Goal: Task Accomplishment & Management: Manage account settings

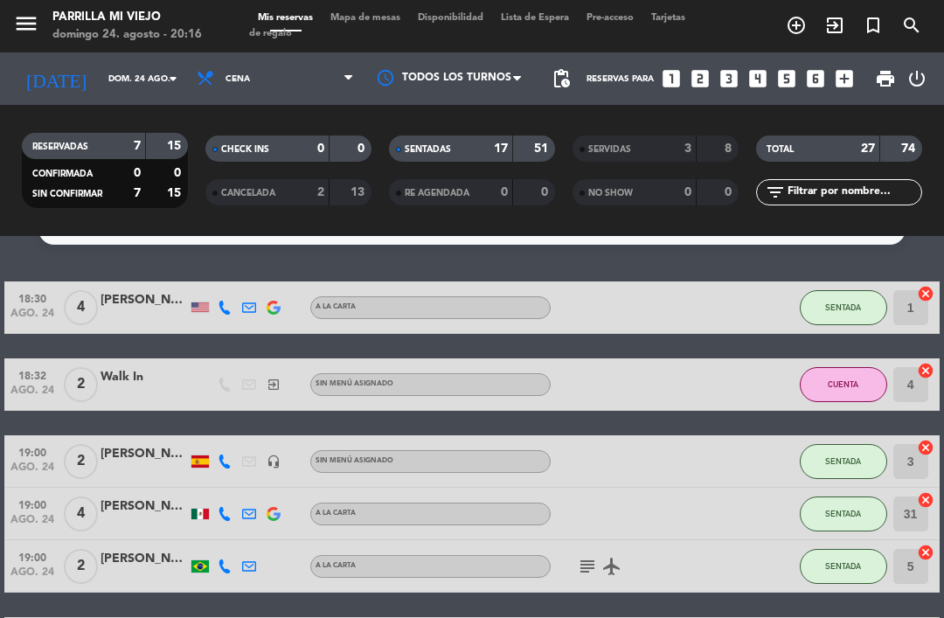
scroll to position [39, 0]
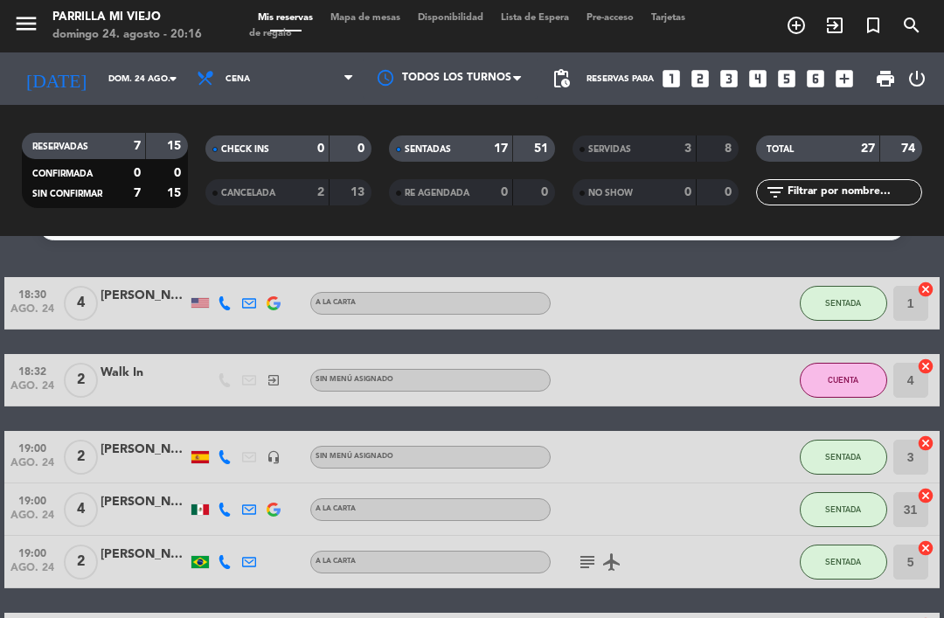
click at [497, 143] on strong "17" at bounding box center [501, 149] width 14 height 12
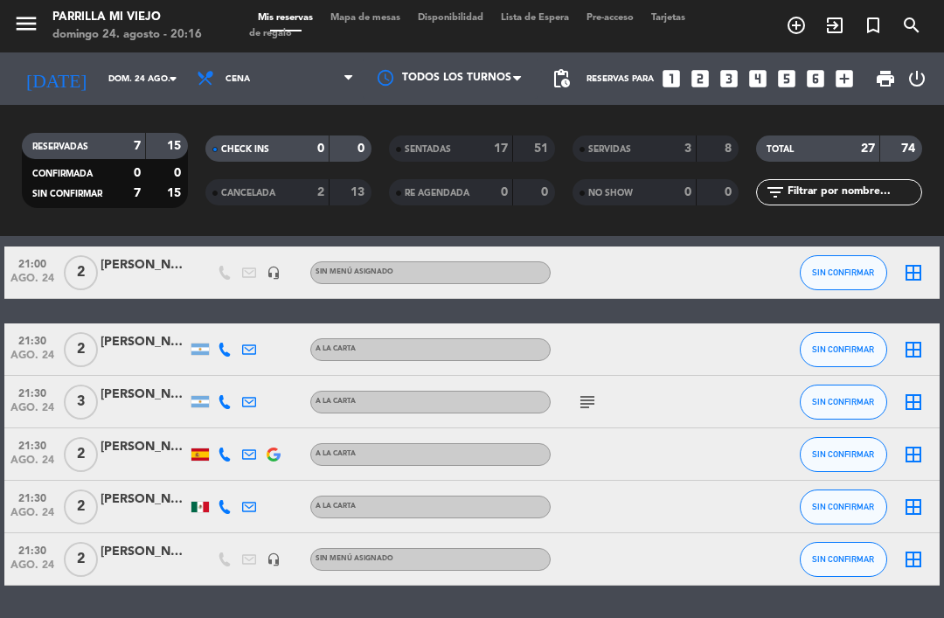
scroll to position [146, 0]
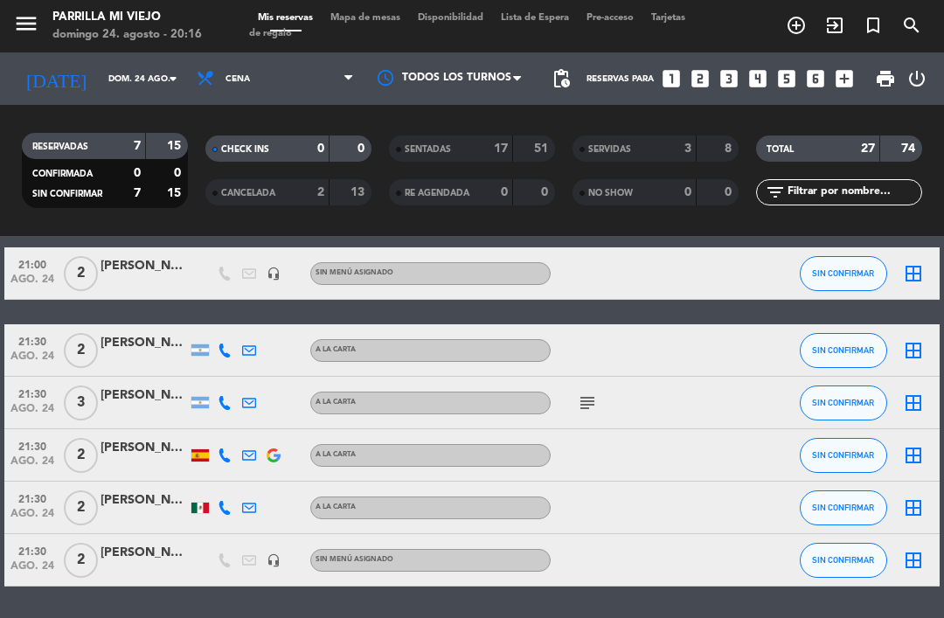
click at [588, 375] on div at bounding box center [624, 350] width 147 height 52
click at [691, 68] on icon "looks_two" at bounding box center [700, 78] width 23 height 23
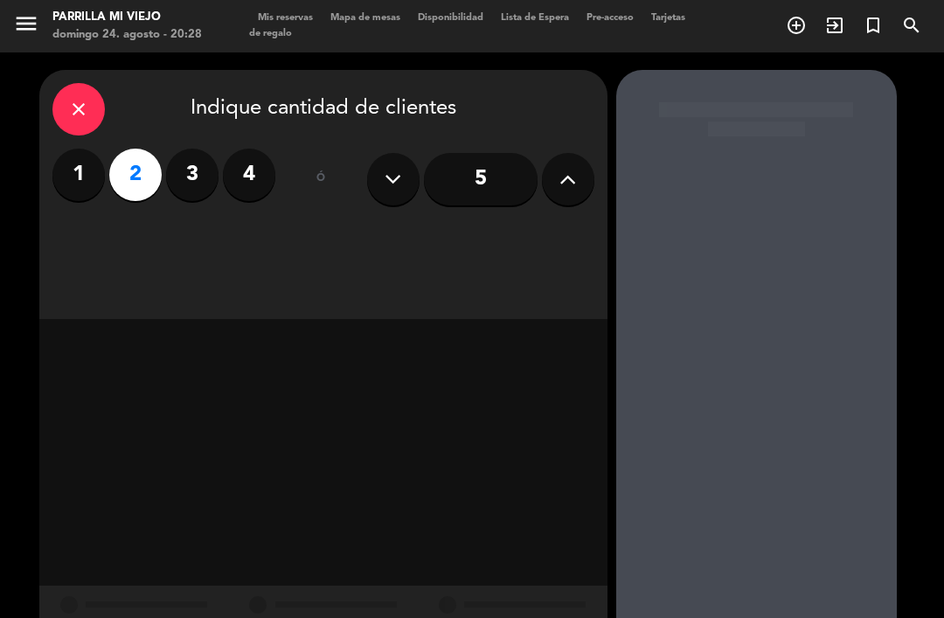
click at [659, 77] on div at bounding box center [757, 365] width 281 height 591
click at [87, 181] on label "1" at bounding box center [78, 175] width 52 height 52
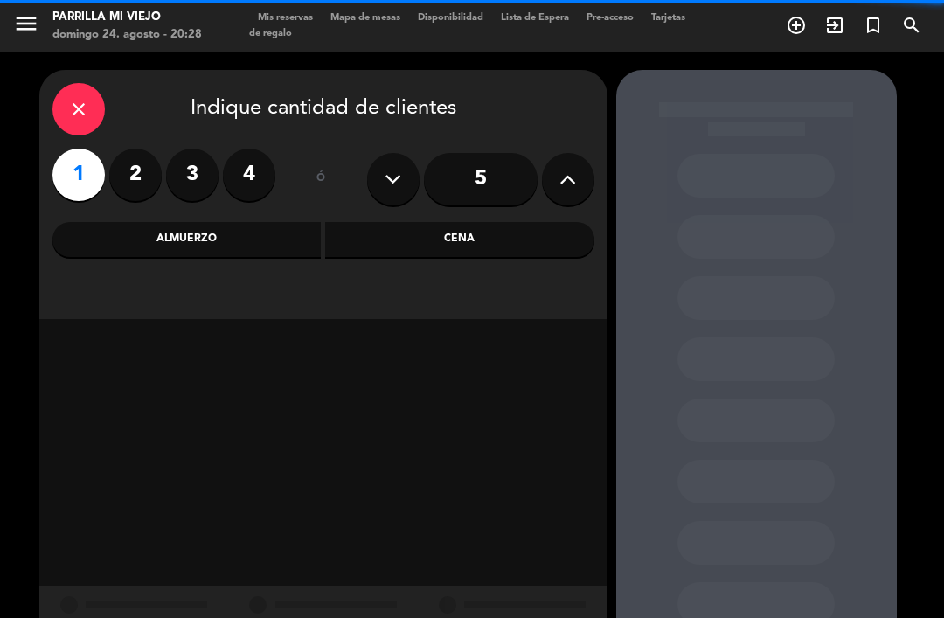
click at [501, 242] on div "Cena" at bounding box center [459, 239] width 269 height 35
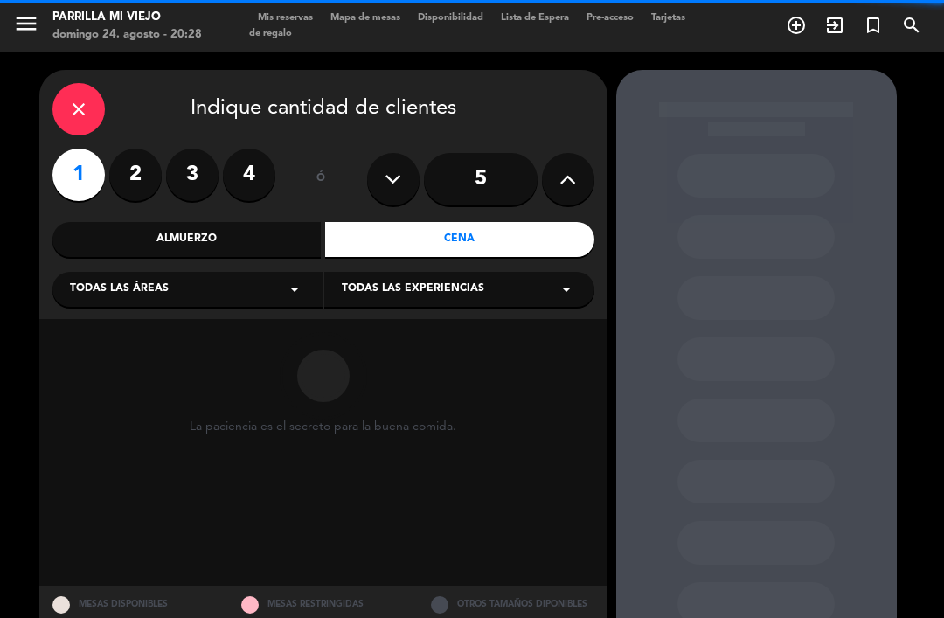
click at [495, 242] on div "Cena" at bounding box center [459, 239] width 269 height 35
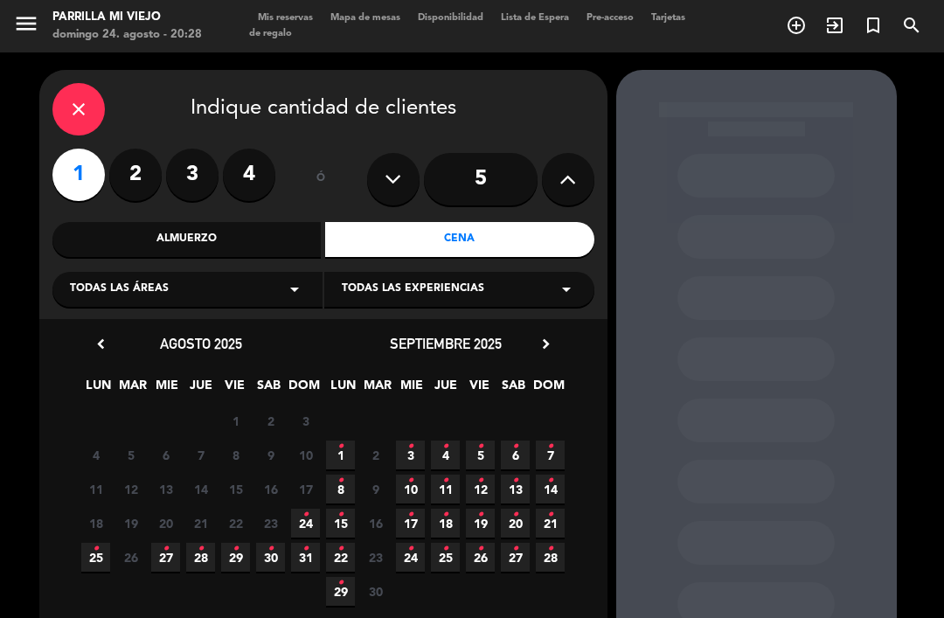
click at [302, 525] on span "24 •" at bounding box center [305, 523] width 29 height 29
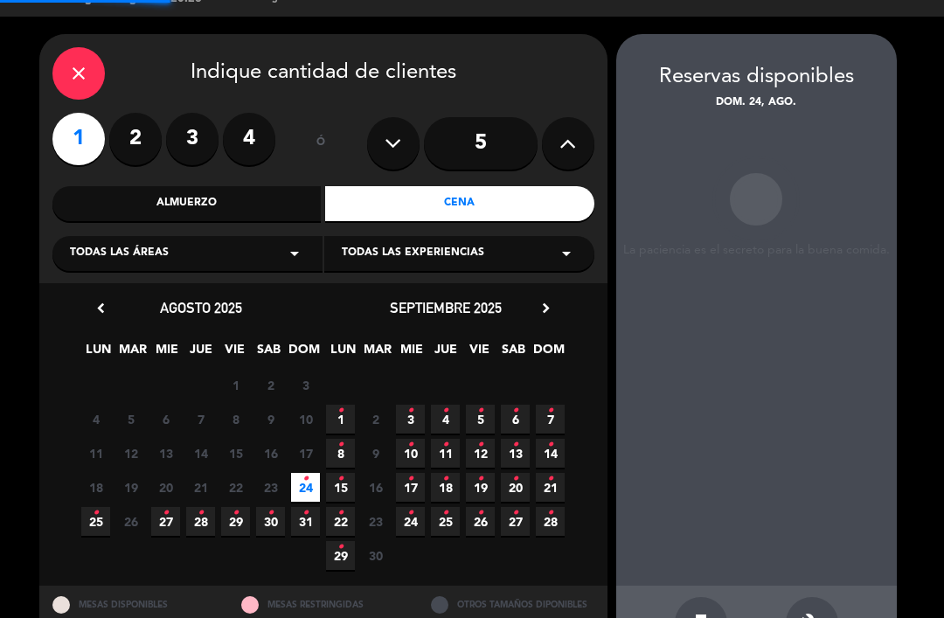
scroll to position [30, 0]
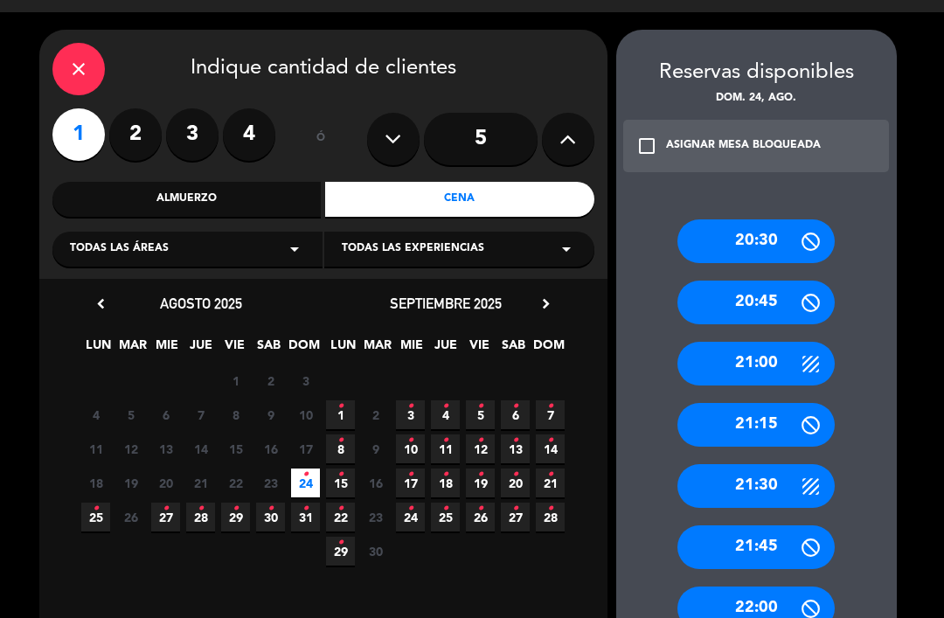
click at [790, 342] on div "21:00" at bounding box center [756, 364] width 157 height 44
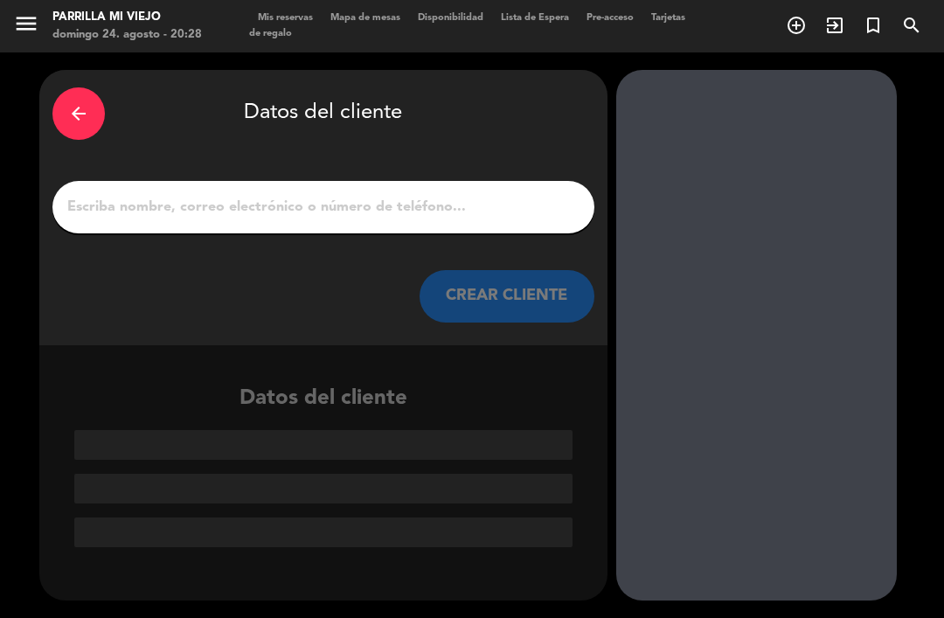
scroll to position [0, 0]
click at [443, 195] on input "1" at bounding box center [324, 207] width 516 height 24
click at [371, 195] on input "1" at bounding box center [324, 207] width 516 height 24
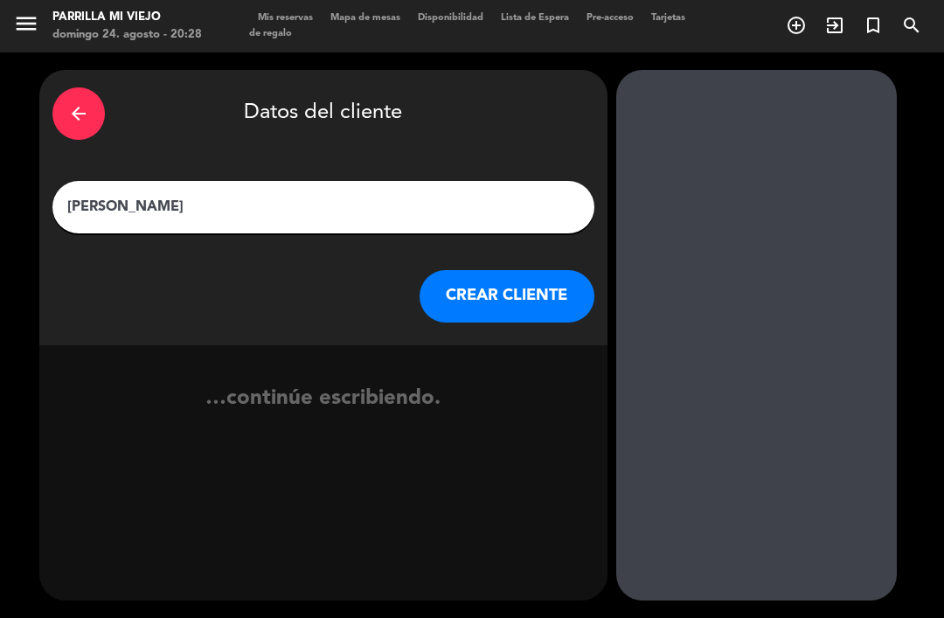
type input "[PERSON_NAME]"
click at [519, 270] on button "CREAR CLIENTE" at bounding box center [507, 296] width 175 height 52
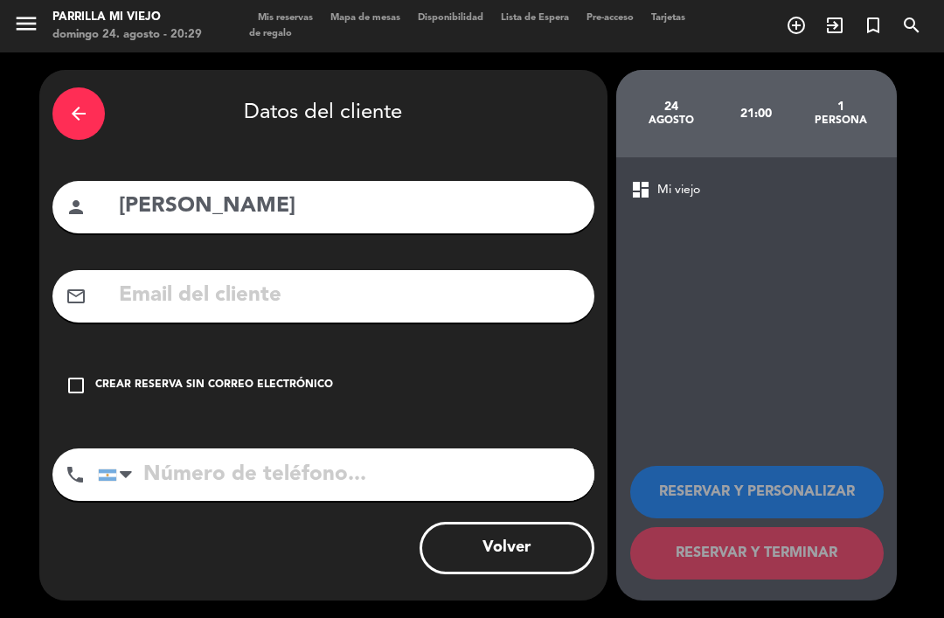
click at [222, 449] on input "tel" at bounding box center [346, 475] width 497 height 52
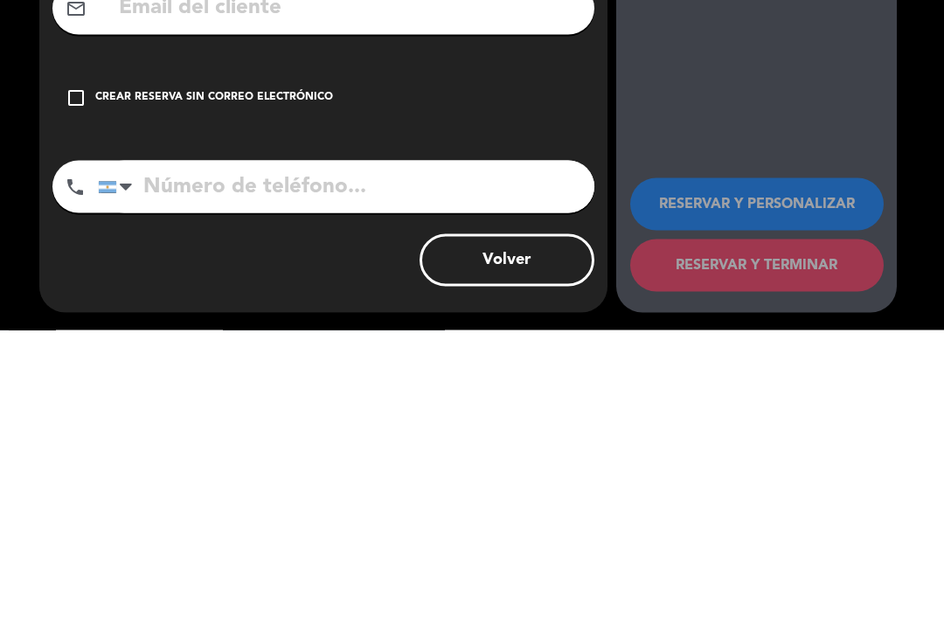
click at [115, 470] on div at bounding box center [107, 475] width 17 height 11
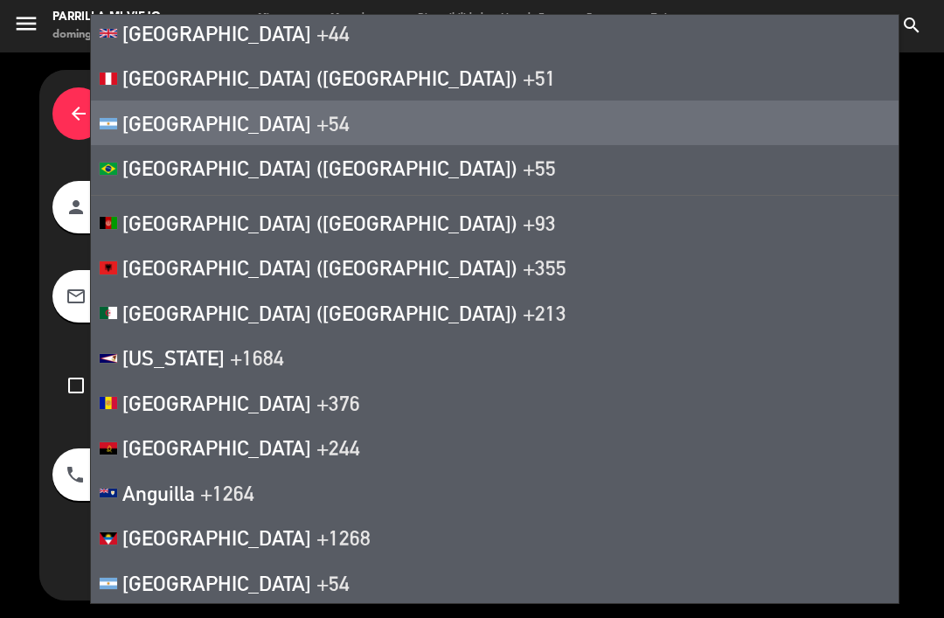
scroll to position [40, 0]
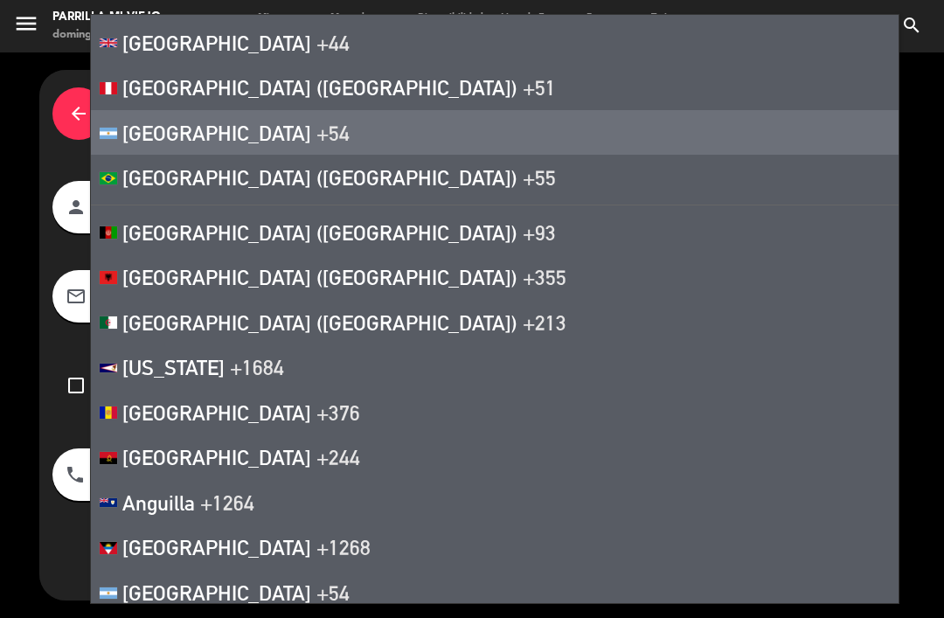
click at [316, 51] on li "[GEOGRAPHIC_DATA] +44" at bounding box center [495, 42] width 808 height 45
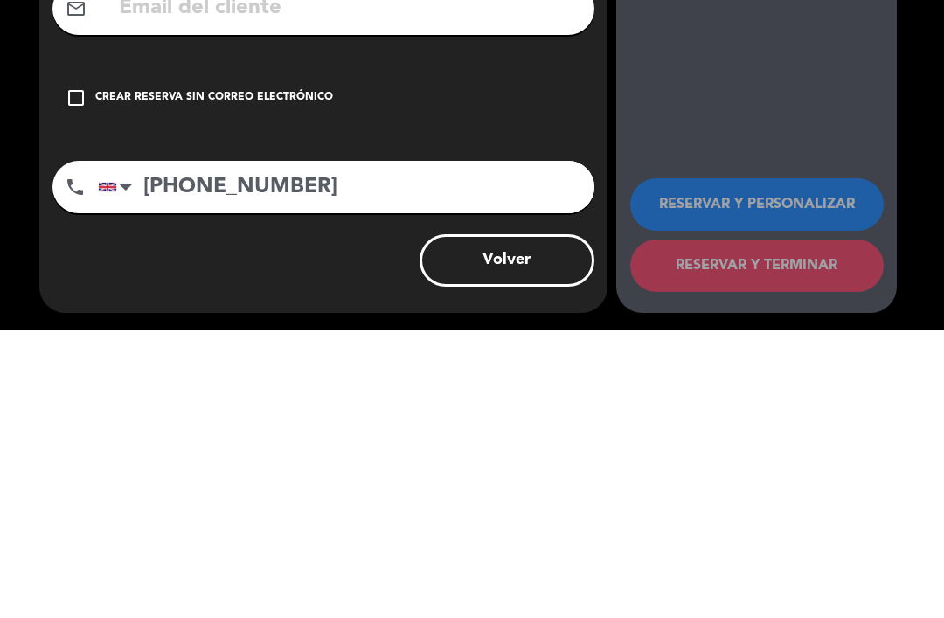
type input "[PHONE_NUMBER]"
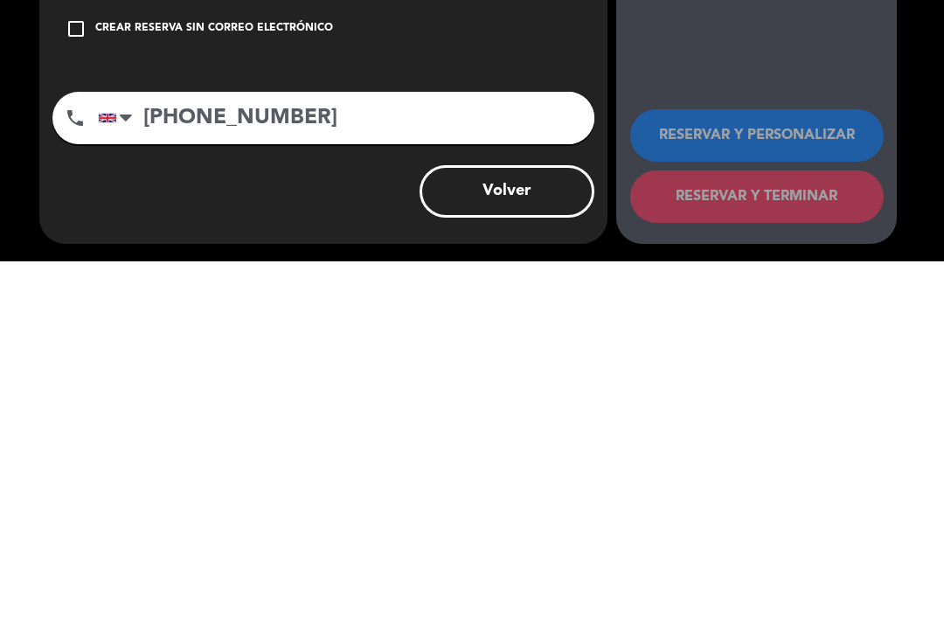
click at [526, 522] on button "Volver" at bounding box center [507, 548] width 175 height 52
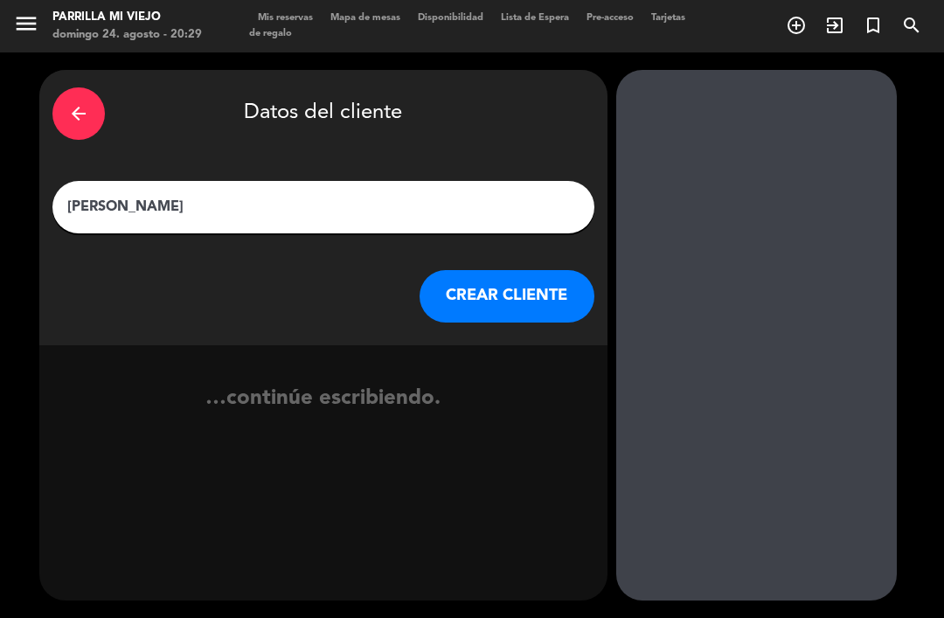
click at [476, 270] on button "CREAR CLIENTE" at bounding box center [507, 296] width 175 height 52
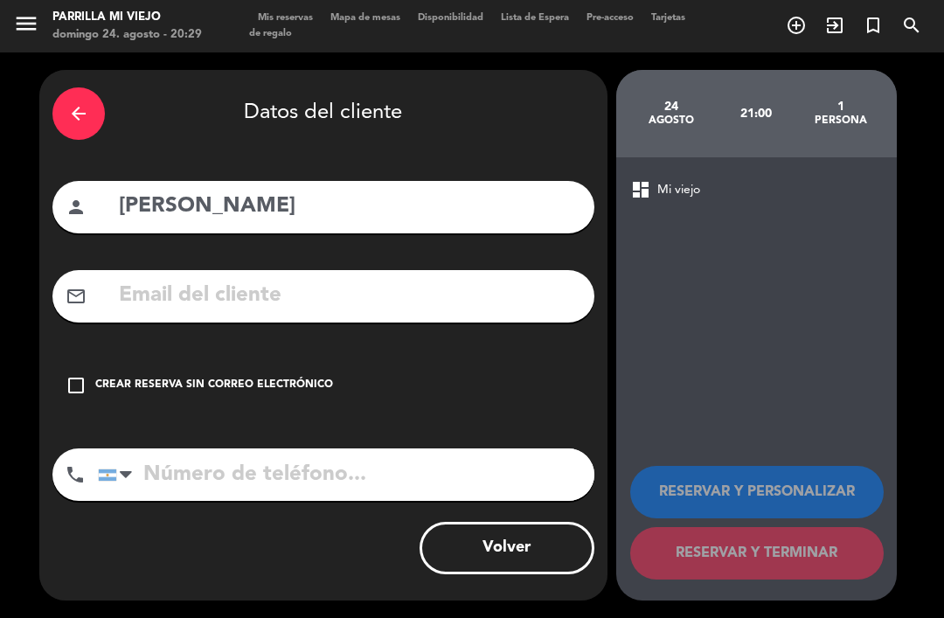
click at [268, 449] on input "tel" at bounding box center [346, 475] width 497 height 52
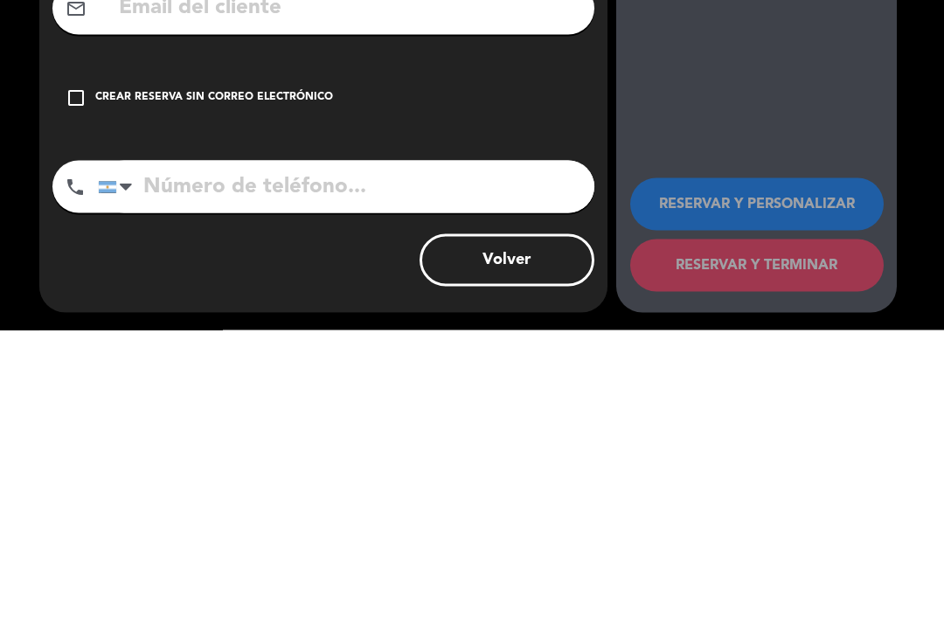
click at [113, 449] on div at bounding box center [119, 474] width 40 height 51
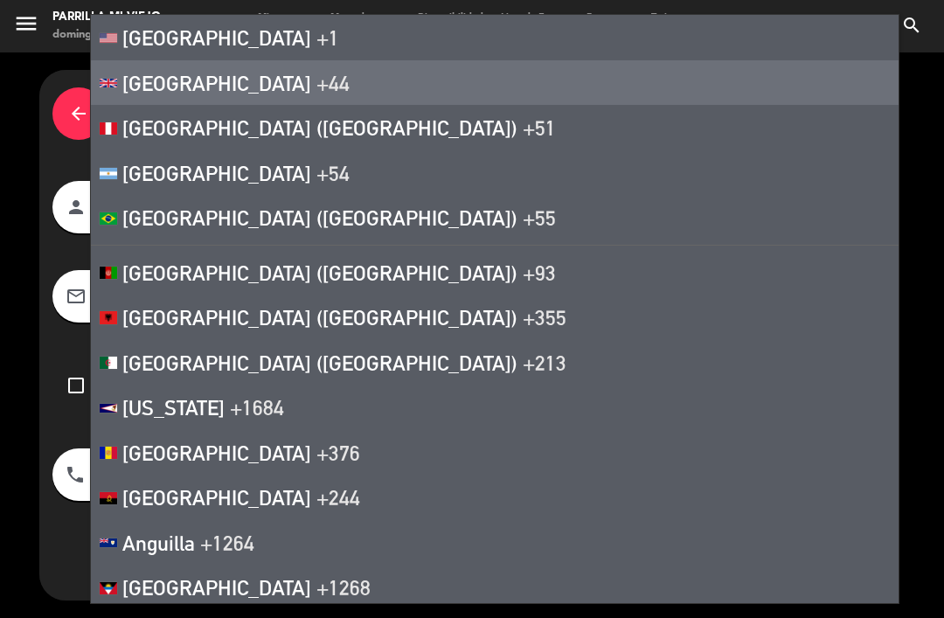
click at [317, 76] on span "+44" at bounding box center [333, 83] width 33 height 24
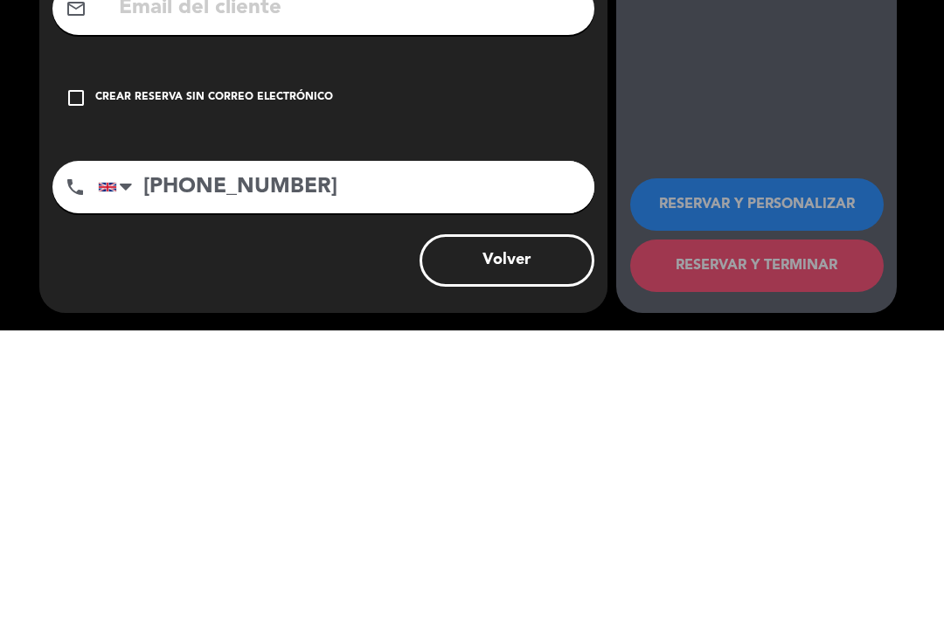
type input "[PHONE_NUMBER]"
click at [203, 359] on div "check_box_outline_blank Crear reserva sin correo electrónico" at bounding box center [323, 385] width 542 height 52
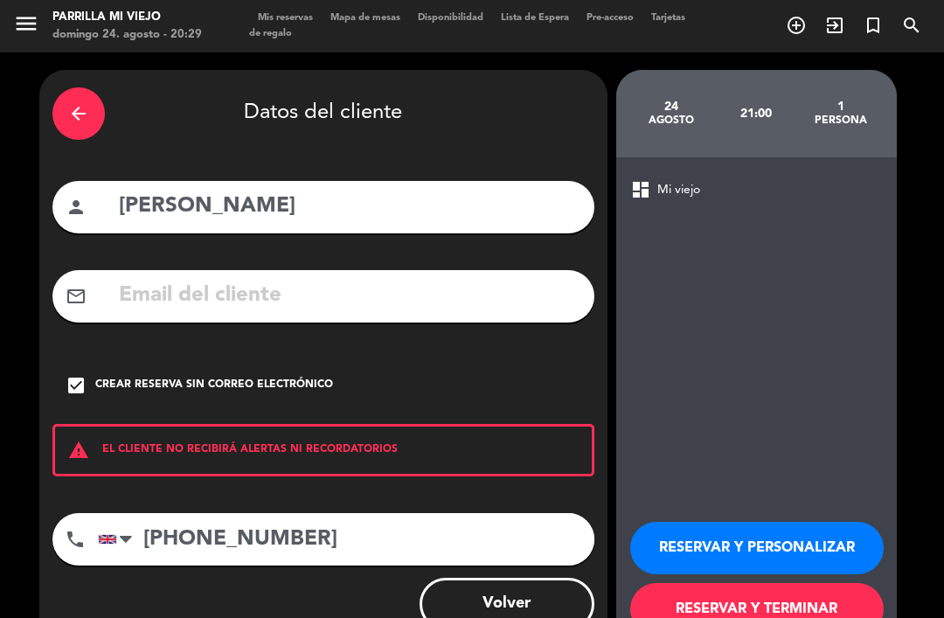
click at [734, 583] on button "RESERVAR Y TERMINAR" at bounding box center [757, 609] width 254 height 52
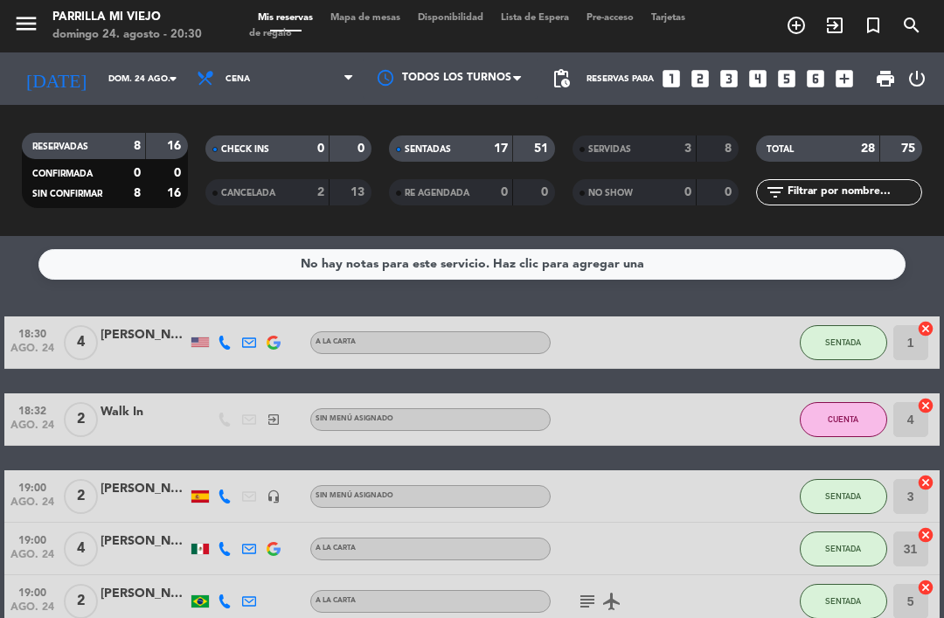
scroll to position [31, 0]
click at [463, 139] on div "SENTADAS" at bounding box center [434, 149] width 80 height 20
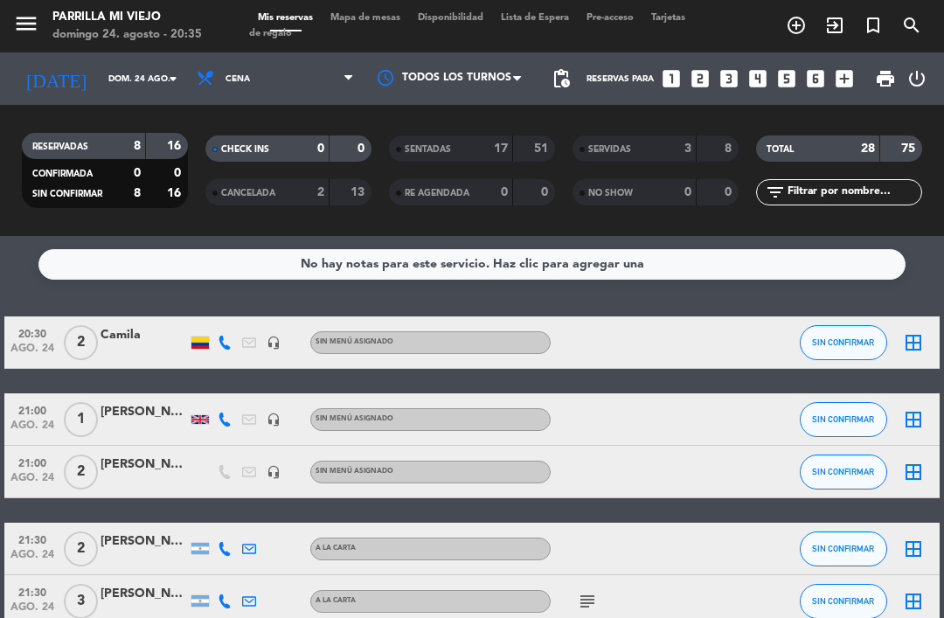
scroll to position [0, 0]
click at [362, 22] on span "Mapa de mesas" at bounding box center [365, 18] width 87 height 10
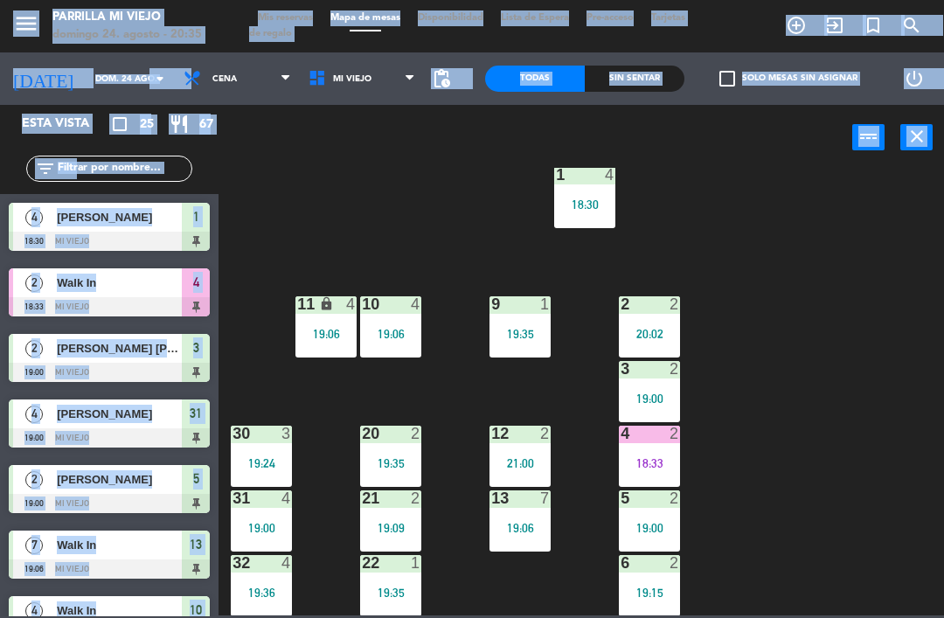
scroll to position [34, 0]
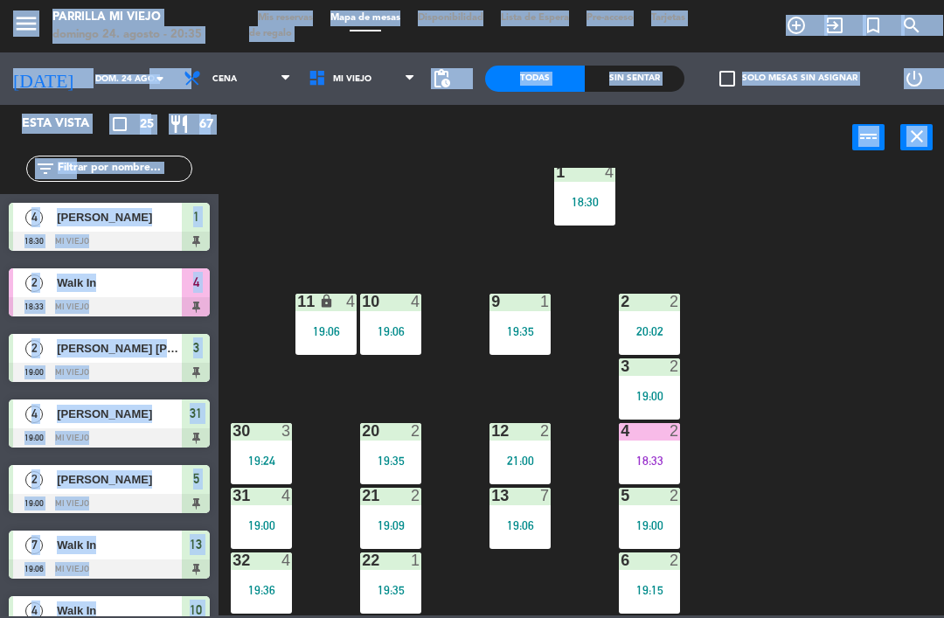
click at [785, 406] on div "1 4 18:30 2 2 20:02 9 1 19:35 10 4 19:06 11 lock 4 19:06 3 2 19:00 4 2 18:33 12…" at bounding box center [586, 392] width 716 height 448
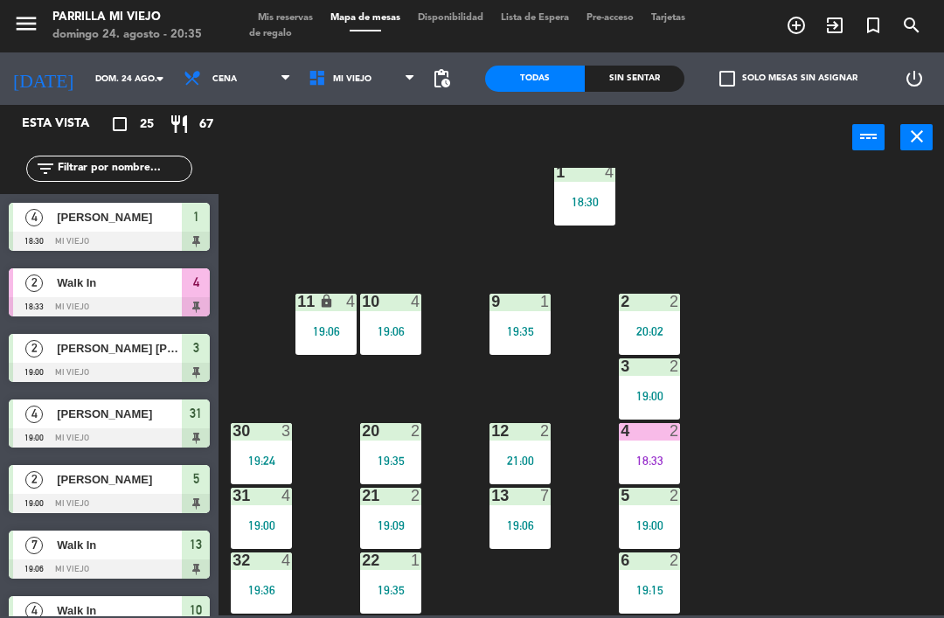
click at [388, 526] on div "19:09" at bounding box center [390, 525] width 61 height 12
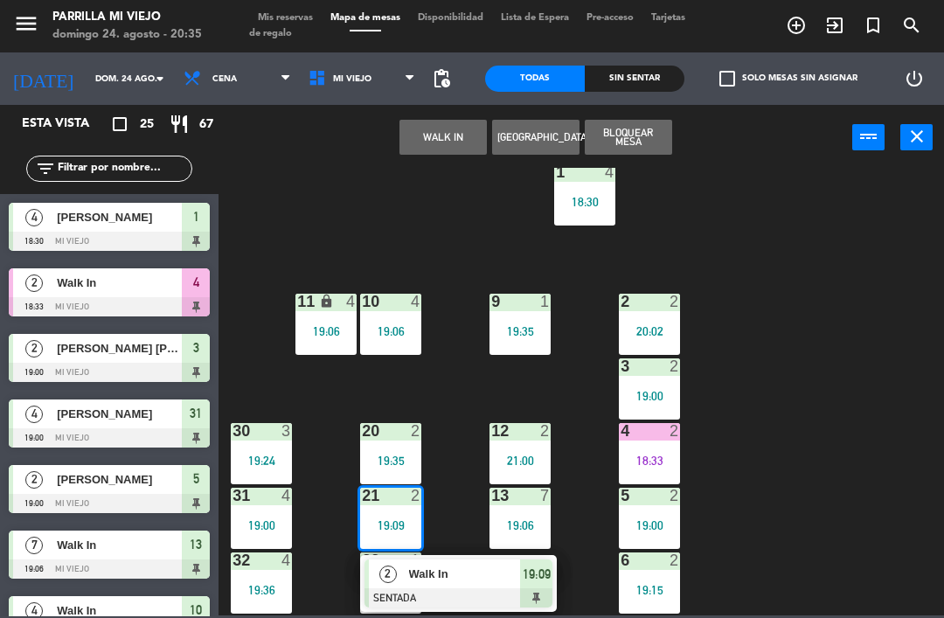
click at [543, 600] on div at bounding box center [459, 598] width 188 height 19
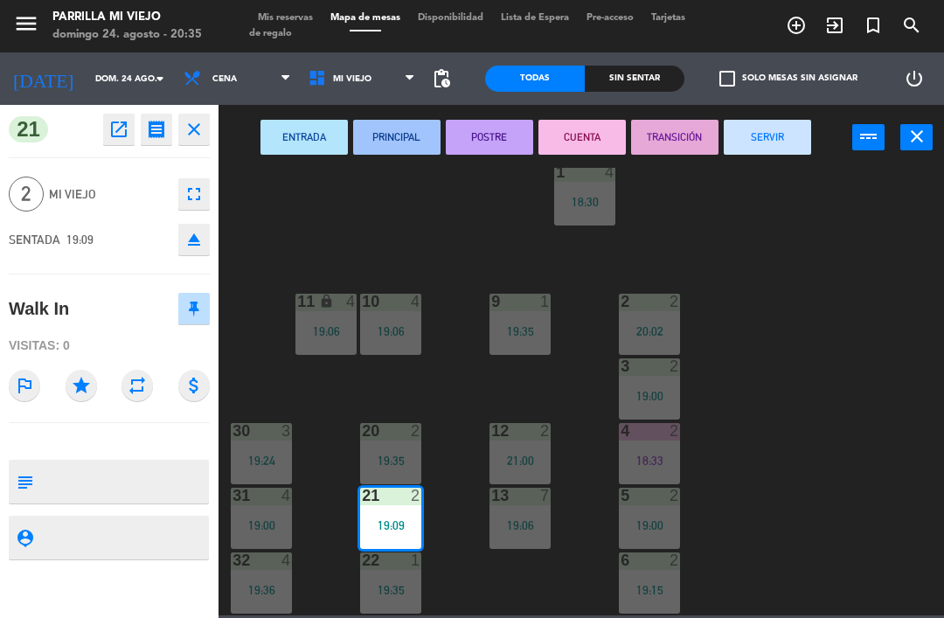
click at [770, 129] on button "SERVIR" at bounding box center [767, 137] width 87 height 35
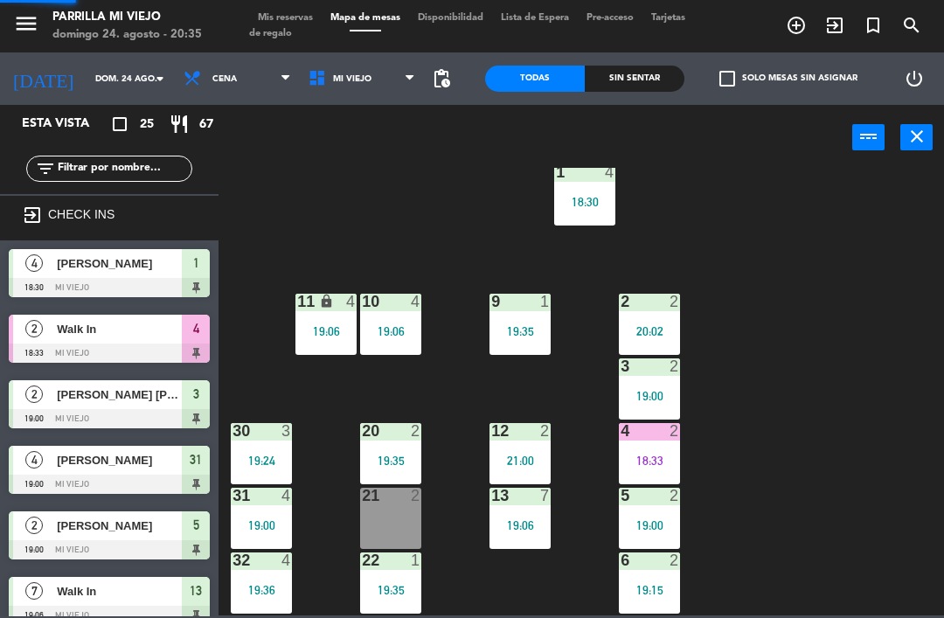
scroll to position [0, 0]
click at [846, 360] on div "1 4 18:30 2 2 20:02 9 1 19:35 10 4 19:06 11 lock 4 19:06 3 2 19:00 4 2 18:33 12…" at bounding box center [586, 392] width 716 height 448
click at [642, 456] on div "18:33" at bounding box center [649, 461] width 61 height 12
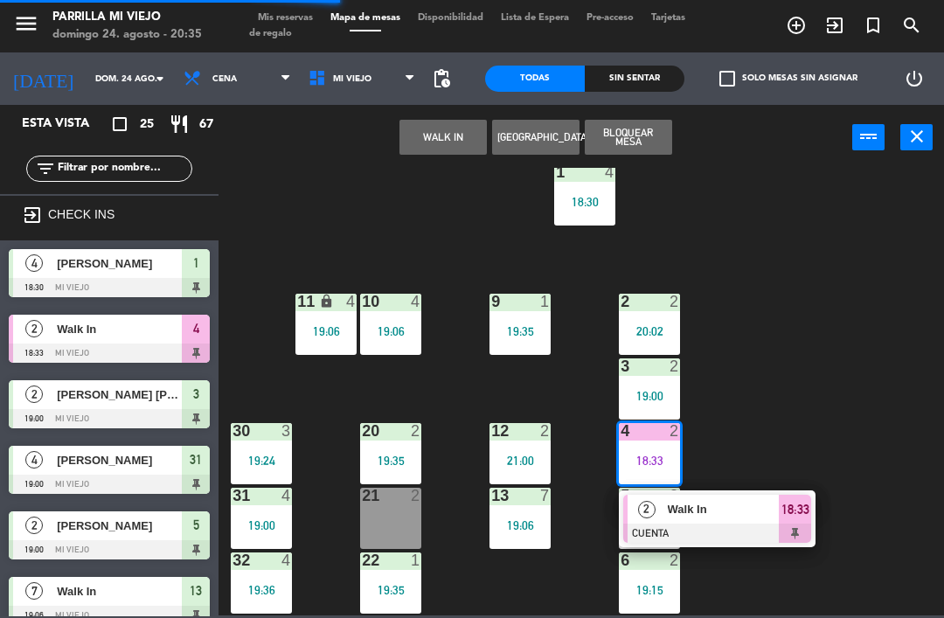
click at [800, 512] on span "18:33" at bounding box center [796, 509] width 28 height 21
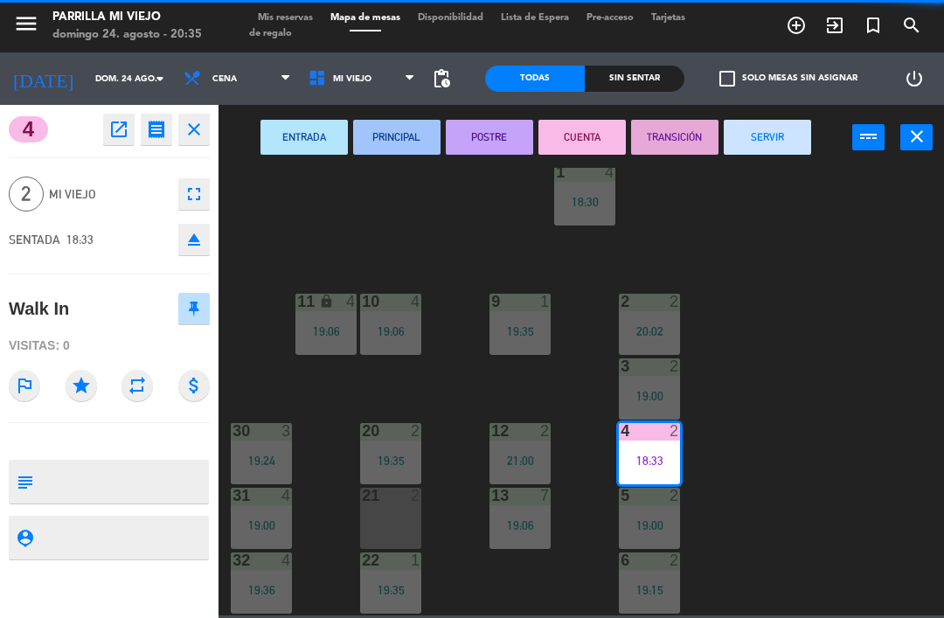
click at [774, 136] on button "SERVIR" at bounding box center [767, 137] width 87 height 35
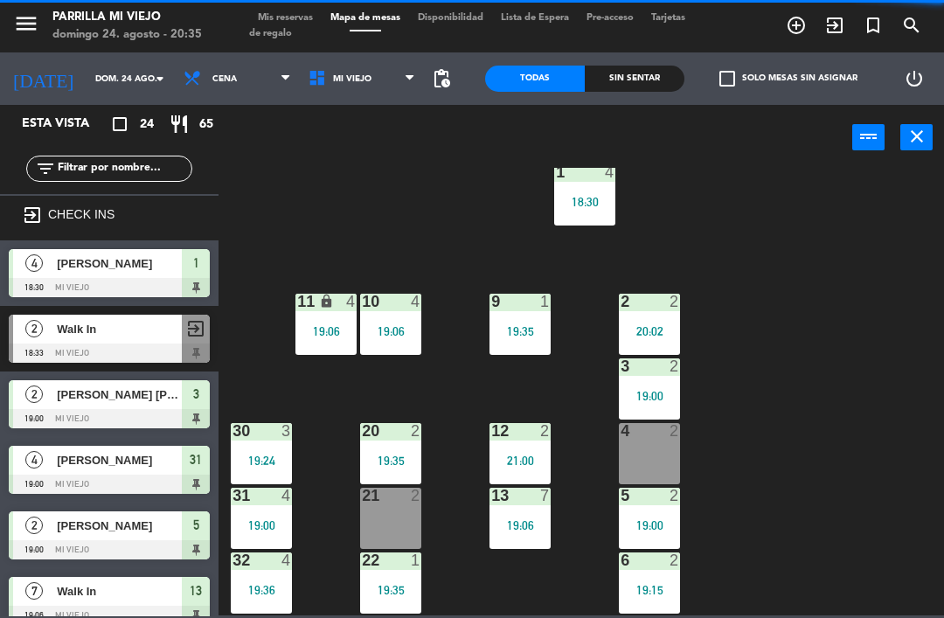
click at [663, 386] on div "3 2 19:00" at bounding box center [649, 389] width 61 height 61
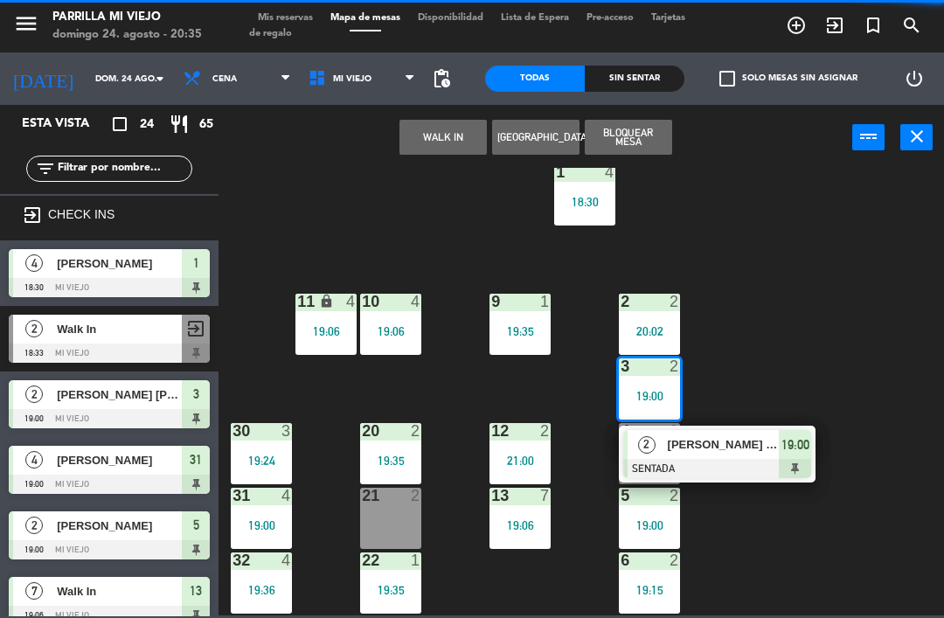
click at [810, 456] on div "19:00" at bounding box center [795, 444] width 32 height 29
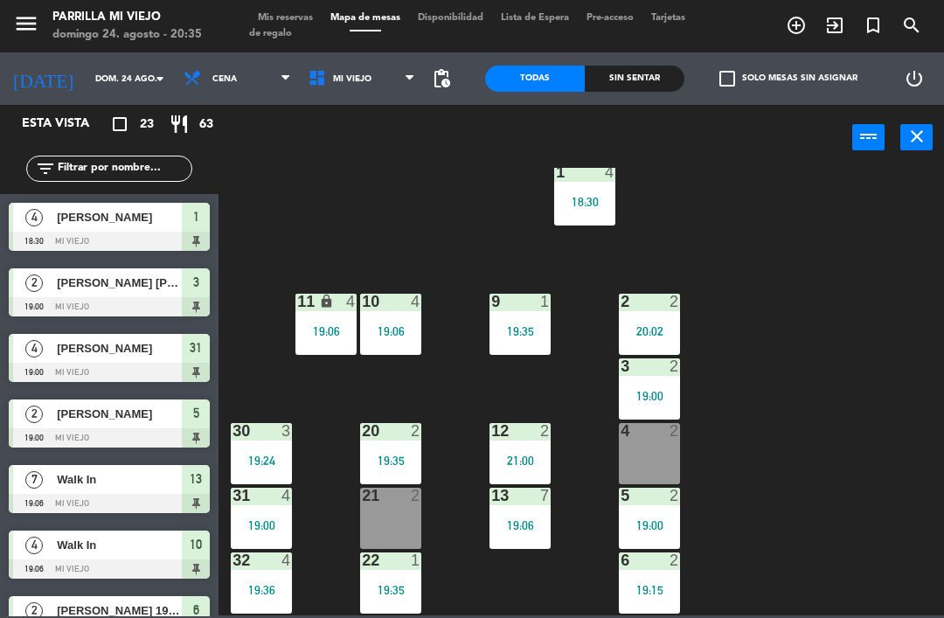
click at [679, 406] on div "3 2 19:00" at bounding box center [649, 389] width 61 height 61
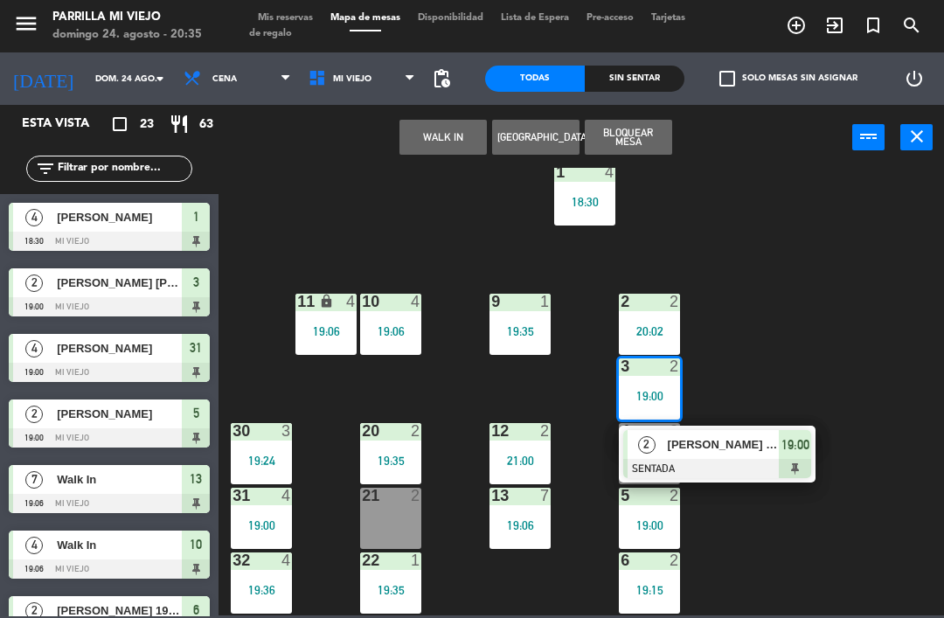
click at [791, 451] on span "19:00" at bounding box center [796, 445] width 28 height 21
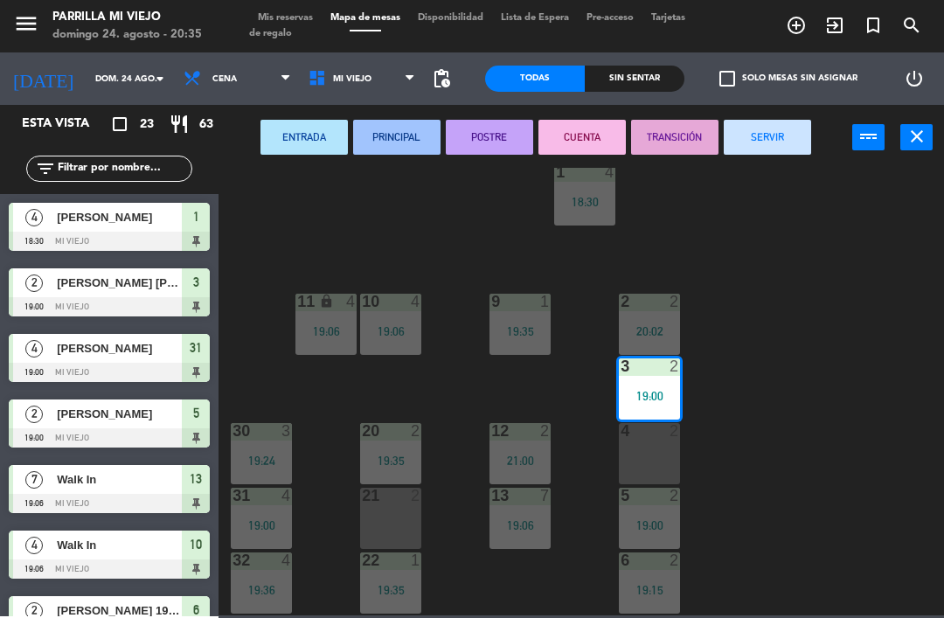
click at [768, 135] on button "SERVIR" at bounding box center [767, 137] width 87 height 35
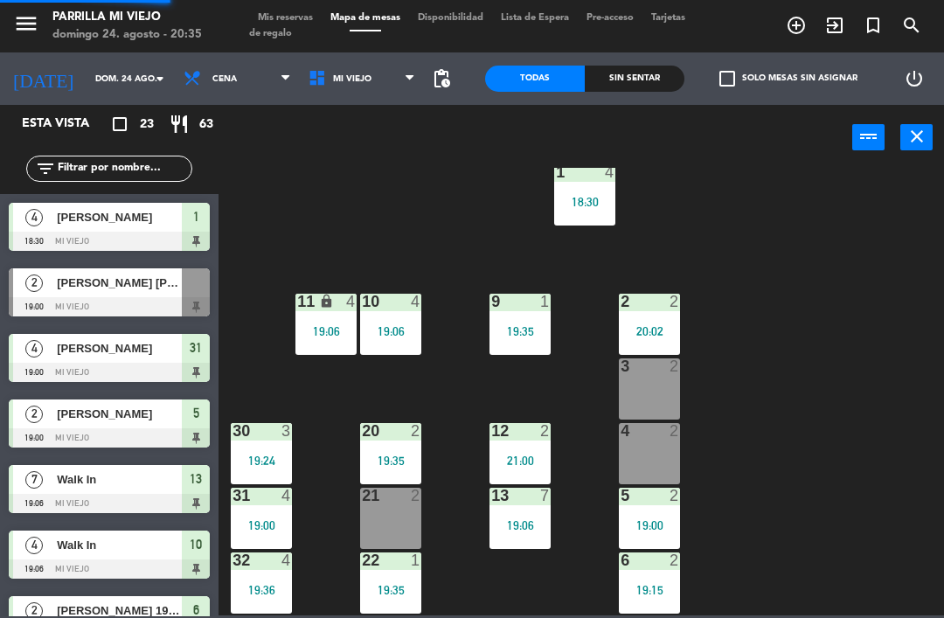
click at [839, 439] on div "1 4 18:30 2 2 20:02 9 1 19:35 10 4 19:06 11 lock 4 19:06 3 2 4 2 12 2 21:00 20 …" at bounding box center [586, 392] width 716 height 448
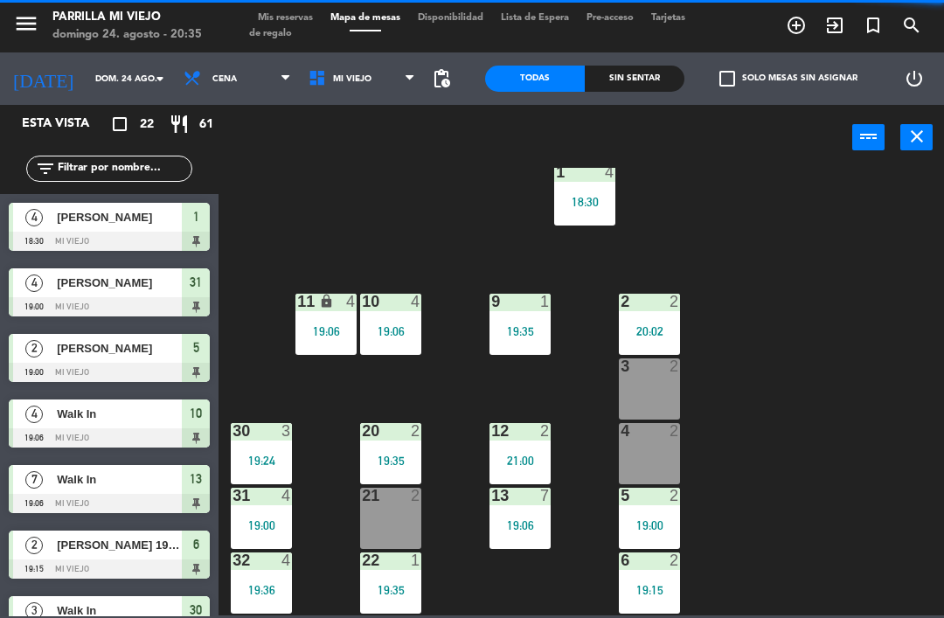
click at [637, 85] on div "Sin sentar" at bounding box center [635, 79] width 100 height 26
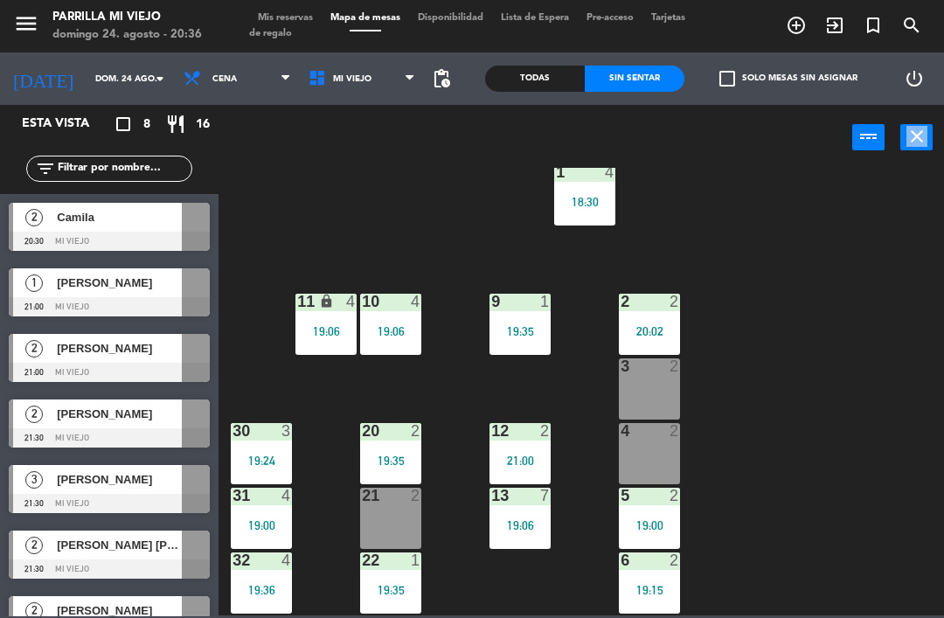
click at [783, 483] on div "1 4 18:30 2 2 20:02 9 1 19:35 10 4 19:06 11 lock 4 19:06 3 2 4 2 12 2 21:00 20 …" at bounding box center [586, 392] width 716 height 448
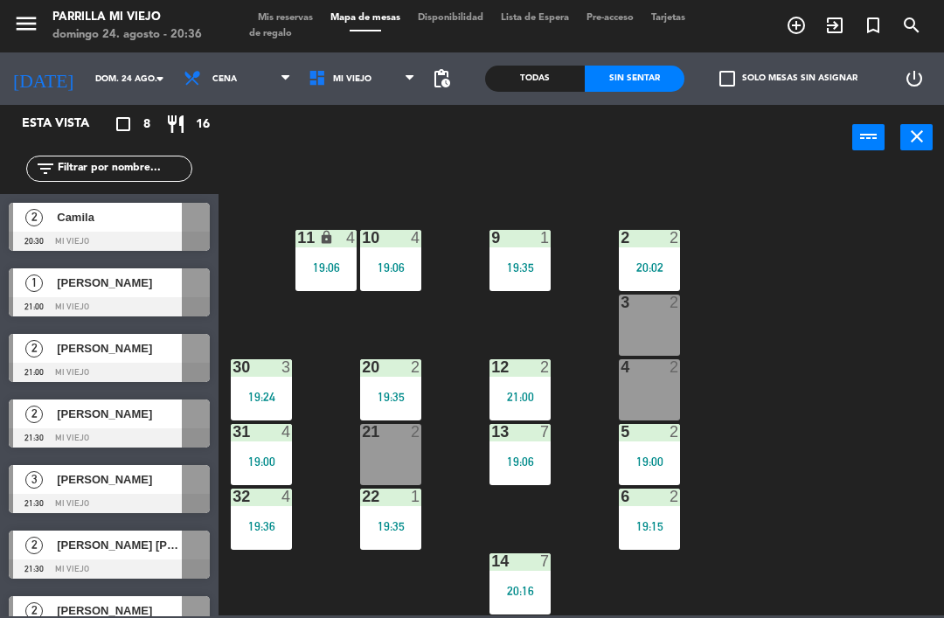
scroll to position [98, 0]
click at [394, 456] on div "21 2" at bounding box center [390, 454] width 61 height 61
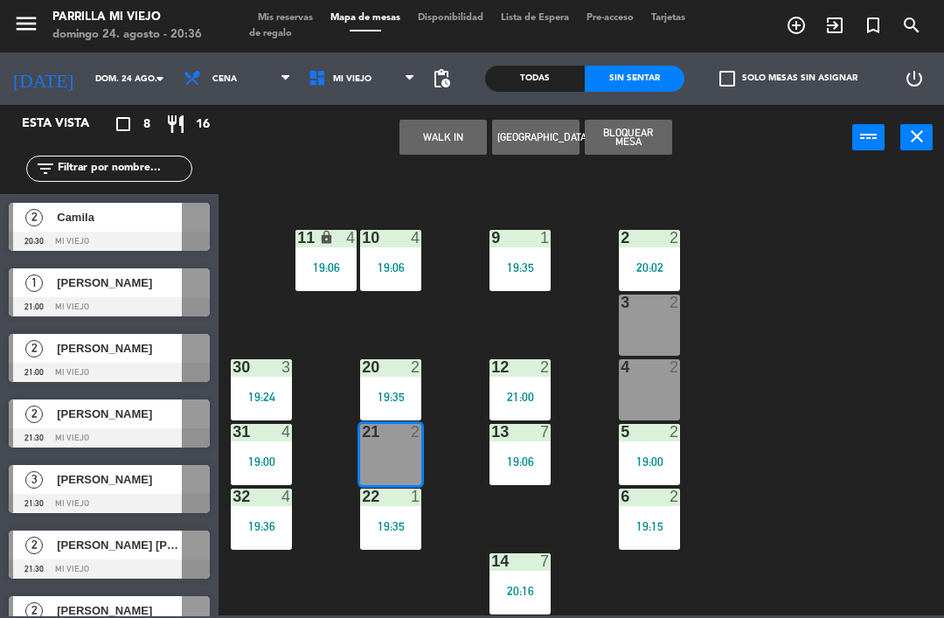
click at [436, 134] on button "WALK IN" at bounding box center [443, 137] width 87 height 35
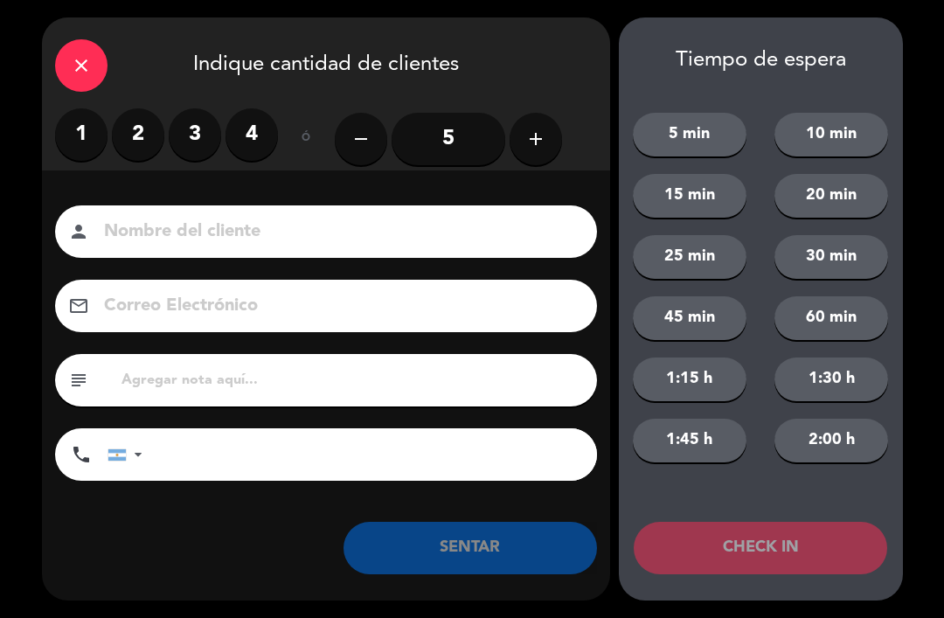
click at [150, 122] on label "2" at bounding box center [138, 134] width 52 height 52
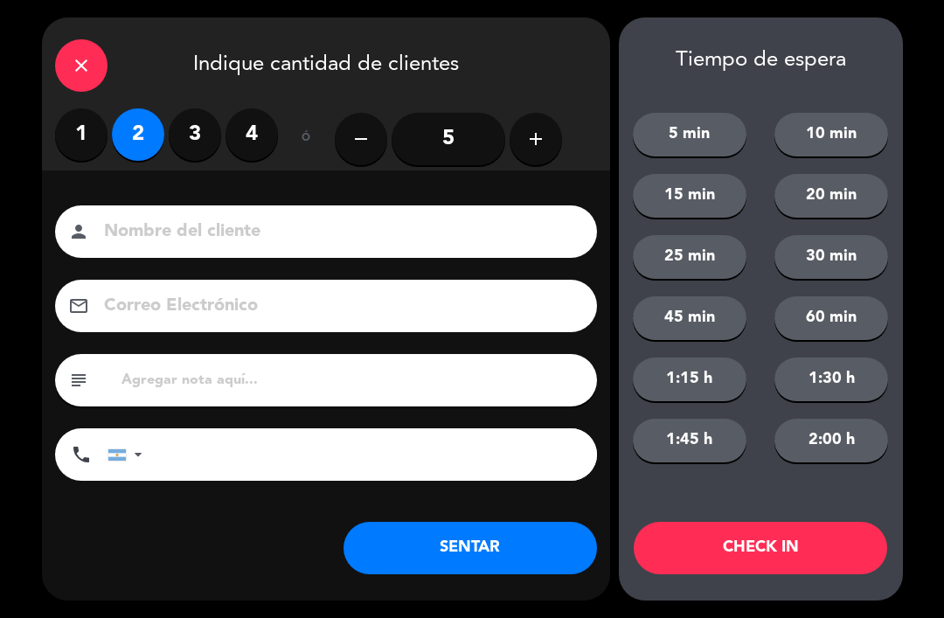
click at [480, 524] on button "SENTAR" at bounding box center [471, 548] width 254 height 52
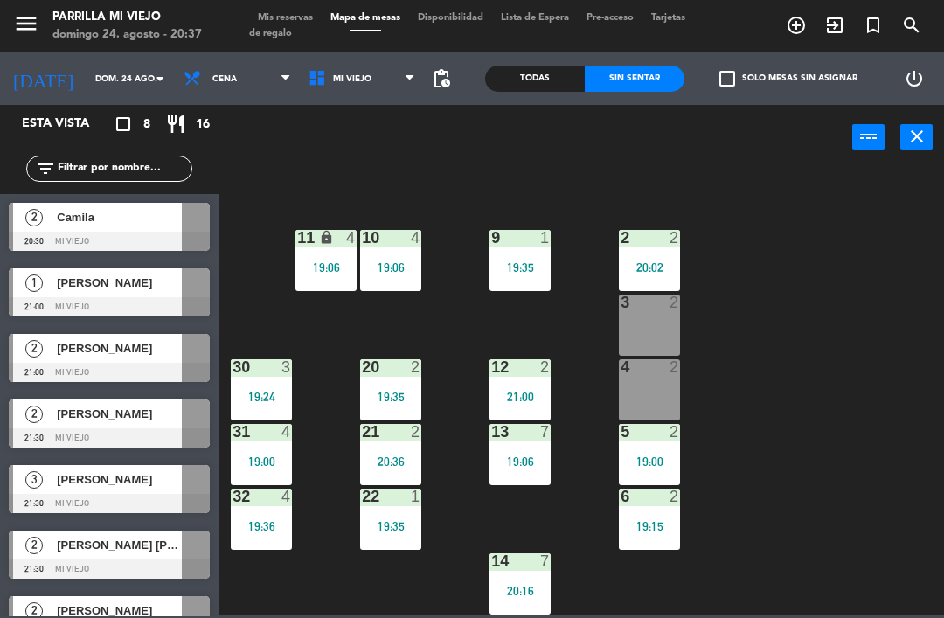
click at [657, 450] on div "5 2 19:00" at bounding box center [649, 454] width 61 height 61
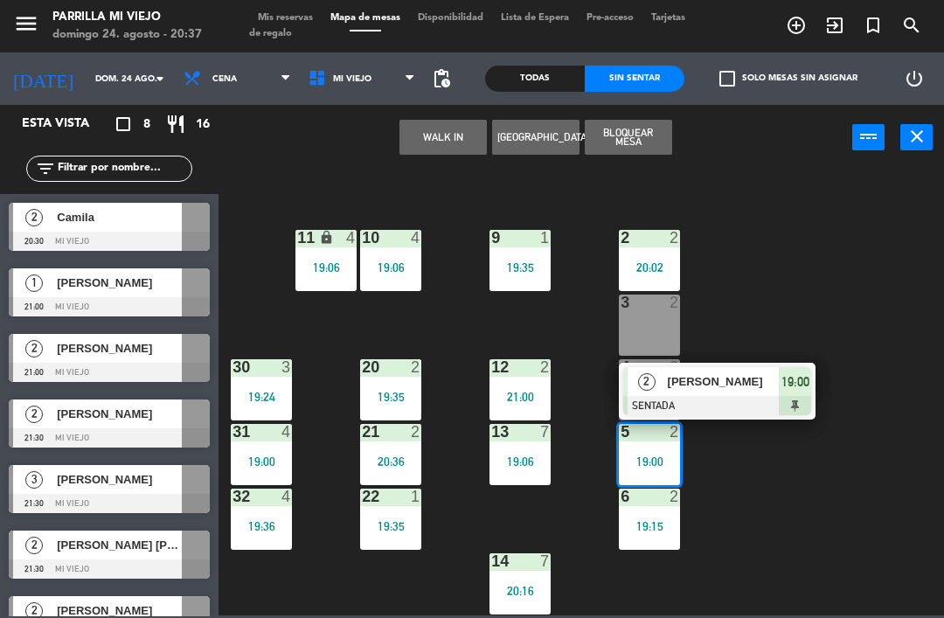
click at [802, 379] on span "19:00" at bounding box center [796, 382] width 28 height 21
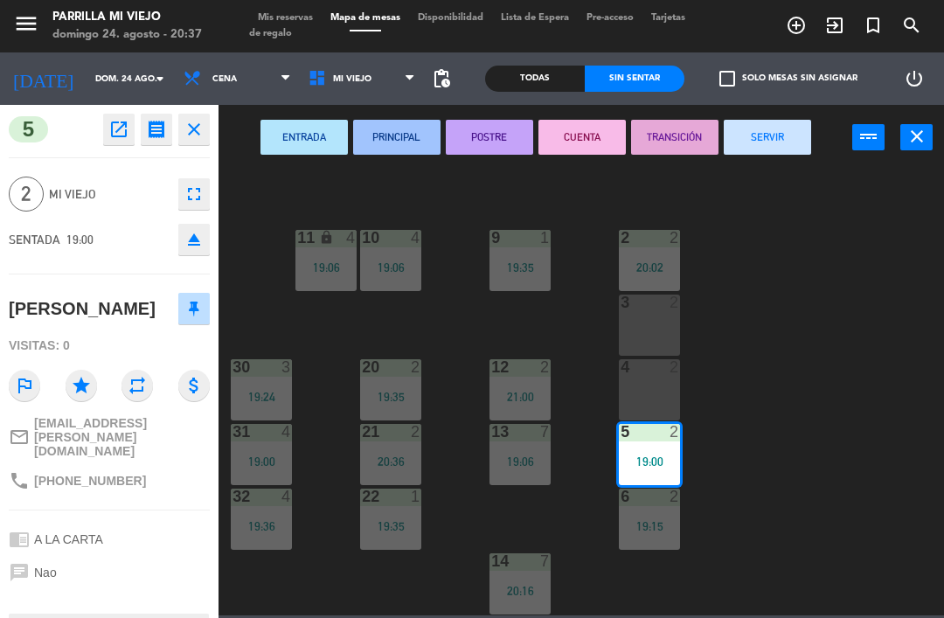
click at [779, 133] on button "SERVIR" at bounding box center [767, 137] width 87 height 35
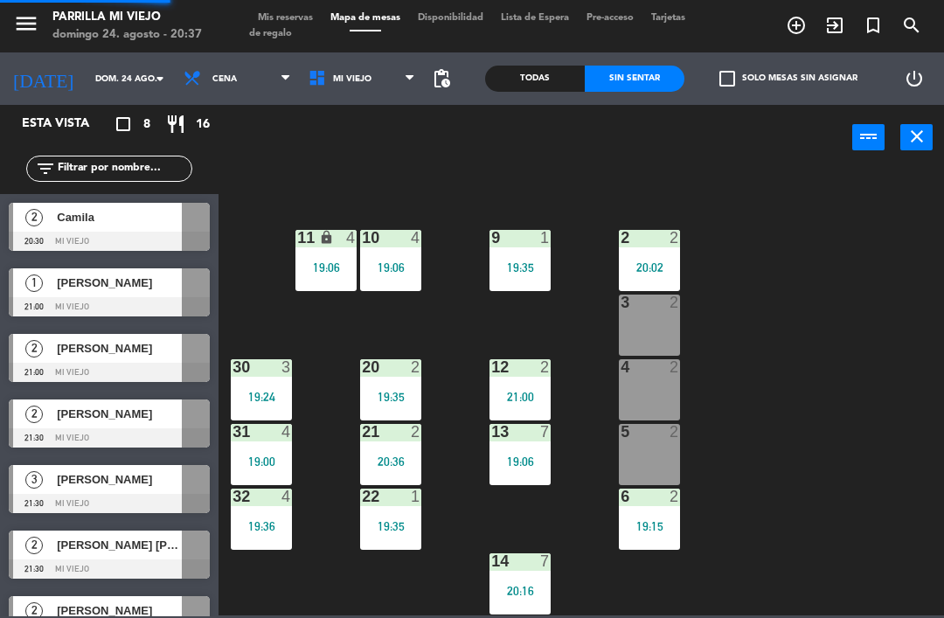
click at [853, 431] on div "1 4 18:30 2 2 20:02 9 1 19:35 10 4 19:06 11 lock 4 19:06 3 2 4 2 12 2 21:00 20 …" at bounding box center [586, 392] width 716 height 448
click at [657, 333] on div "20:30" at bounding box center [649, 332] width 61 height 12
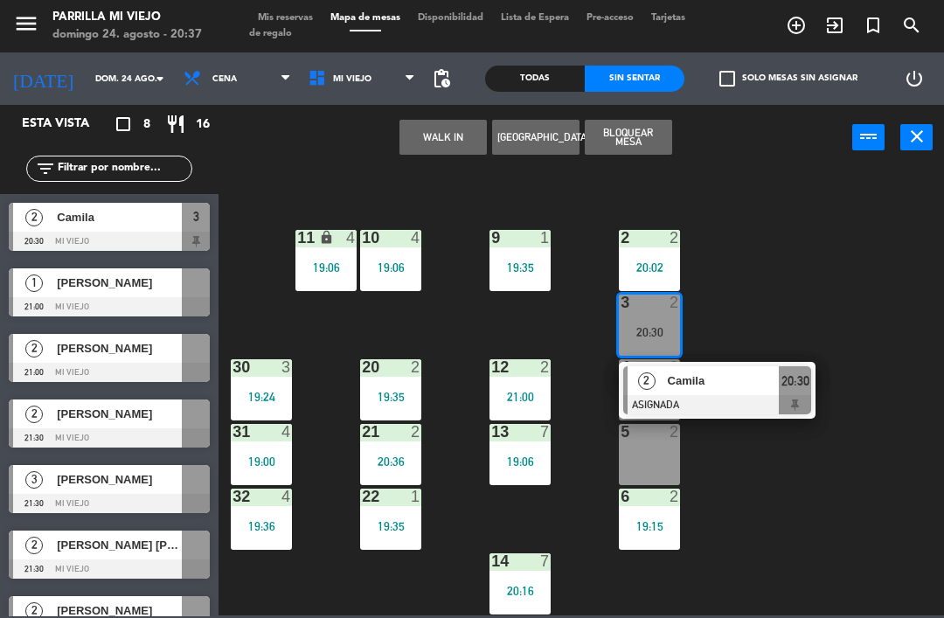
click at [811, 394] on div "20:30" at bounding box center [795, 380] width 32 height 29
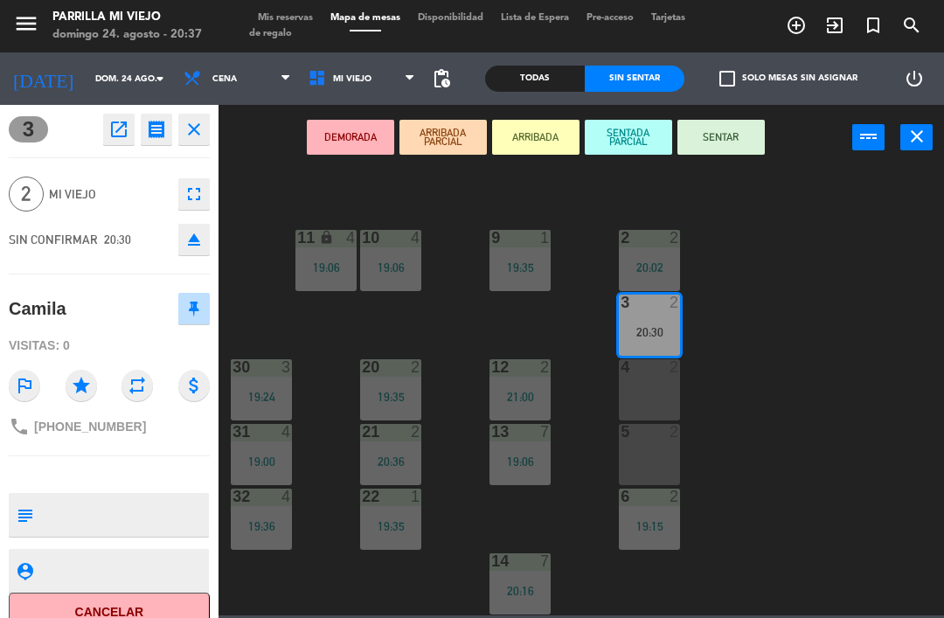
click at [742, 133] on button "SENTAR" at bounding box center [721, 137] width 87 height 35
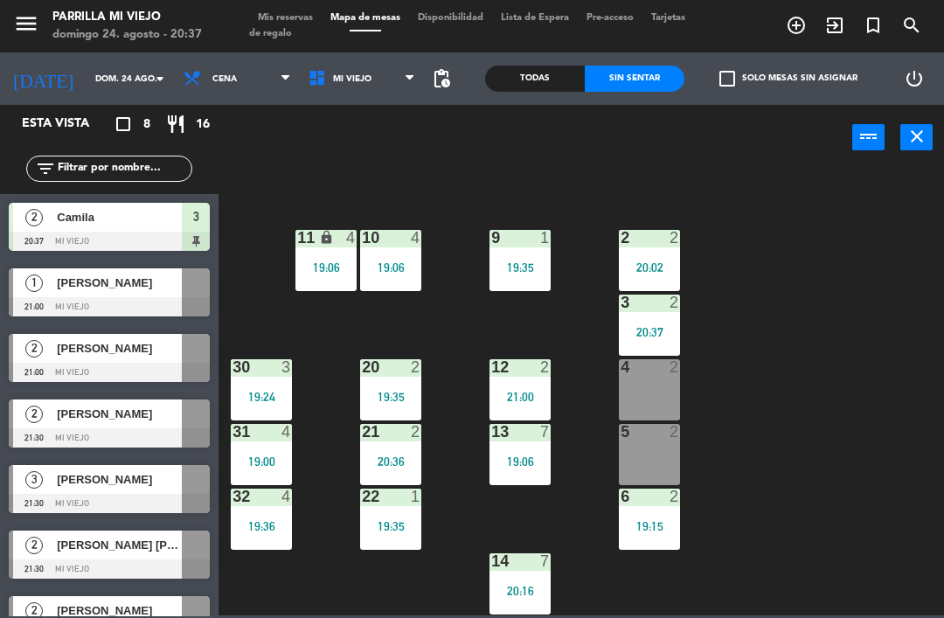
click at [800, 345] on div "1 4 18:30 2 2 20:02 9 1 19:35 10 4 19:06 11 lock 4 19:06 3 2 20:37 4 2 12 2 21:…" at bounding box center [586, 392] width 716 height 448
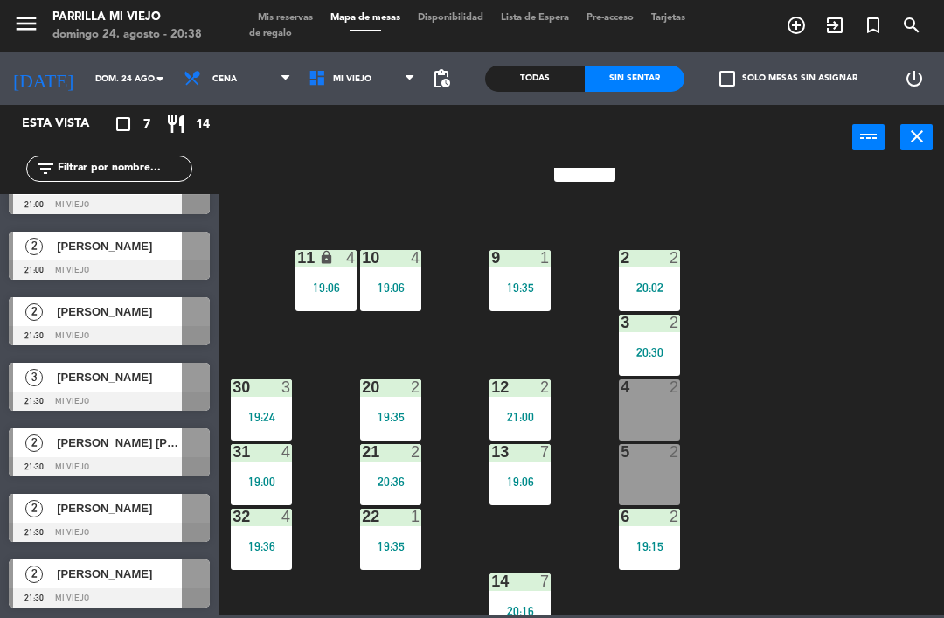
scroll to position [73, 0]
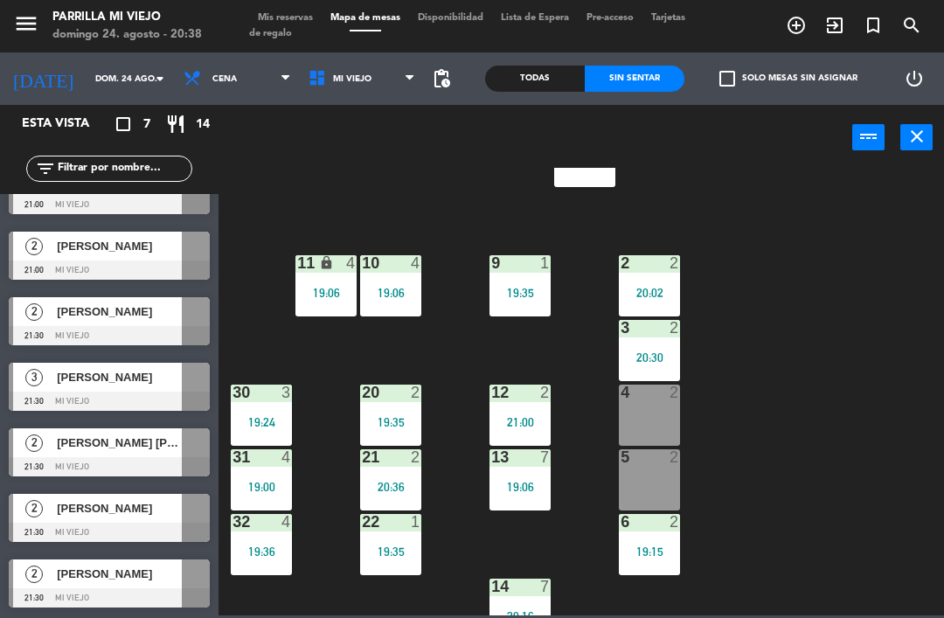
click at [588, 185] on div "1 4 18:30" at bounding box center [584, 156] width 61 height 61
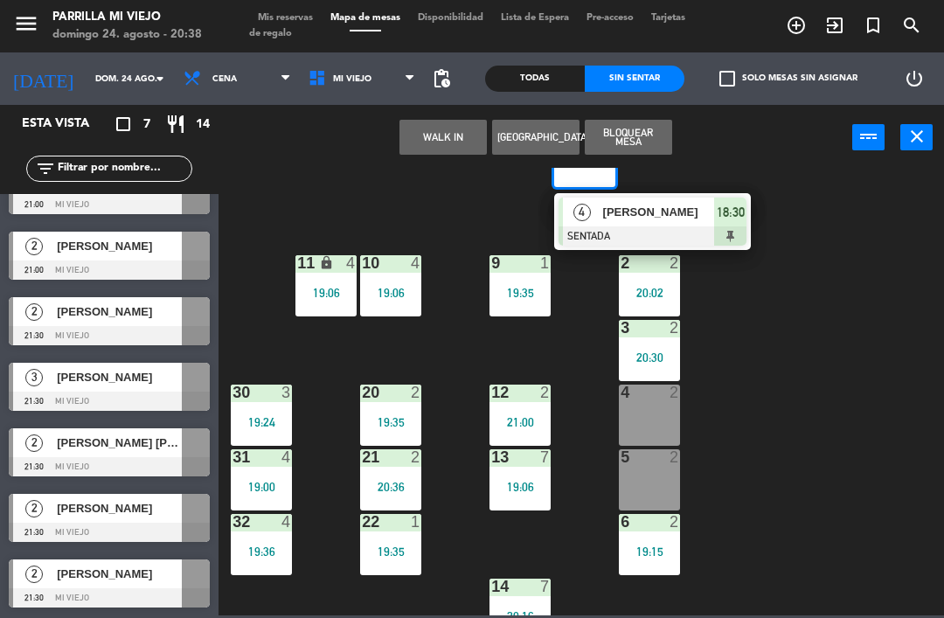
click at [731, 208] on span "18:30" at bounding box center [731, 212] width 28 height 21
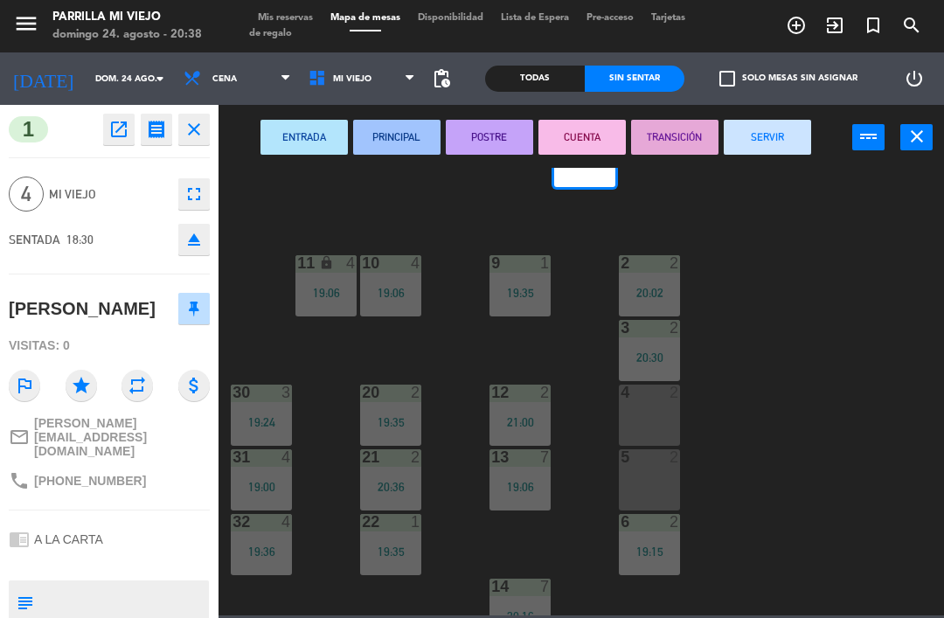
click at [754, 108] on div "ENTRADA PRINCIPAL POSTRE CUENTA TRANSICIÓN SERVIR power_input close" at bounding box center [536, 138] width 634 height 66
click at [756, 130] on button "SERVIR" at bounding box center [767, 137] width 87 height 35
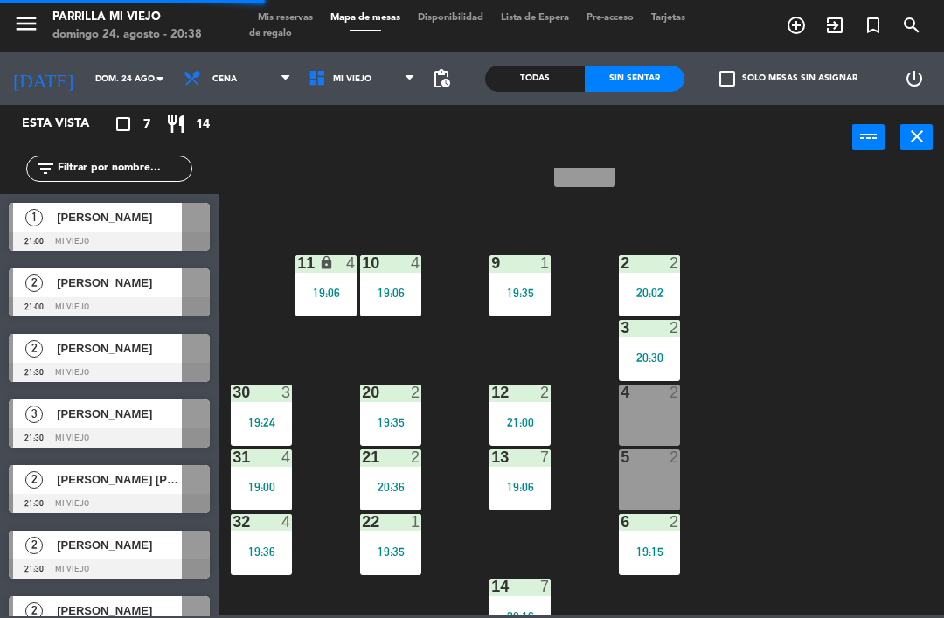
click at [823, 311] on div "1 5 2 2 20:02 9 1 19:35 10 4 19:06 11 lock 4 19:06 3 2 20:30 4 2 12 2 21:00 20 …" at bounding box center [586, 392] width 716 height 448
click at [594, 180] on div "1 5" at bounding box center [584, 156] width 61 height 61
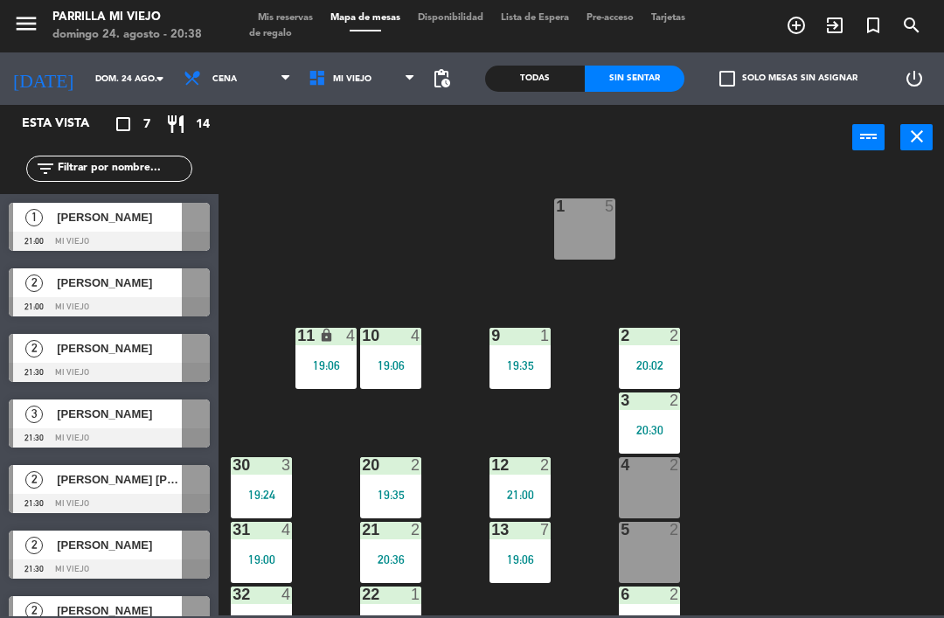
scroll to position [0, 0]
click at [590, 243] on div "1 5" at bounding box center [584, 229] width 61 height 61
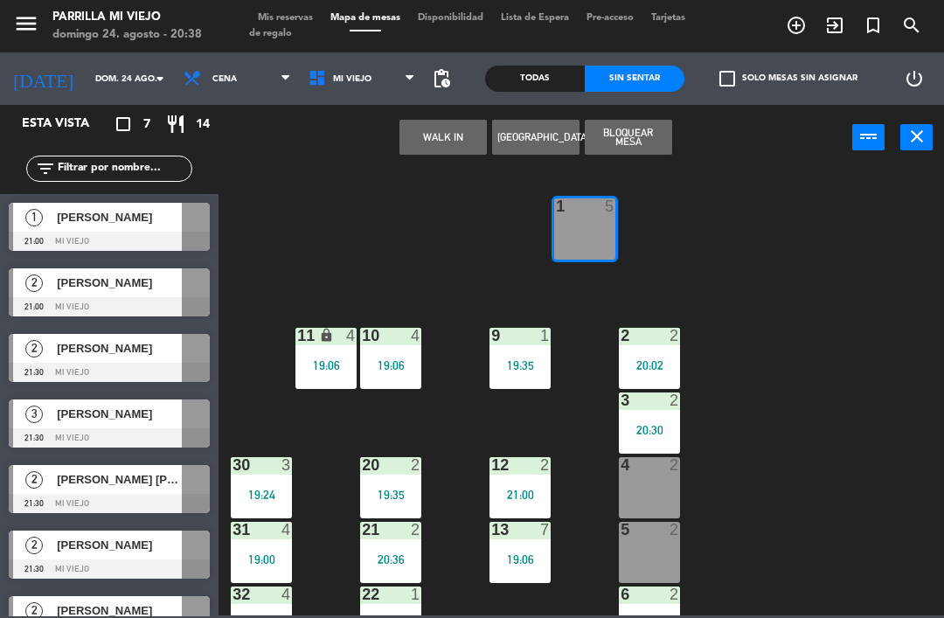
click at [442, 149] on button "WALK IN" at bounding box center [443, 137] width 87 height 35
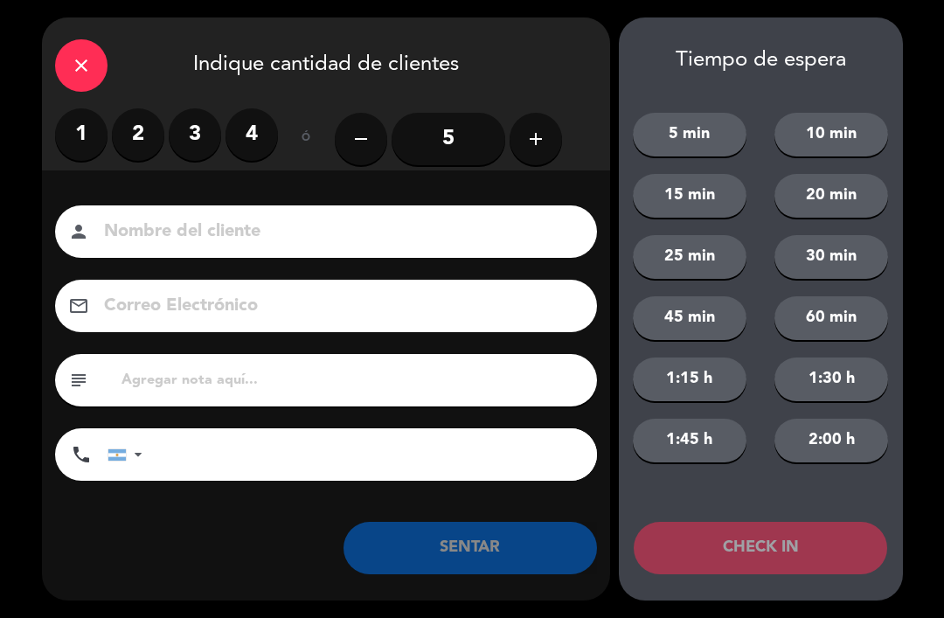
click at [198, 144] on label "3" at bounding box center [195, 134] width 52 height 52
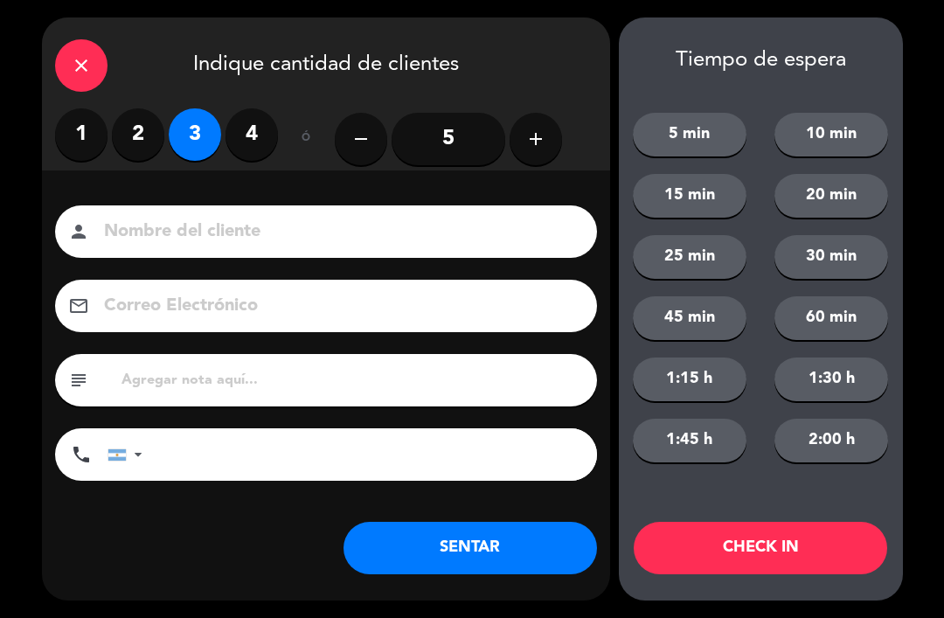
click at [484, 526] on button "SENTAR" at bounding box center [471, 548] width 254 height 52
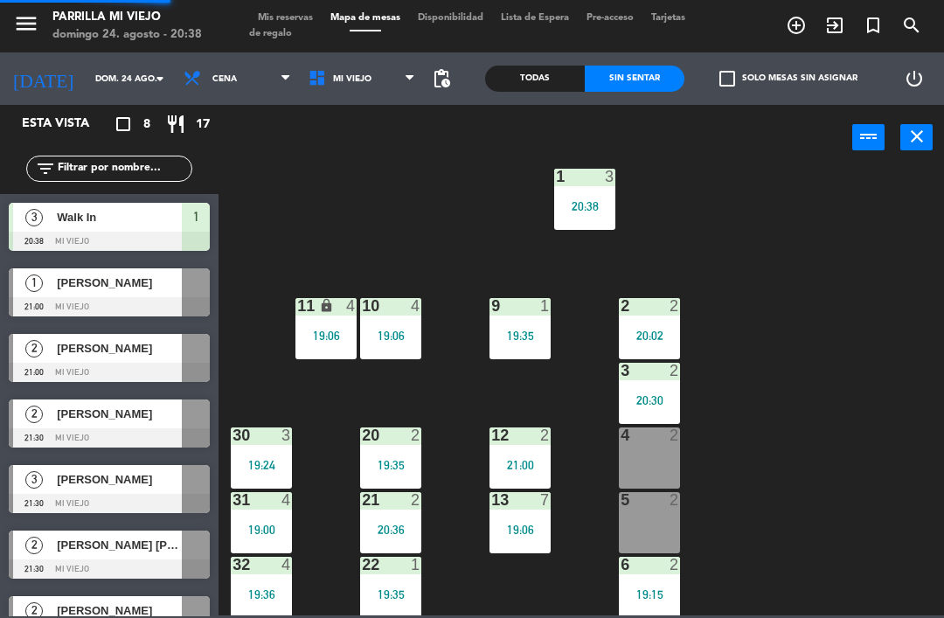
scroll to position [38, 0]
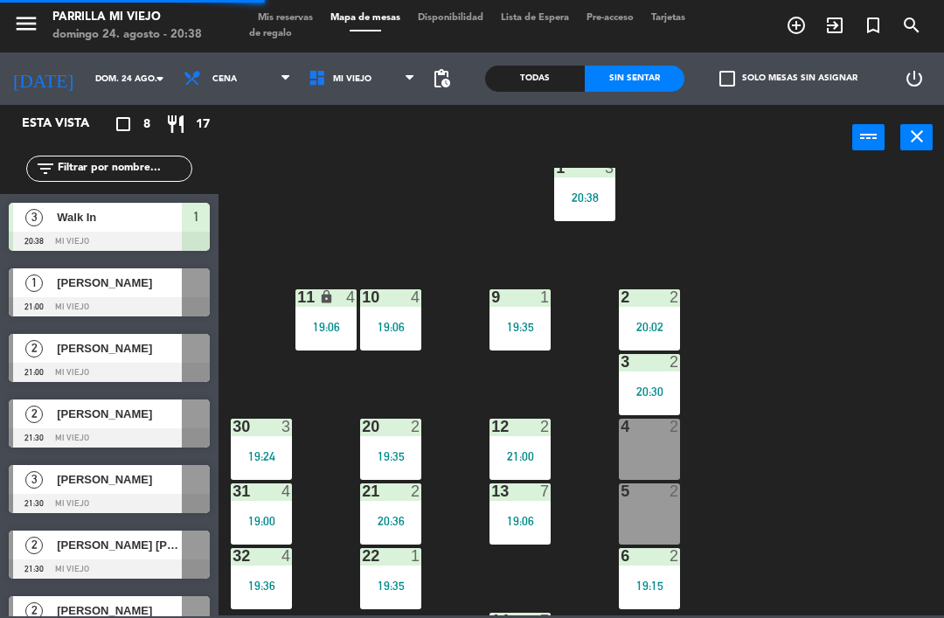
click at [649, 460] on div "4 2" at bounding box center [649, 449] width 61 height 61
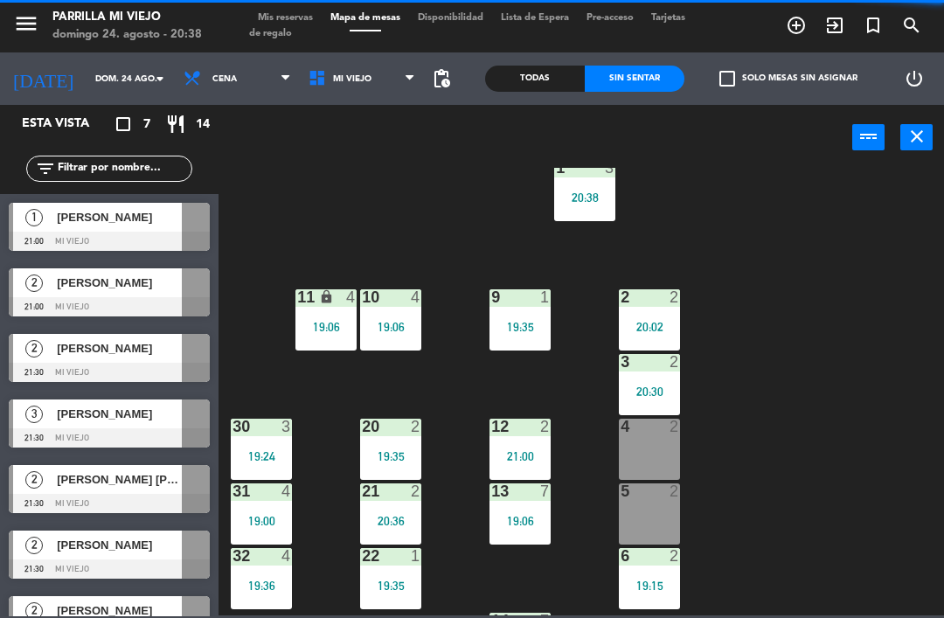
click at [806, 496] on div "1 3 20:38 2 2 20:02 9 1 19:35 10 4 19:06 11 lock 4 19:06 3 2 20:30 4 2 12 2 21:…" at bounding box center [586, 392] width 716 height 448
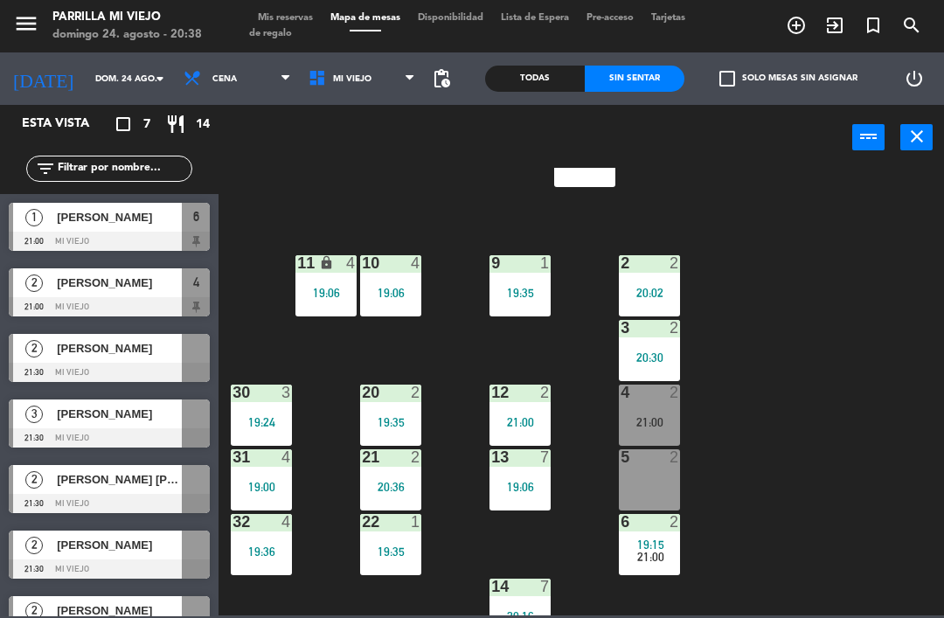
scroll to position [73, 0]
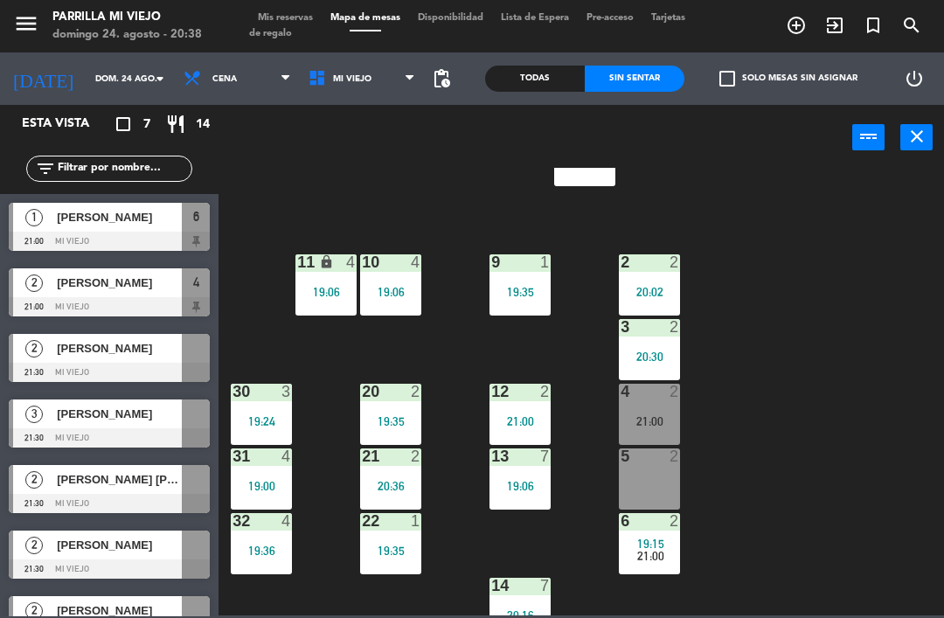
click at [665, 553] on div "21:00" at bounding box center [649, 556] width 61 height 12
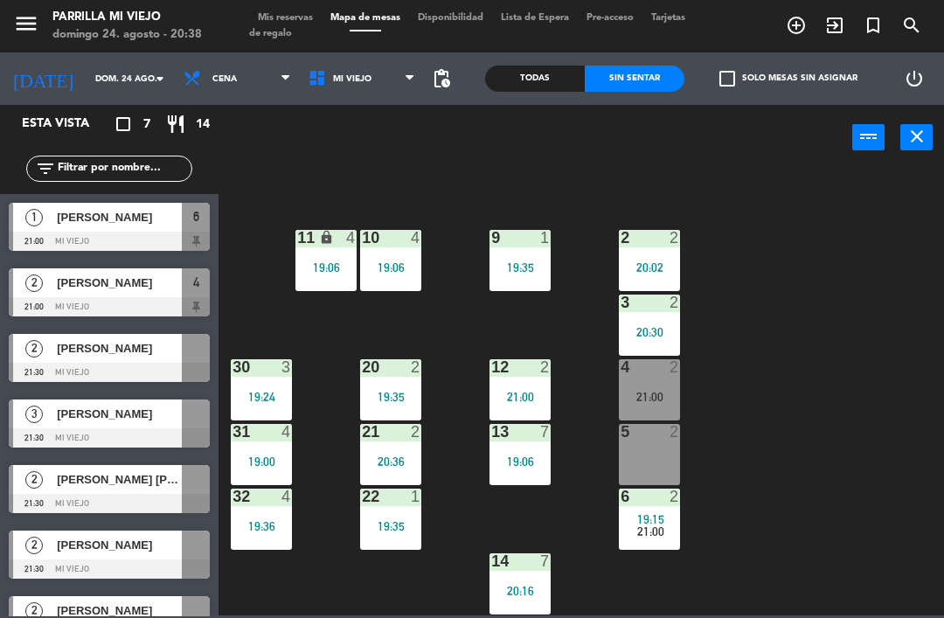
scroll to position [98, 0]
click at [671, 514] on div "19:15" at bounding box center [649, 519] width 61 height 12
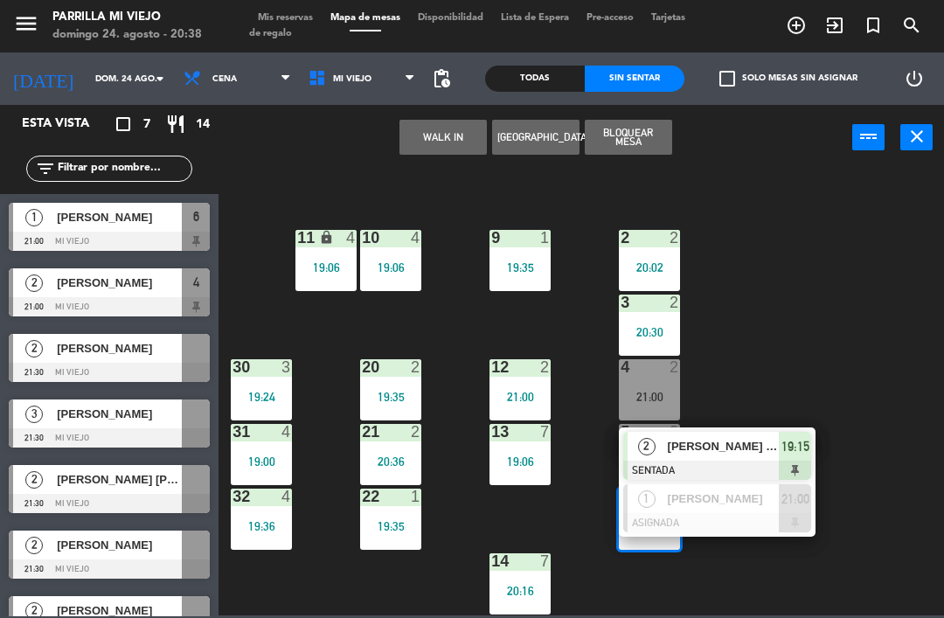
click at [816, 512] on div "1 [PERSON_NAME] ASIGNADA 21:00" at bounding box center [717, 508] width 197 height 57
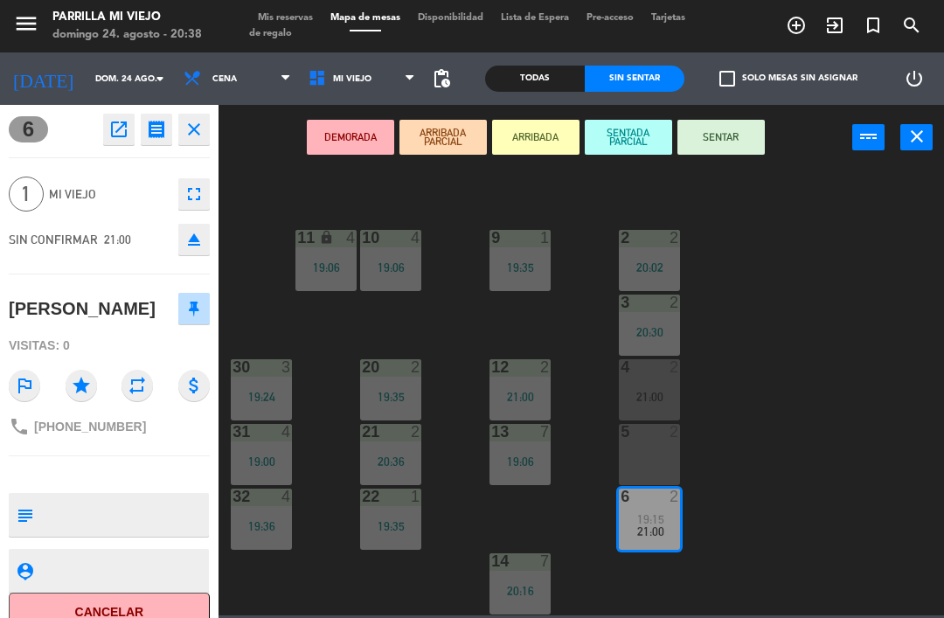
click at [202, 233] on icon "eject" at bounding box center [194, 239] width 21 height 21
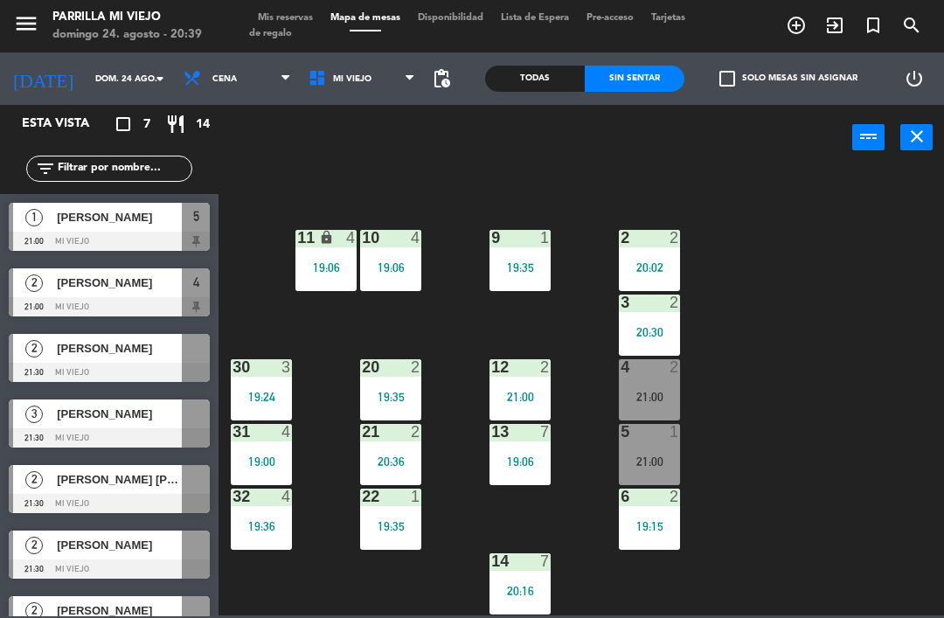
click at [777, 490] on div "1 3 20:38 2 2 20:02 9 1 19:35 10 4 19:06 11 lock 4 19:06 3 2 20:30 4 2 21:00 12…" at bounding box center [586, 392] width 716 height 448
click at [520, 462] on div "19:06" at bounding box center [520, 462] width 61 height 12
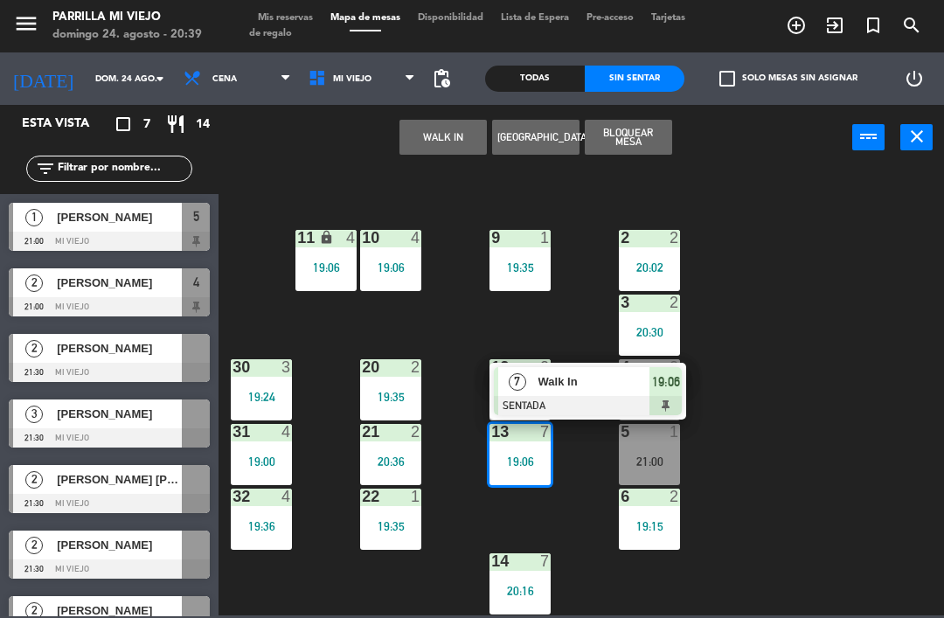
click at [668, 392] on span "19:06" at bounding box center [666, 382] width 28 height 21
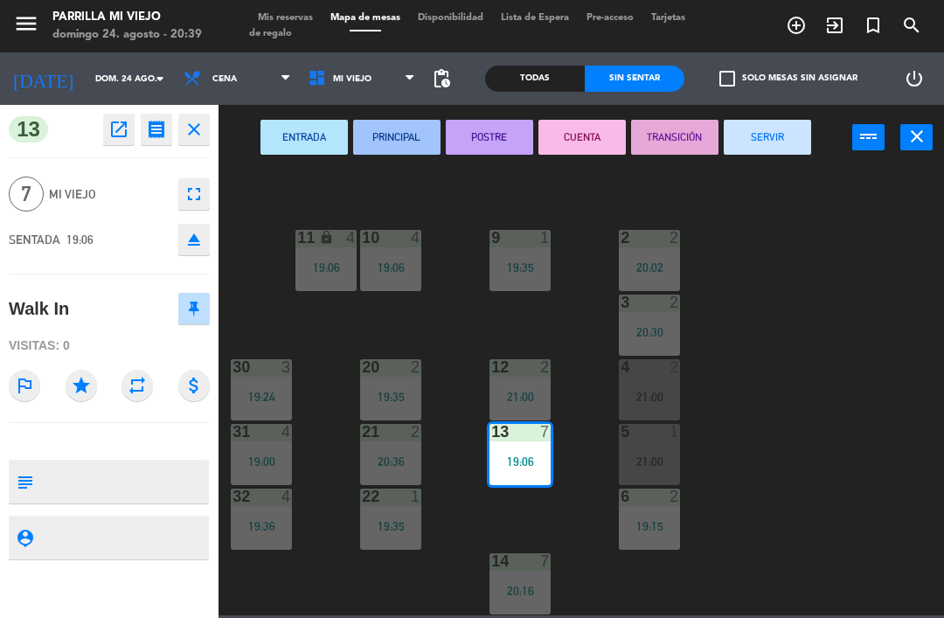
click at [763, 136] on button "SERVIR" at bounding box center [767, 137] width 87 height 35
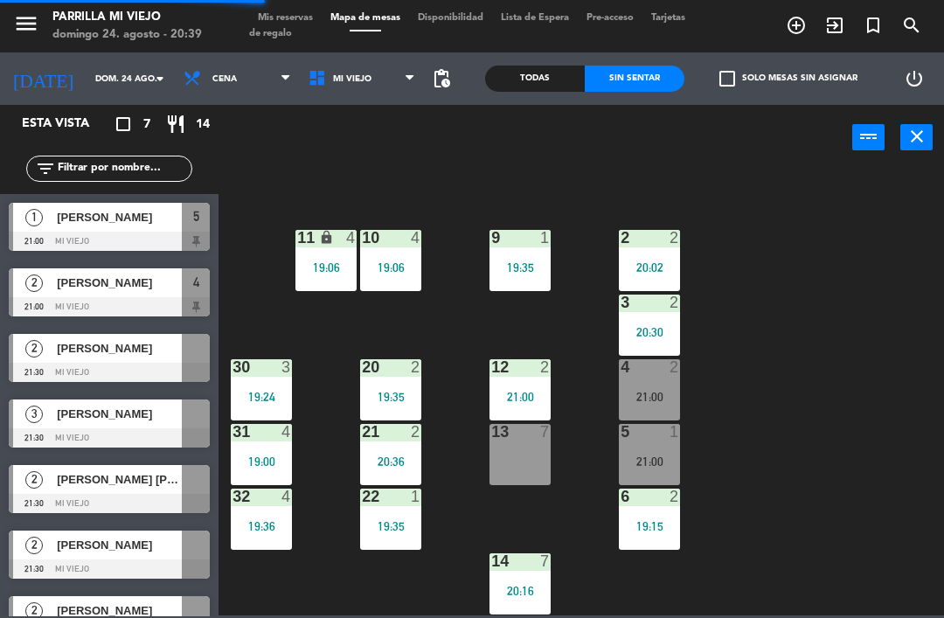
click at [865, 268] on div "1 3 20:38 2 2 20:02 9 1 19:35 10 4 19:06 11 lock 4 19:06 3 2 20:30 4 2 21:00 12…" at bounding box center [586, 392] width 716 height 448
click at [268, 391] on div "19:24" at bounding box center [261, 397] width 61 height 12
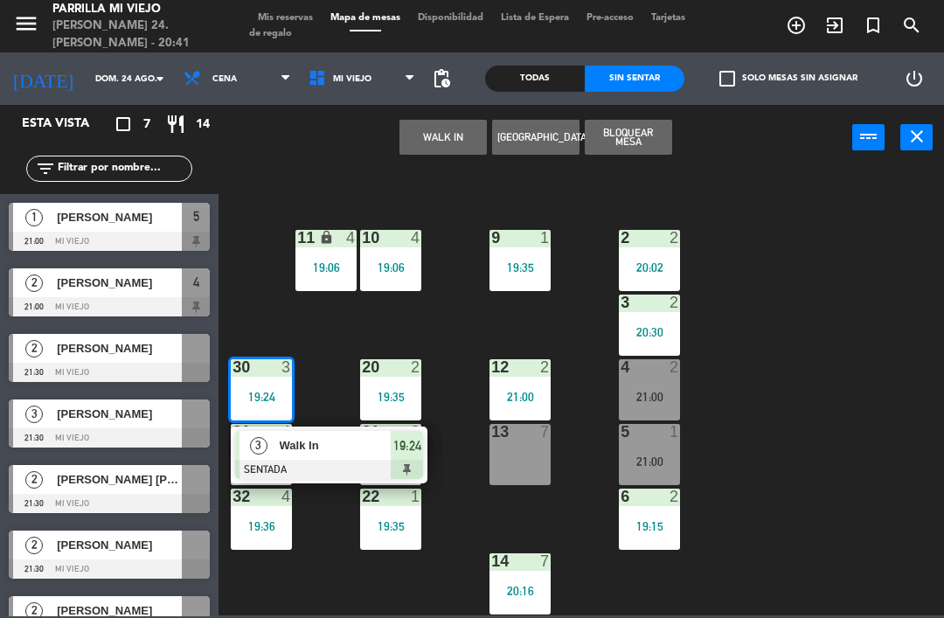
click at [425, 449] on div "3 Walk In SENTADA 19:24" at bounding box center [329, 455] width 197 height 57
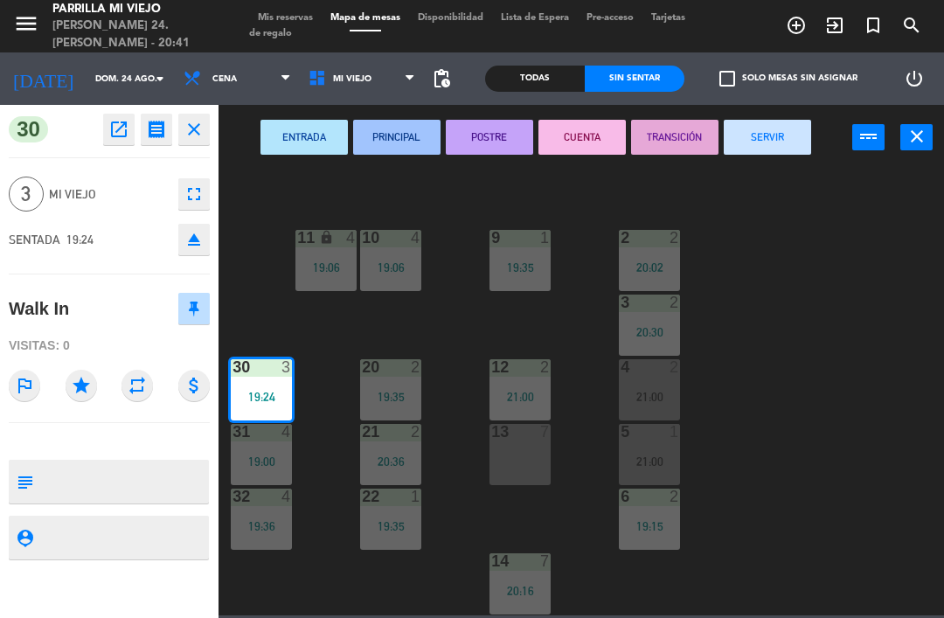
click at [785, 129] on button "SERVIR" at bounding box center [767, 137] width 87 height 35
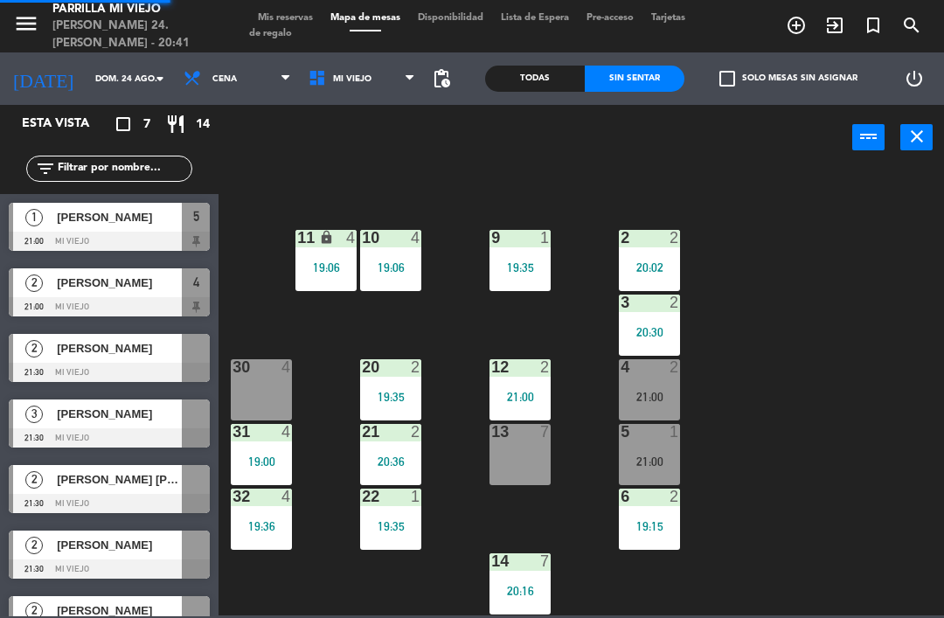
click at [791, 353] on div "1 3 20:38 2 2 20:02 9 1 19:35 10 4 19:06 11 lock 4 19:06 3 2 20:30 4 2 21:00 12…" at bounding box center [586, 392] width 716 height 448
click at [270, 459] on div "19:00" at bounding box center [261, 462] width 61 height 12
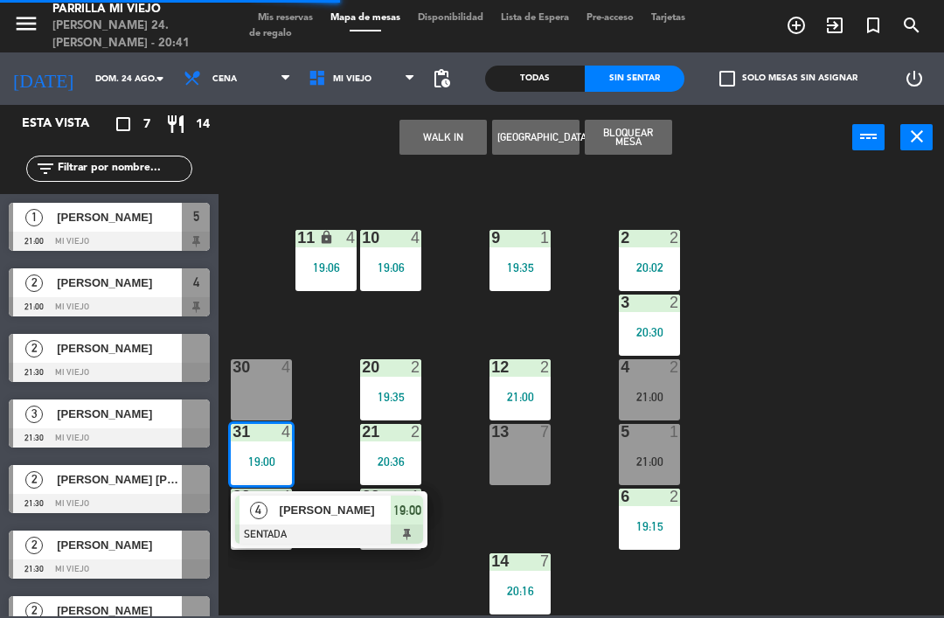
click at [411, 522] on div "19:00" at bounding box center [407, 510] width 32 height 29
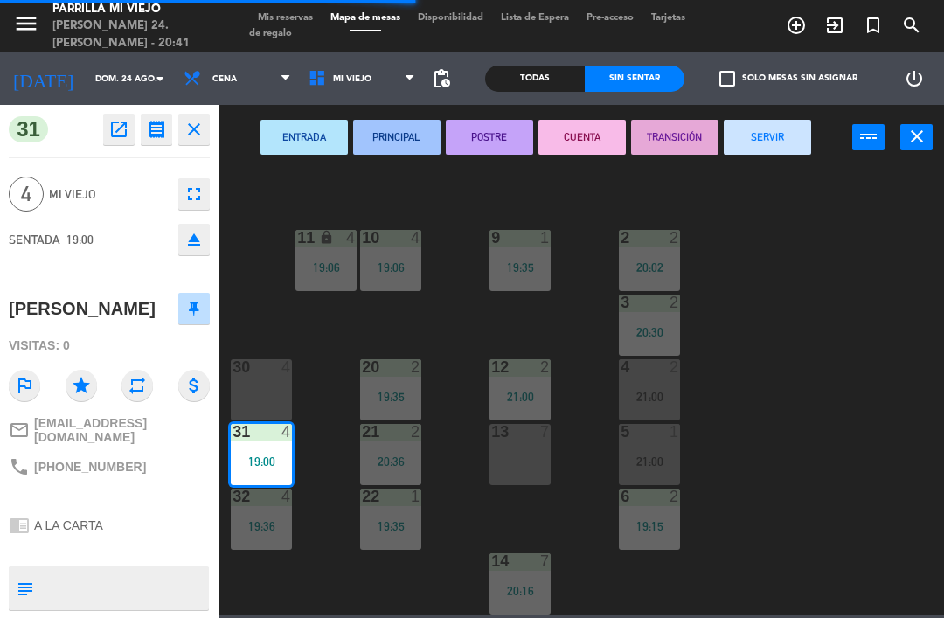
click at [766, 128] on button "SERVIR" at bounding box center [767, 137] width 87 height 35
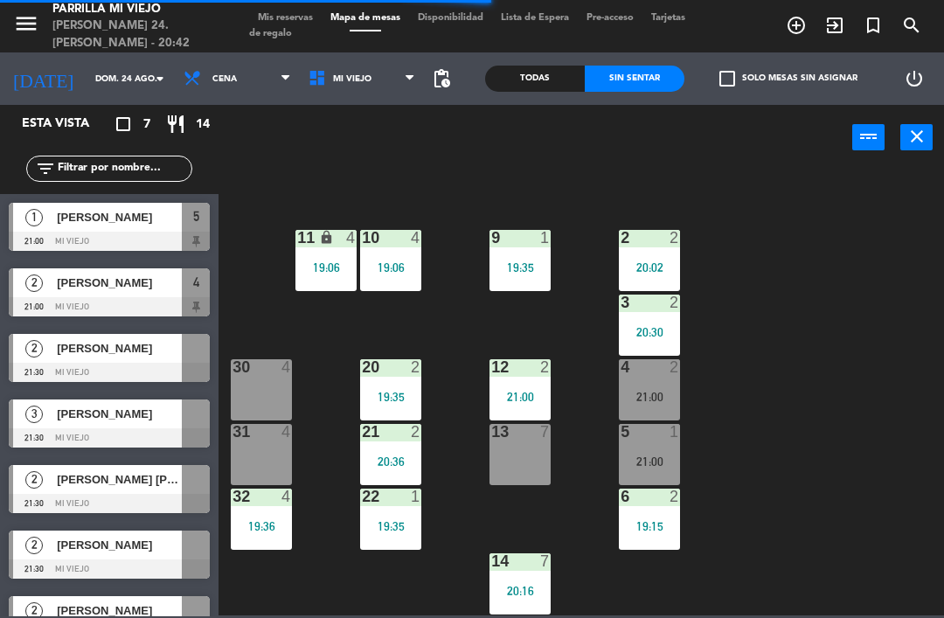
click at [784, 331] on div "1 3 20:38 2 2 20:02 9 1 19:35 10 4 19:06 11 lock 4 19:06 3 2 20:30 4 2 21:00 12…" at bounding box center [586, 392] width 716 height 448
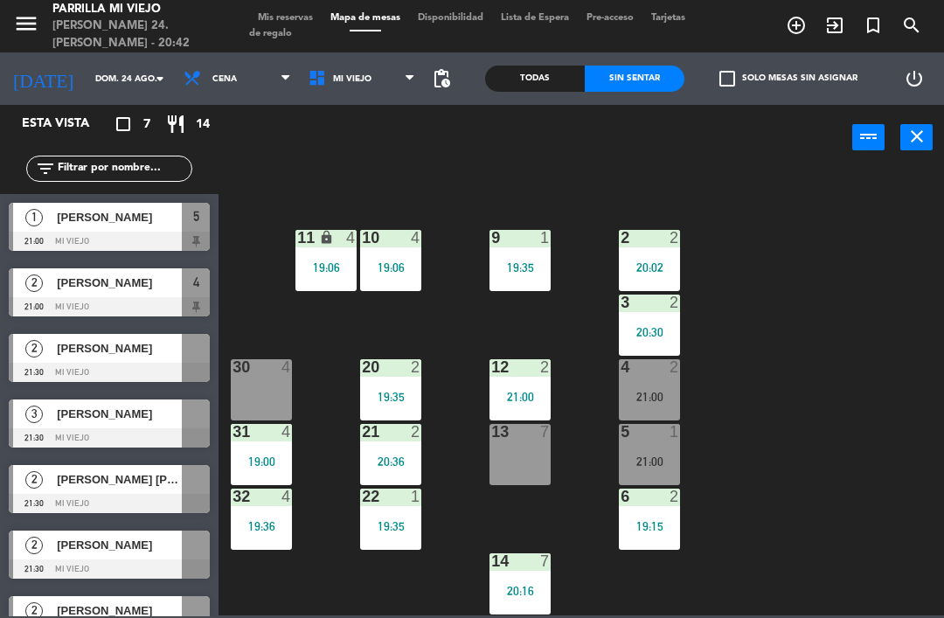
scroll to position [98, 0]
click at [927, 361] on div "1 3 20:38 2 2 20:02 9 1 19:35 10 4 19:06 11 lock 4 19:06 3 2 20:30 4 2 21:00 12…" at bounding box center [586, 392] width 716 height 448
click at [273, 19] on span "Mis reservas" at bounding box center [285, 18] width 73 height 10
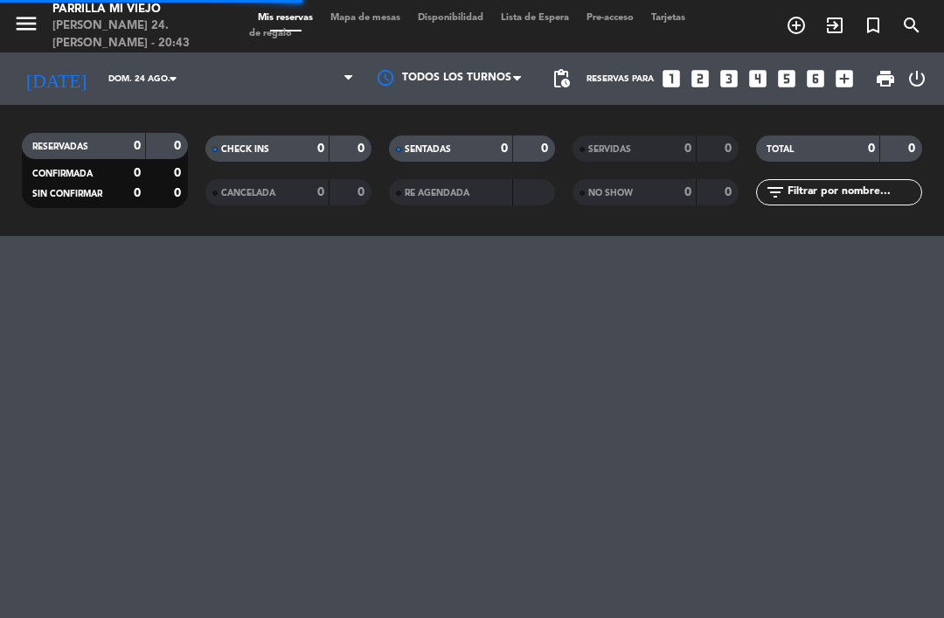
click at [748, 68] on icon "looks_4" at bounding box center [758, 78] width 23 height 23
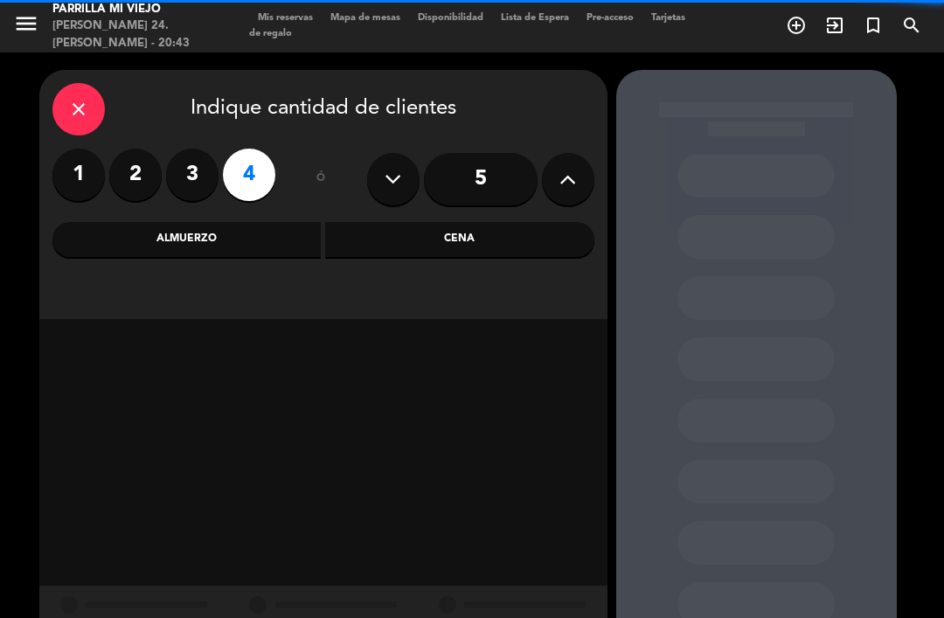
click at [199, 178] on label "3" at bounding box center [192, 175] width 52 height 52
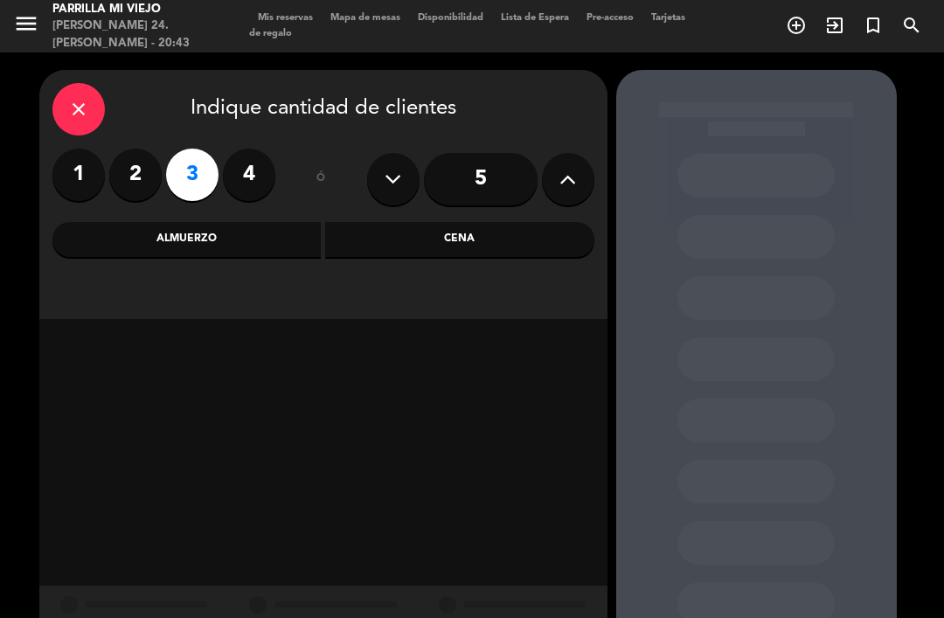
click at [429, 244] on div "Cena" at bounding box center [459, 239] width 269 height 35
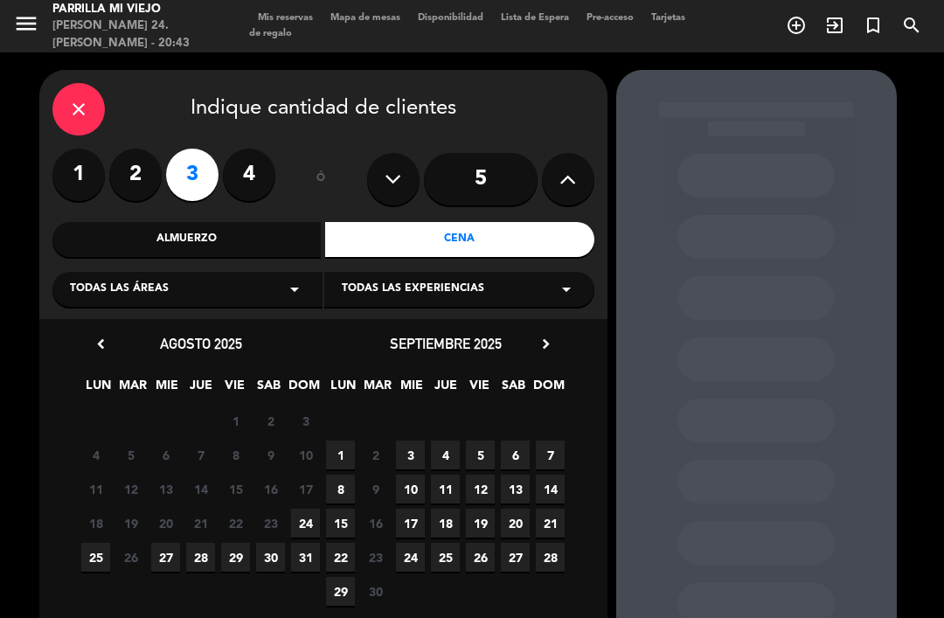
click at [102, 560] on span "25" at bounding box center [95, 557] width 29 height 29
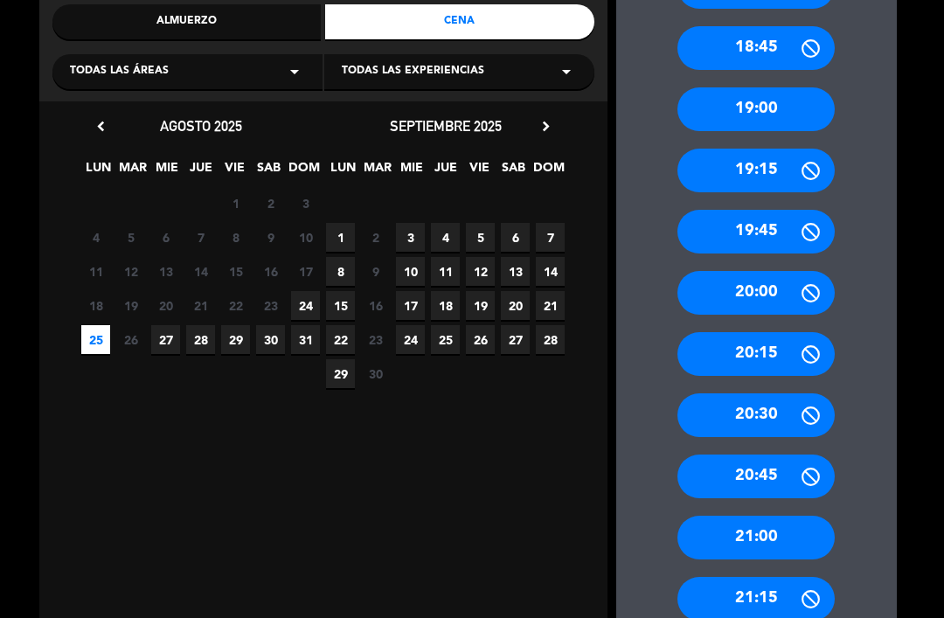
scroll to position [219, 0]
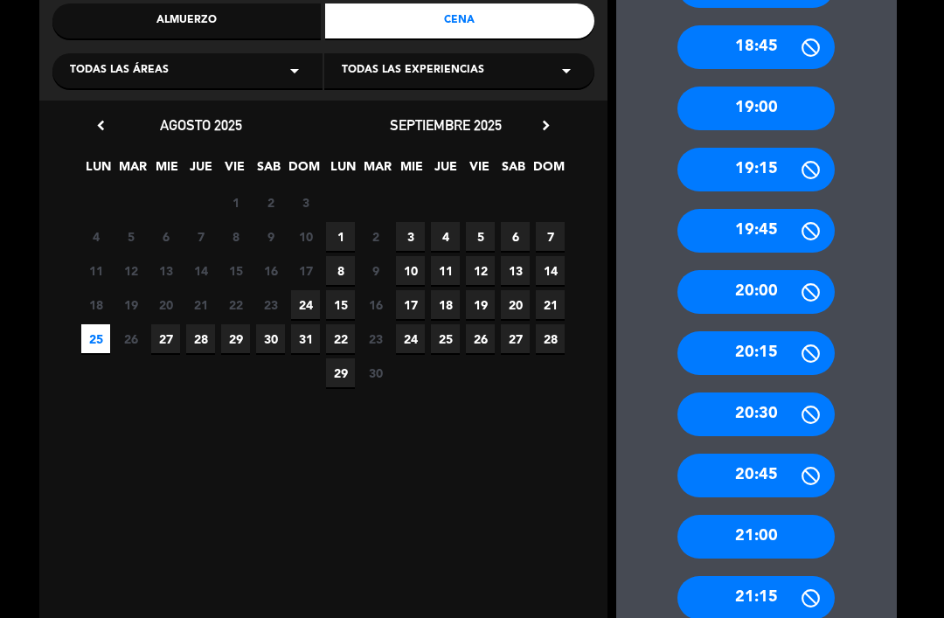
click at [754, 479] on div "18:30 18:45 19:00 19:15 19:45 20:00 20:15 20:30 20:45 21:00 21:15 21:30 21:45 2…" at bounding box center [757, 467] width 281 height 1076
click at [765, 515] on div "21:00" at bounding box center [756, 537] width 157 height 44
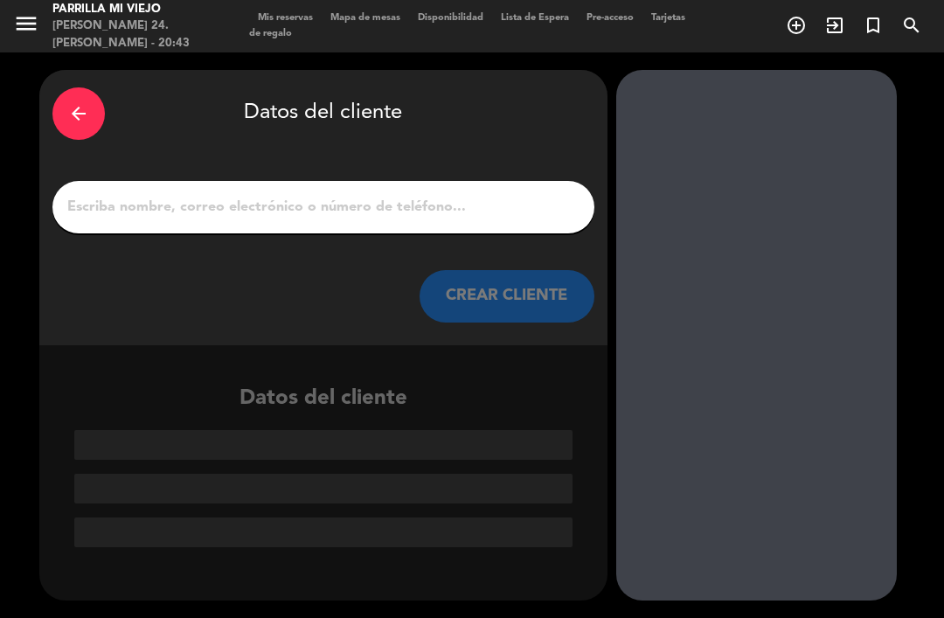
click at [443, 195] on input "1" at bounding box center [324, 207] width 516 height 24
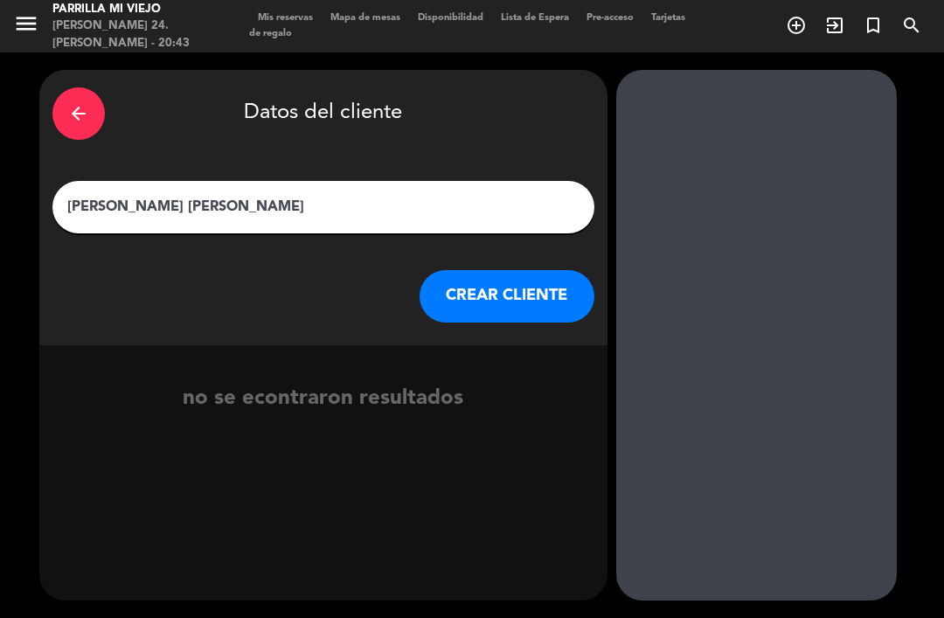
type input "[PERSON_NAME] [PERSON_NAME]"
click at [419, 83] on div "arrow_back Datos del cliente" at bounding box center [323, 113] width 542 height 61
click at [458, 235] on div "arrow_back Datos del cliente [PERSON_NAME] [PERSON_NAME] CLIENTE" at bounding box center [323, 207] width 568 height 275
click at [498, 271] on button "CREAR CLIENTE" at bounding box center [507, 296] width 175 height 52
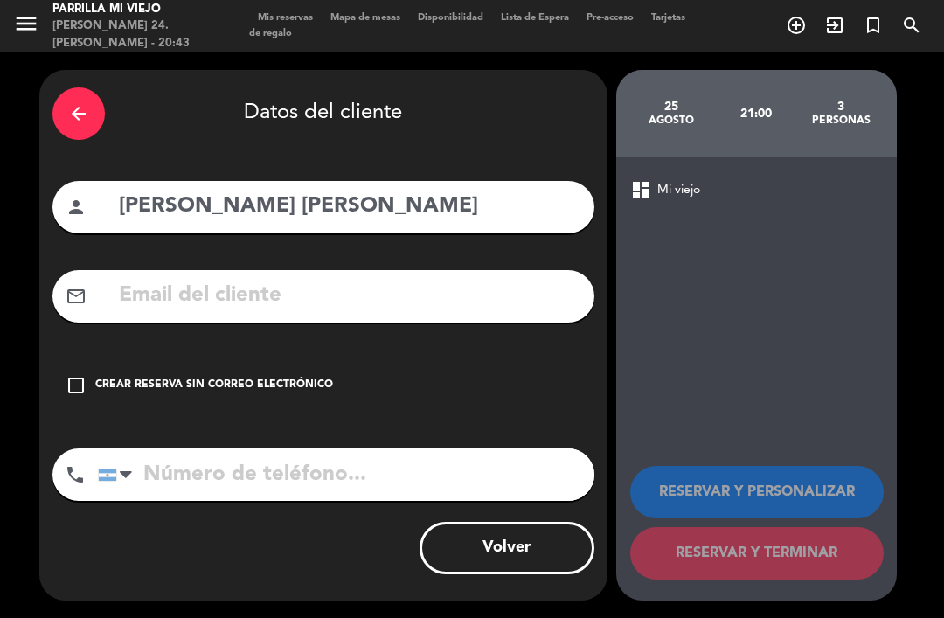
click at [256, 449] on input "tel" at bounding box center [346, 475] width 497 height 52
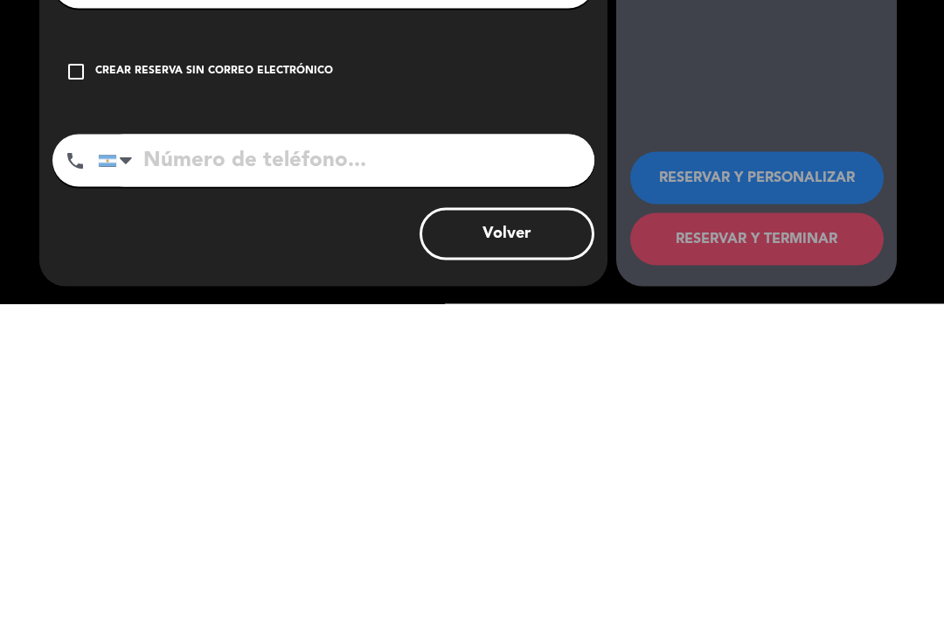
click at [122, 464] on div at bounding box center [126, 474] width 12 height 21
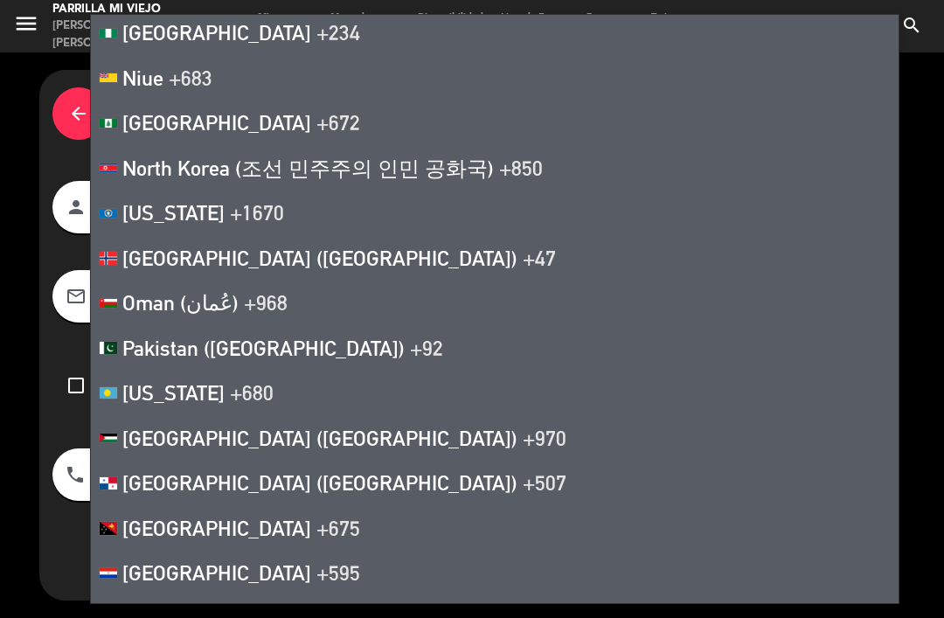
scroll to position [7241, 0]
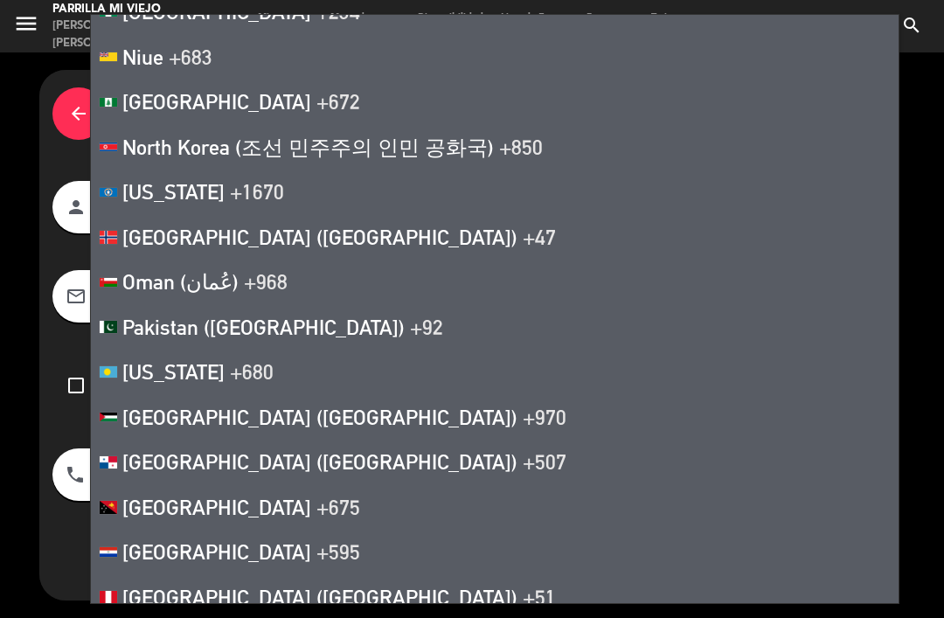
click at [807, 254] on div "dashboard Mi viejo RESERVAR Y PERSONALIZAR RESERVAR Y TERMINAR" at bounding box center [757, 378] width 281 height 443
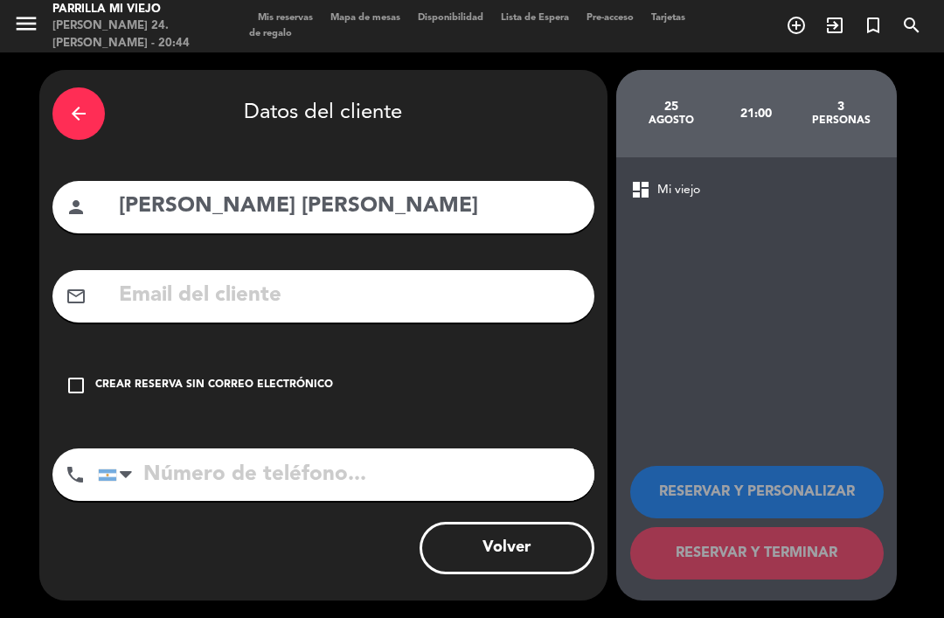
click at [255, 463] on input "tel" at bounding box center [346, 475] width 497 height 52
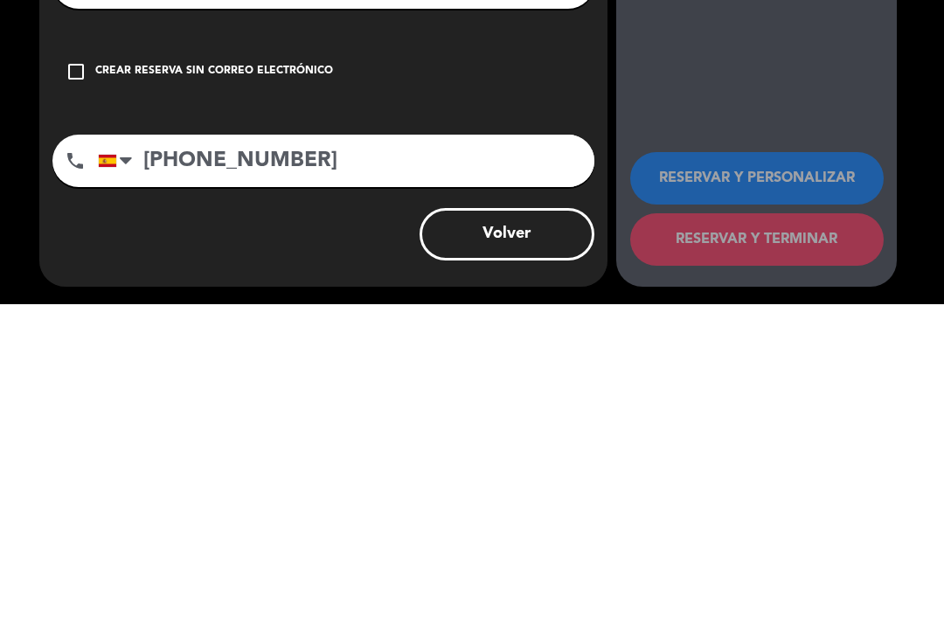
scroll to position [40, 0]
type input "[PHONE_NUMBER]"
click at [65, 359] on div "check_box_outline_blank Crear reserva sin correo electrónico" at bounding box center [323, 385] width 542 height 52
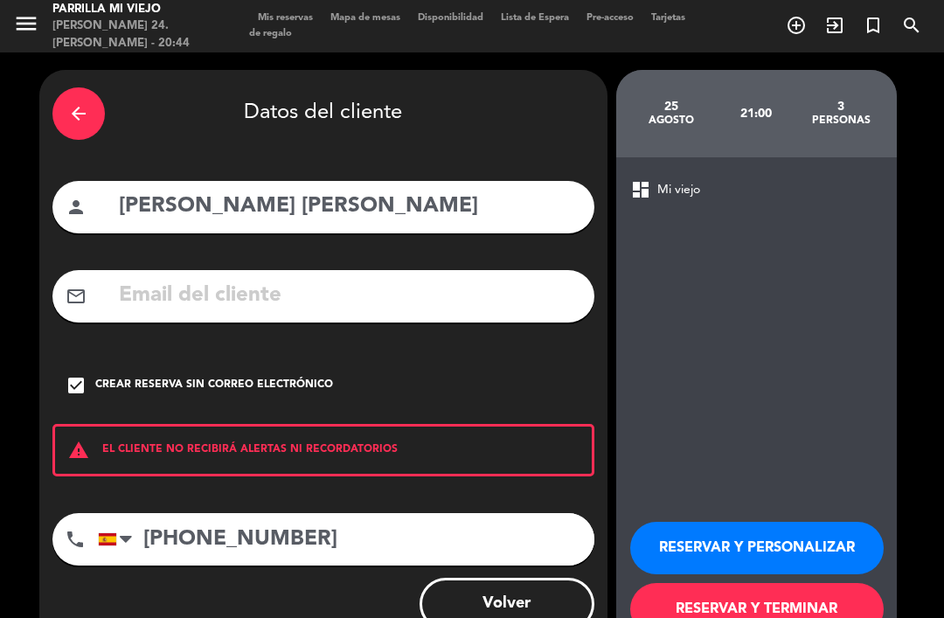
click at [782, 583] on button "RESERVAR Y TERMINAR" at bounding box center [757, 609] width 254 height 52
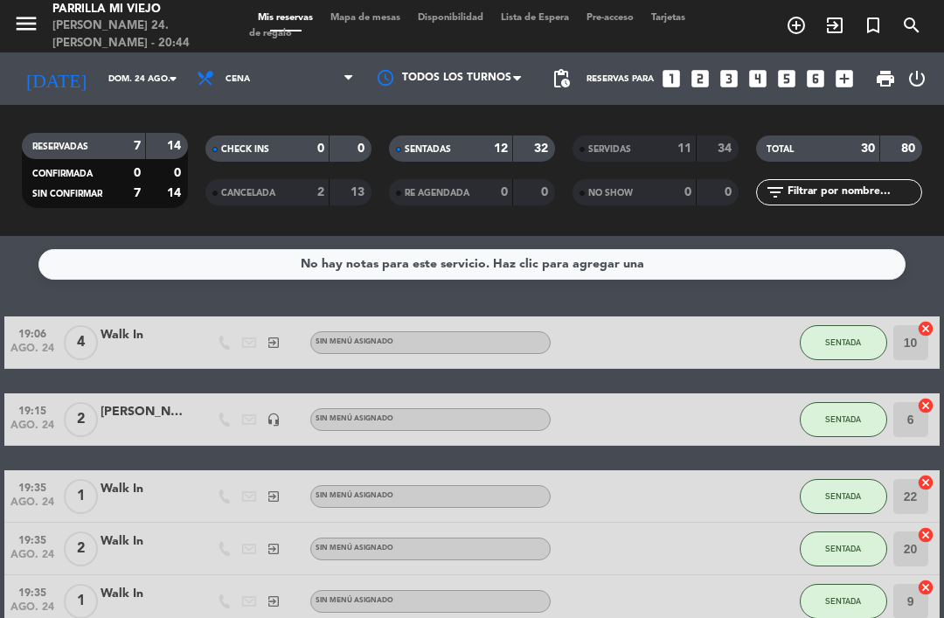
click at [464, 136] on div "SENTADAS 12 32" at bounding box center [472, 149] width 166 height 26
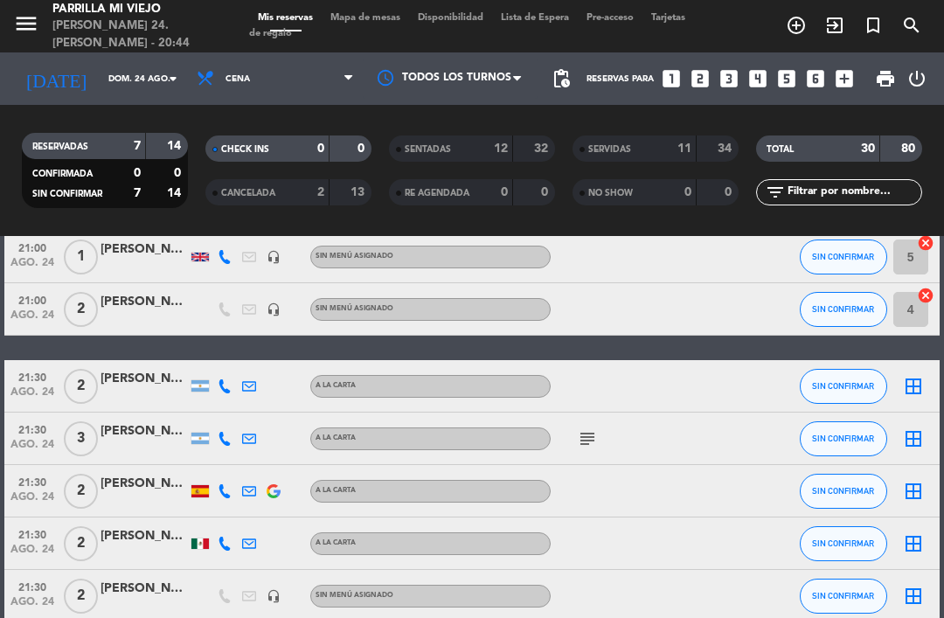
click at [374, 13] on span "Mapa de mesas" at bounding box center [365, 18] width 87 height 10
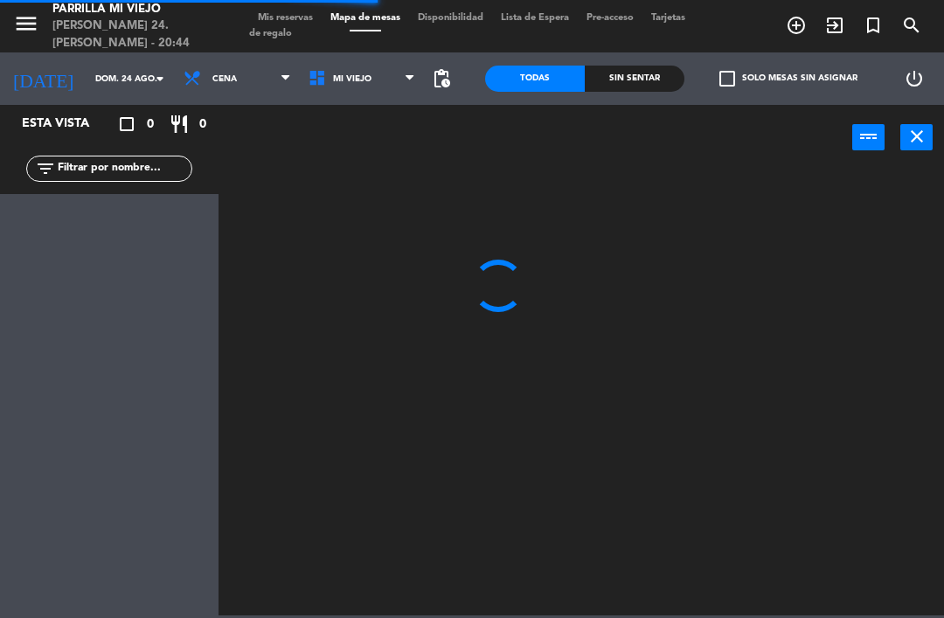
click at [729, 612] on div at bounding box center [586, 392] width 716 height 448
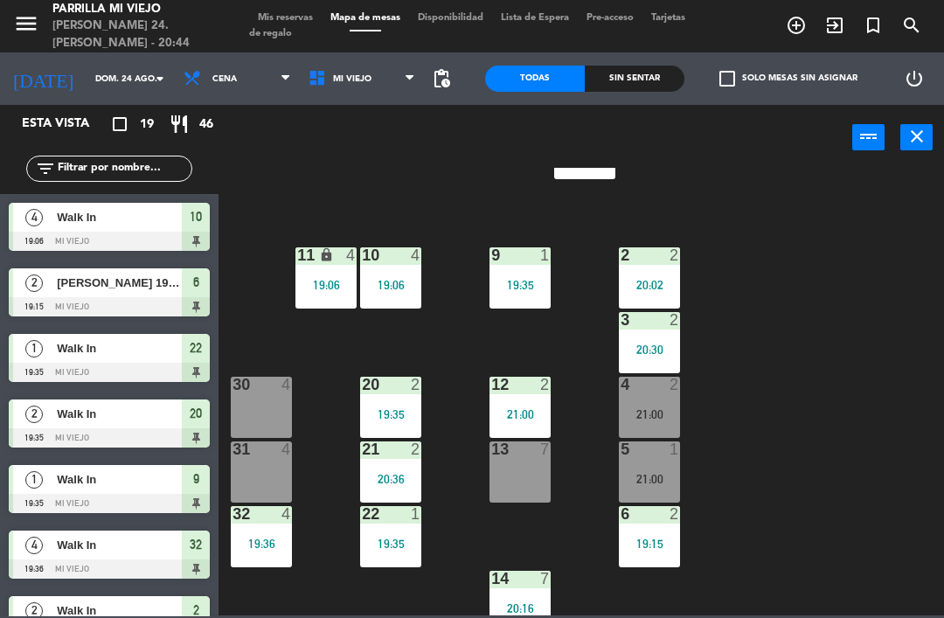
scroll to position [83, 0]
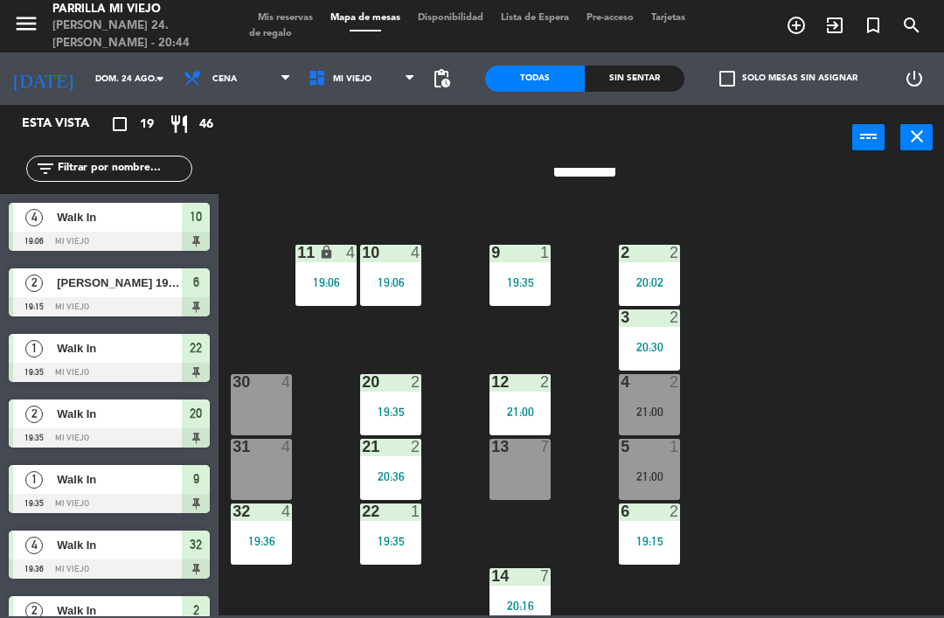
click at [375, 527] on div "22 1 19:35" at bounding box center [390, 534] width 61 height 61
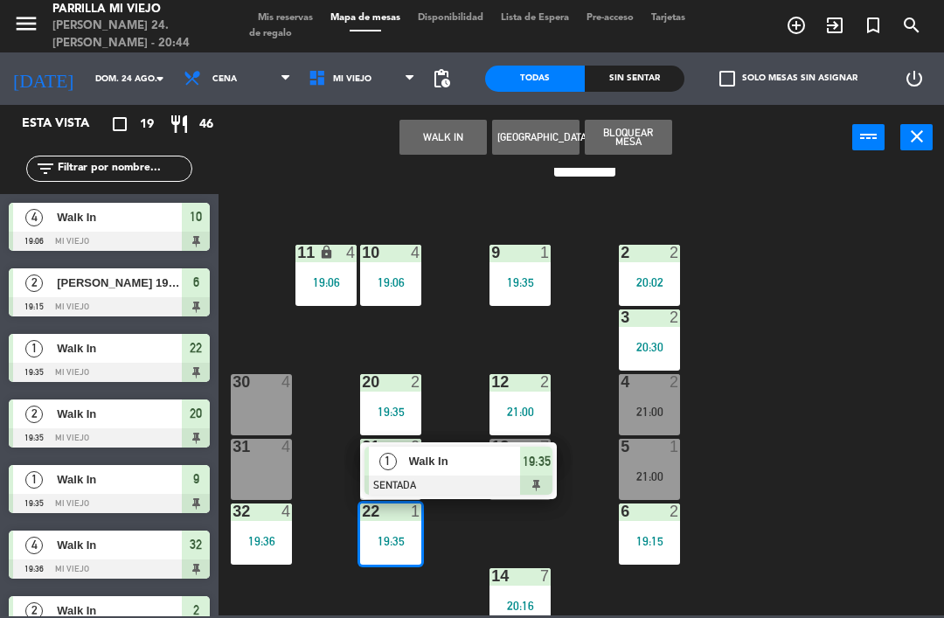
click at [547, 455] on span "19:35" at bounding box center [537, 461] width 28 height 21
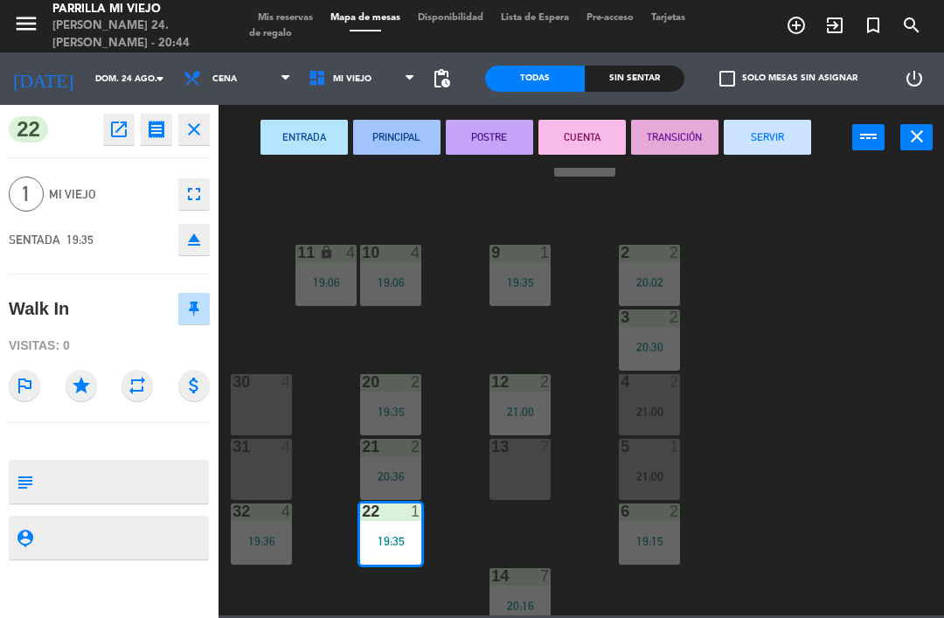
click at [766, 130] on button "SERVIR" at bounding box center [767, 137] width 87 height 35
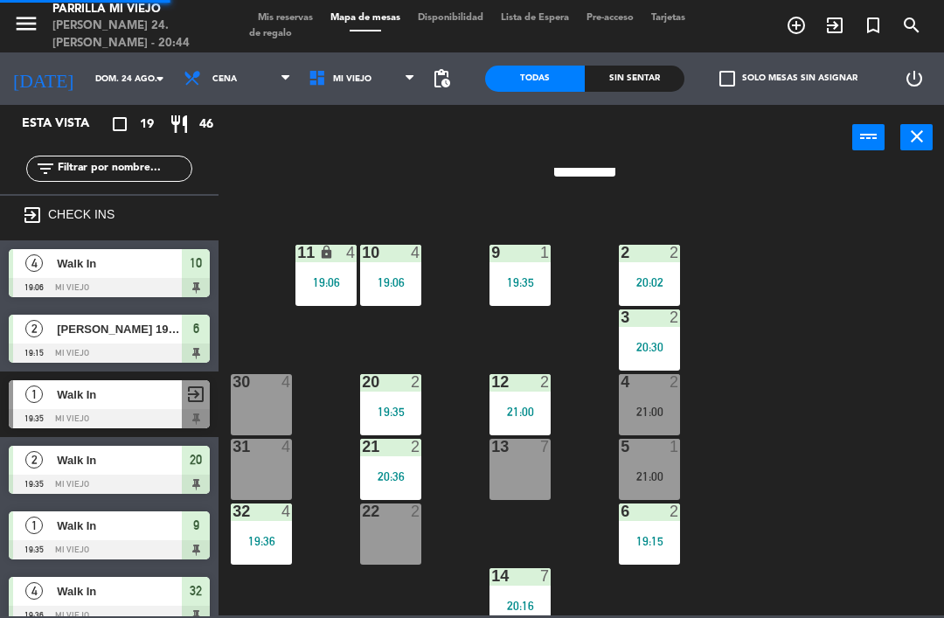
click at [815, 422] on div "1 3 20:38 2 2 20:02 9 1 19:35 10 4 19:06 11 lock 4 19:06 3 2 20:30 4 2 21:00 12…" at bounding box center [586, 392] width 716 height 448
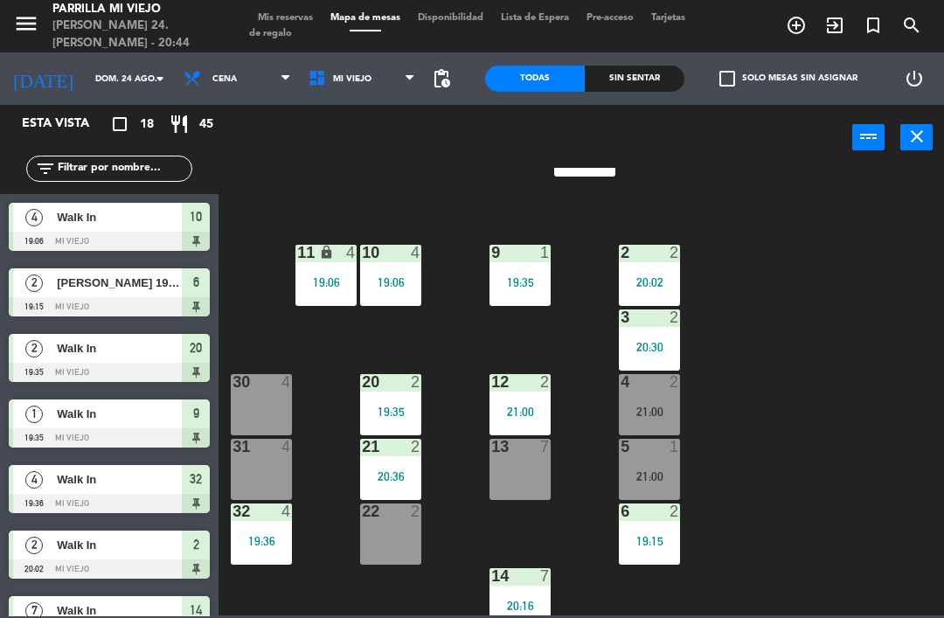
click at [638, 67] on div "Sin sentar" at bounding box center [635, 79] width 100 height 26
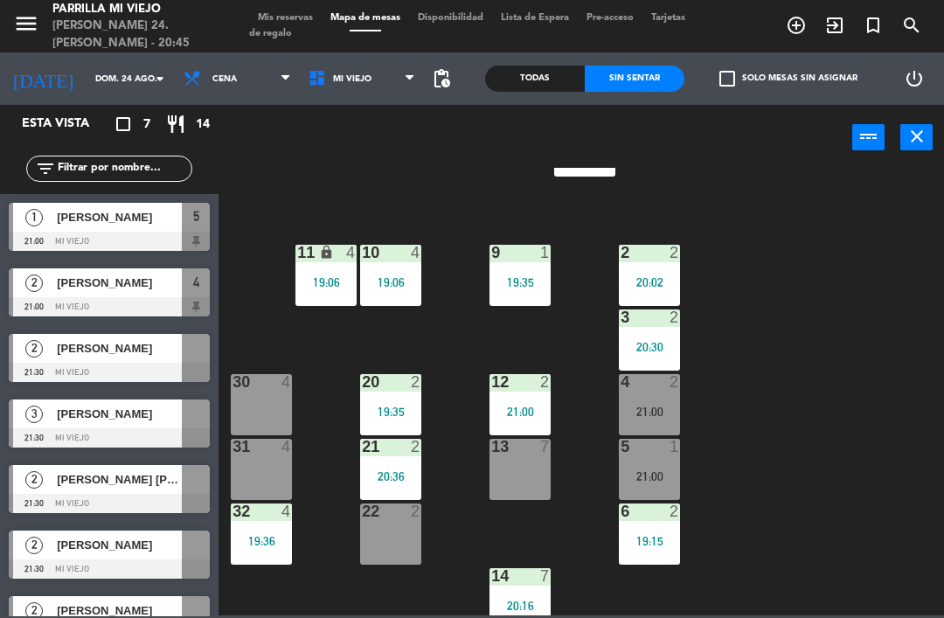
click at [671, 411] on div "21:00" at bounding box center [649, 412] width 61 height 12
click at [795, 558] on div "1 3 20:38 2 2 20:02 9 1 19:35 10 4 19:06 11 lock 4 19:06 3 2 20:30 4 2 21:00 12…" at bounding box center [586, 392] width 716 height 448
click at [612, 491] on div "1 3 20:38 2 2 20:02 9 1 19:35 10 4 19:06 11 lock 4 19:06 3 2 20:30 4 2 21:00 12…" at bounding box center [586, 392] width 716 height 448
click at [670, 257] on div "2" at bounding box center [675, 253] width 10 height 16
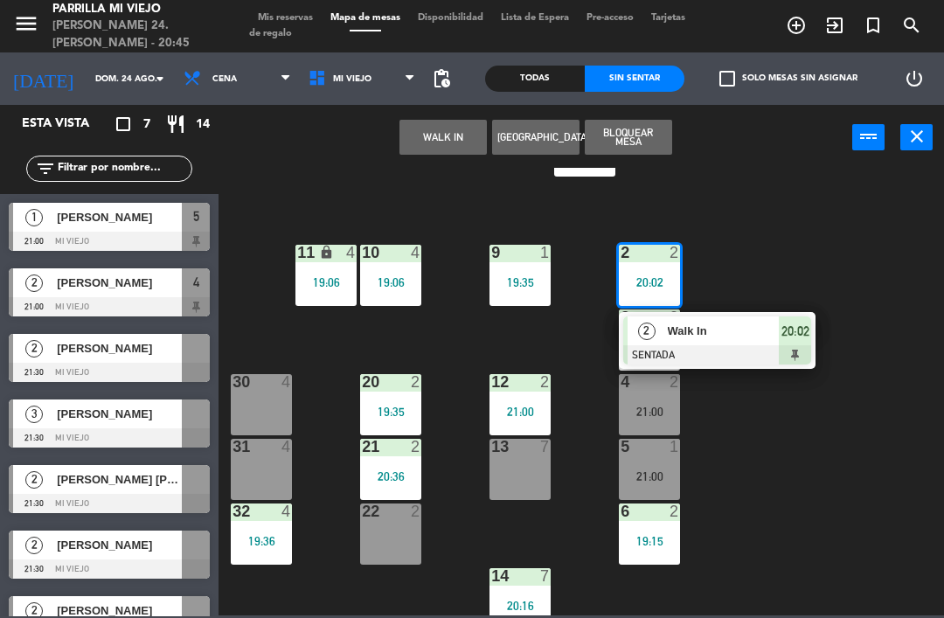
click at [813, 342] on div "2 Walk In SENTADA 20:02" at bounding box center [717, 340] width 197 height 57
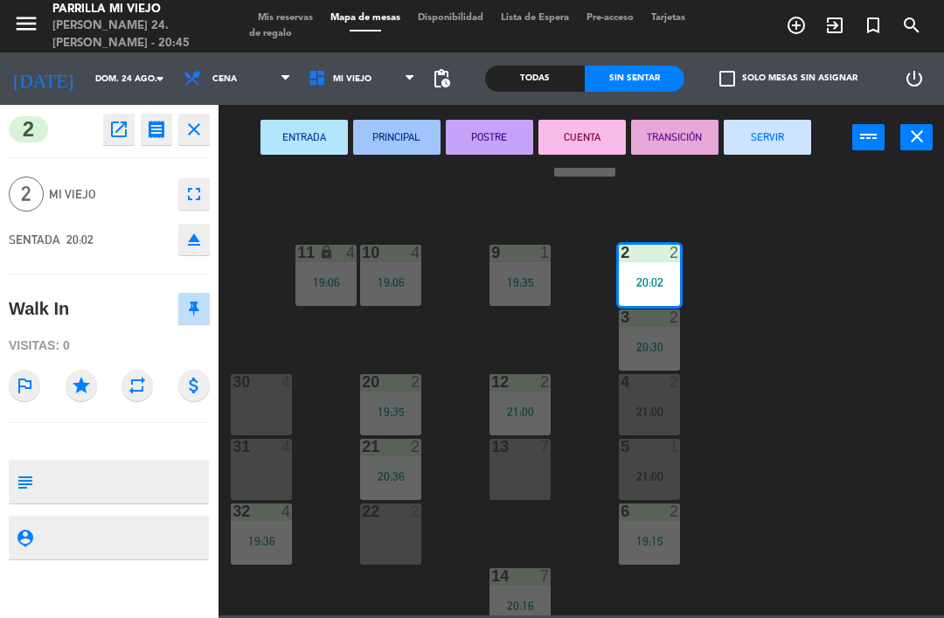
click at [477, 131] on button "POSTRE" at bounding box center [489, 137] width 87 height 35
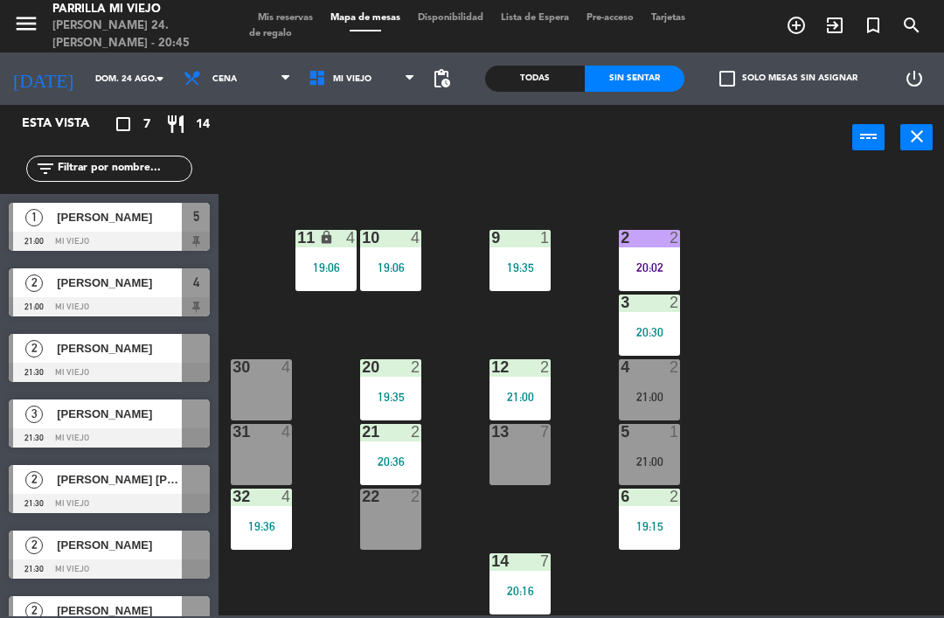
scroll to position [98, 0]
click at [510, 266] on div "19:35" at bounding box center [520, 267] width 61 height 12
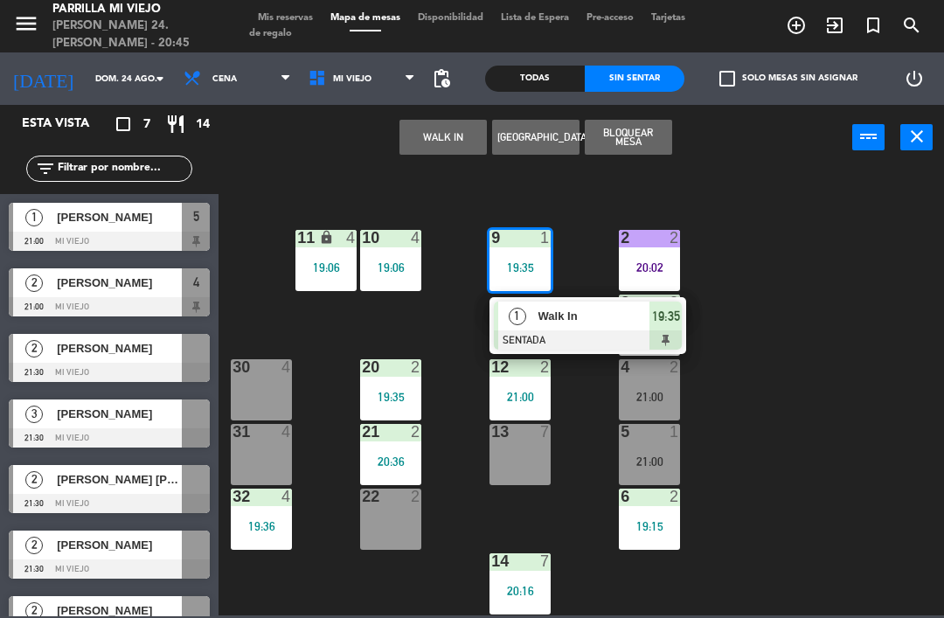
click at [677, 321] on span "19:35" at bounding box center [666, 316] width 28 height 21
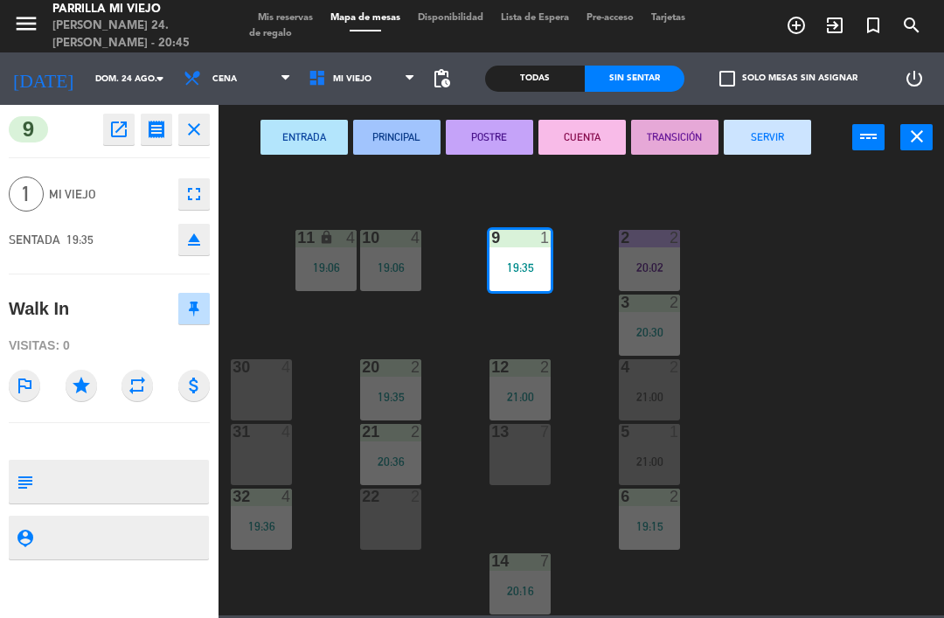
click at [503, 131] on button "POSTRE" at bounding box center [489, 137] width 87 height 35
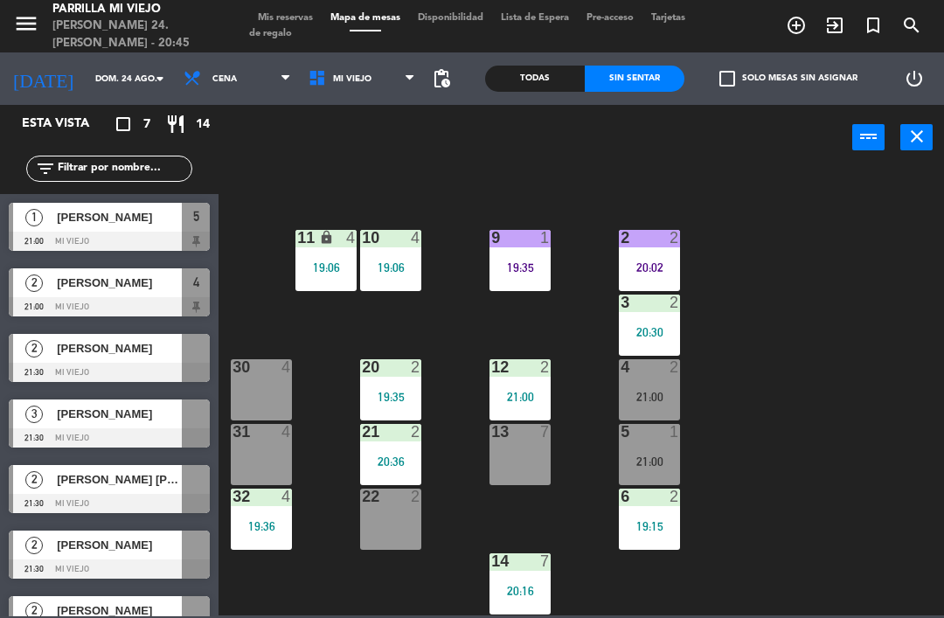
click at [407, 250] on div "10 4 19:06" at bounding box center [390, 260] width 61 height 61
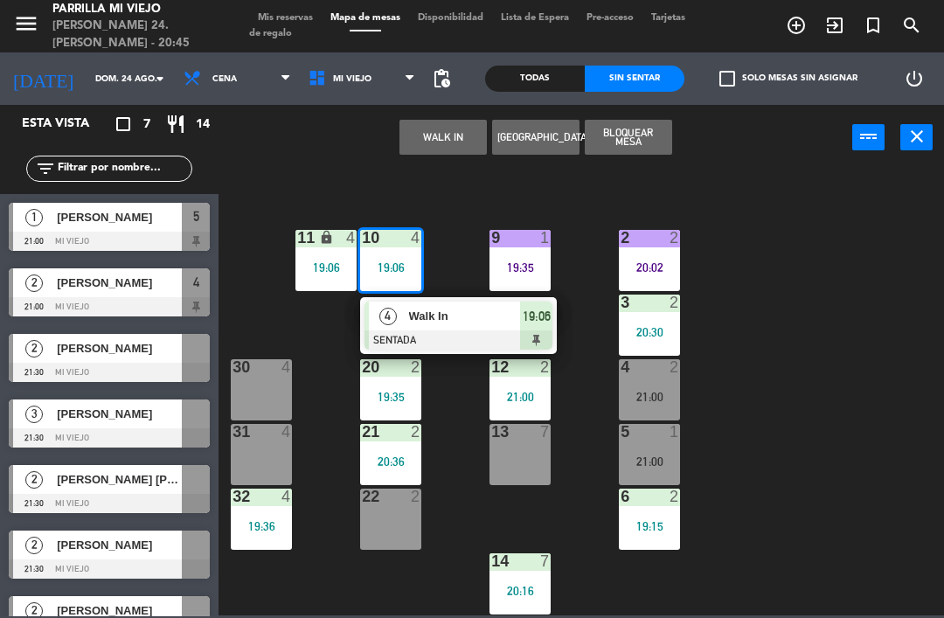
click at [324, 253] on div "11 lock 4 19:06" at bounding box center [326, 260] width 61 height 61
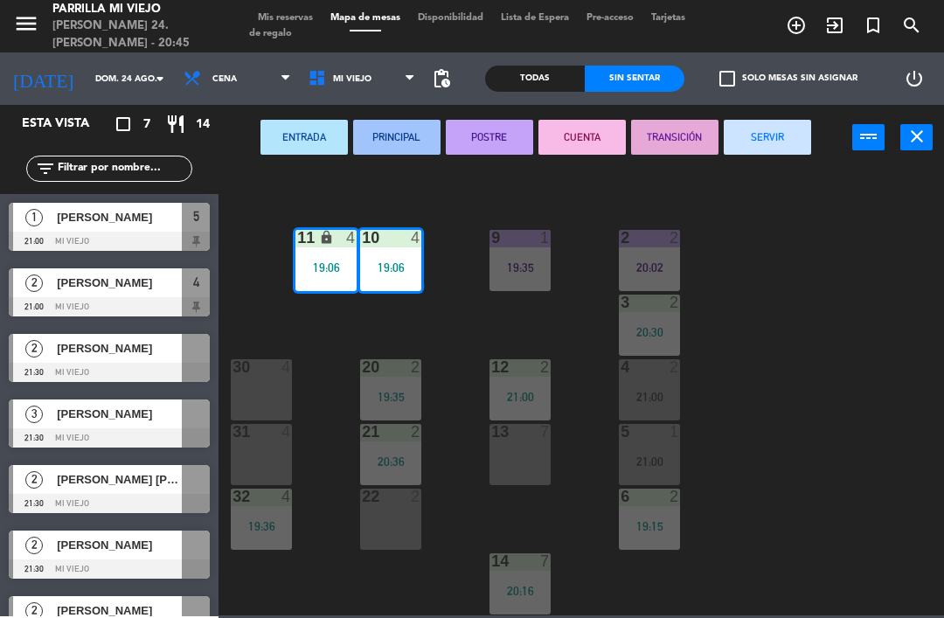
click at [584, 123] on button "CUENTA" at bounding box center [582, 137] width 87 height 35
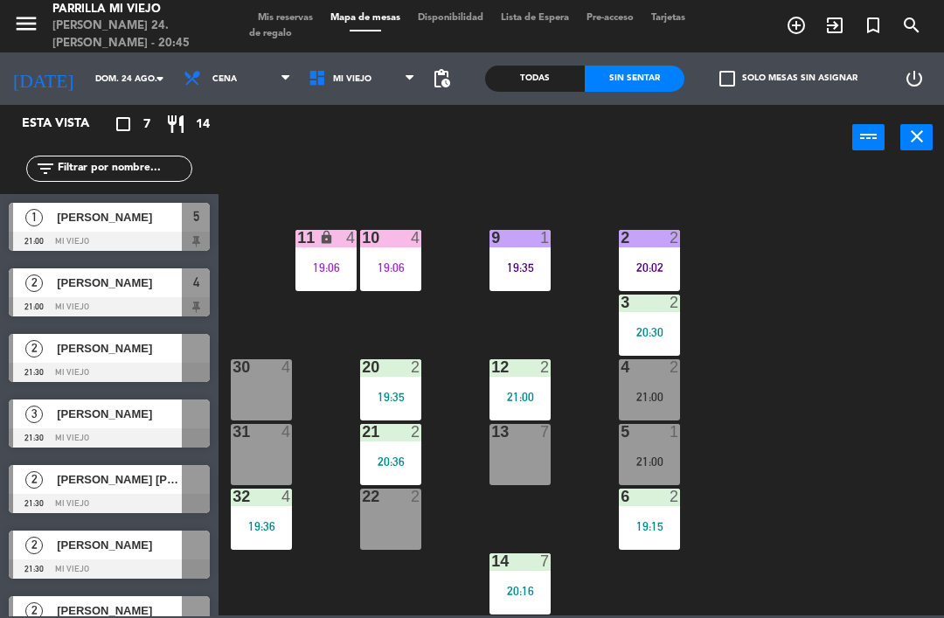
click at [836, 456] on div "1 3 20:38 2 2 20:02 9 1 19:35 10 4 19:06 11 lock 4 19:06 3 2 20:30 4 2 21:00 12…" at bounding box center [586, 392] width 716 height 448
click at [661, 526] on div "19:15" at bounding box center [649, 526] width 61 height 12
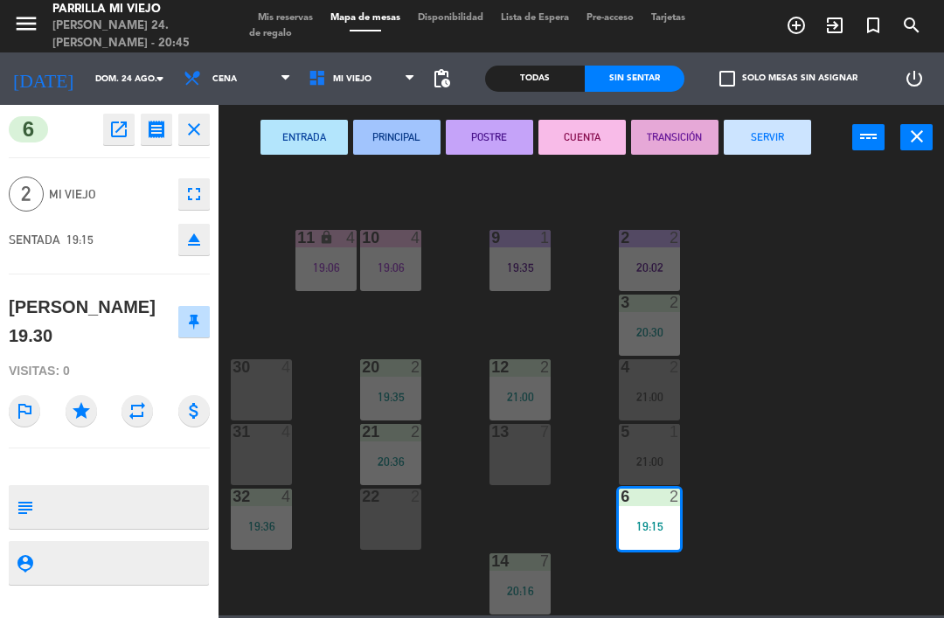
click at [497, 138] on button "POSTRE" at bounding box center [489, 137] width 87 height 35
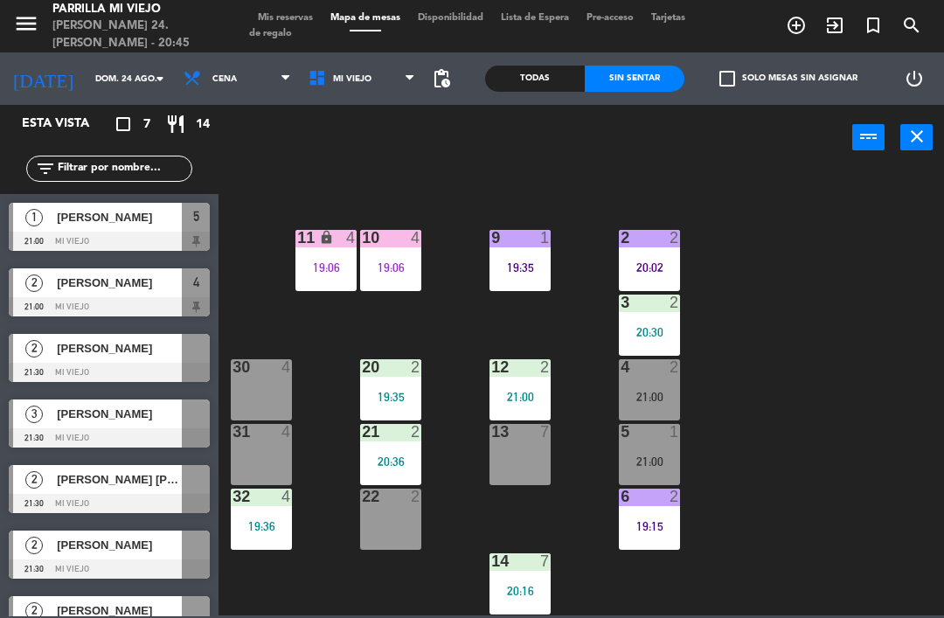
click at [858, 359] on div "1 3 20:38 2 2 20:02 9 1 19:35 10 4 19:06 11 lock 4 19:06 3 2 20:30 4 2 21:00 12…" at bounding box center [586, 392] width 716 height 448
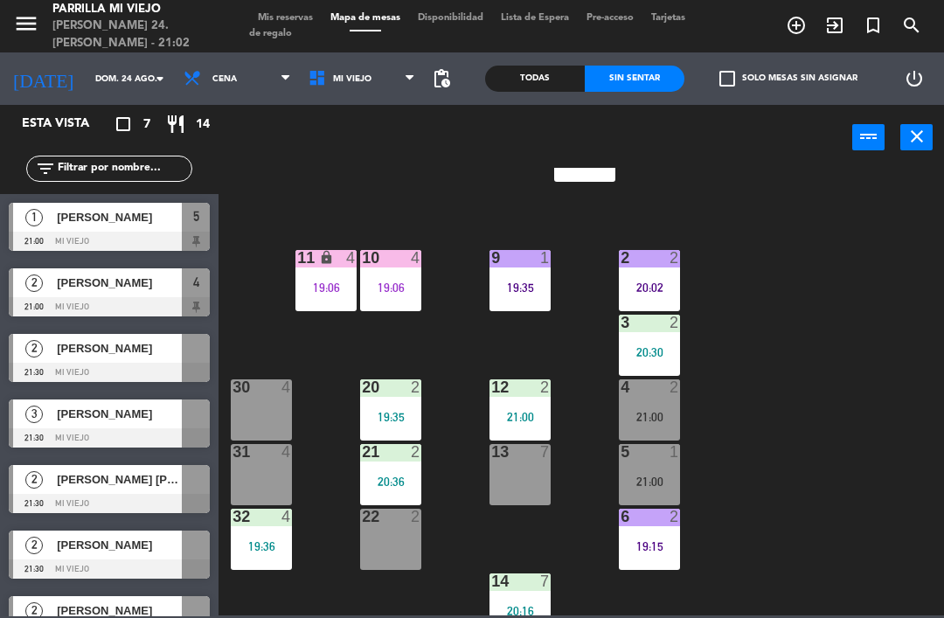
scroll to position [83, 0]
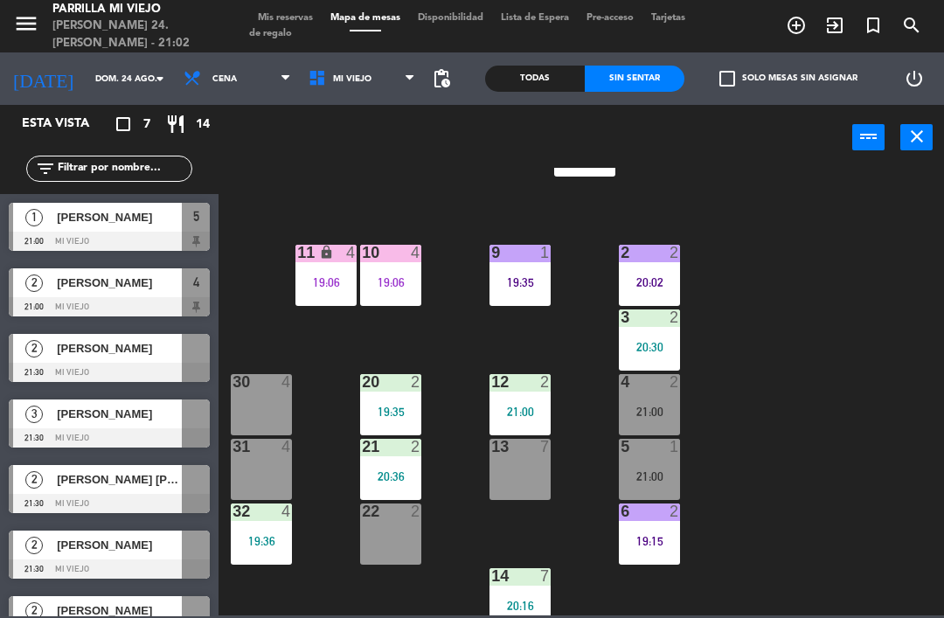
click at [392, 394] on div "20 2 19:35" at bounding box center [390, 404] width 61 height 61
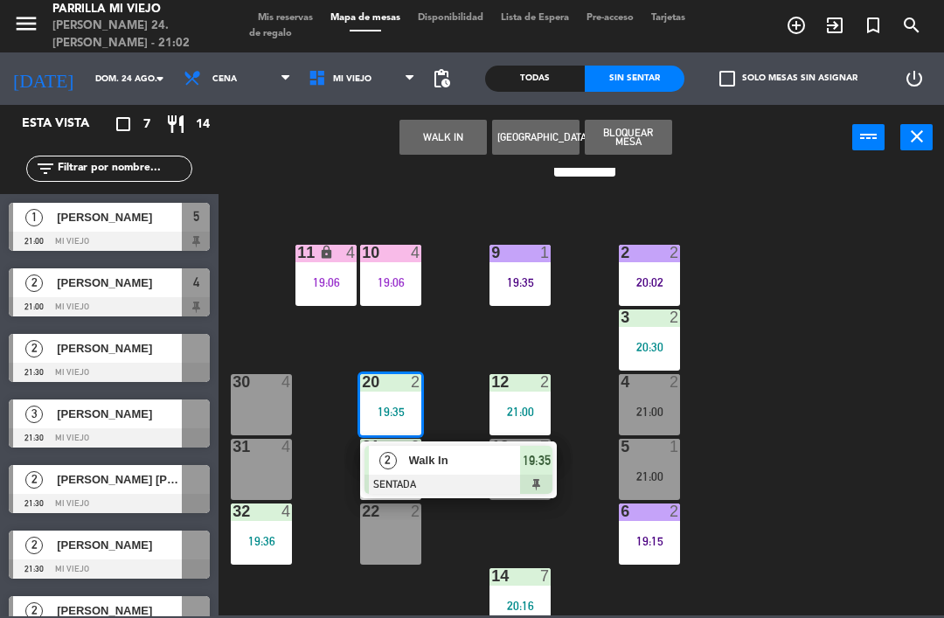
click at [556, 462] on div "2 Walk In SENTADA 19:35" at bounding box center [458, 470] width 197 height 57
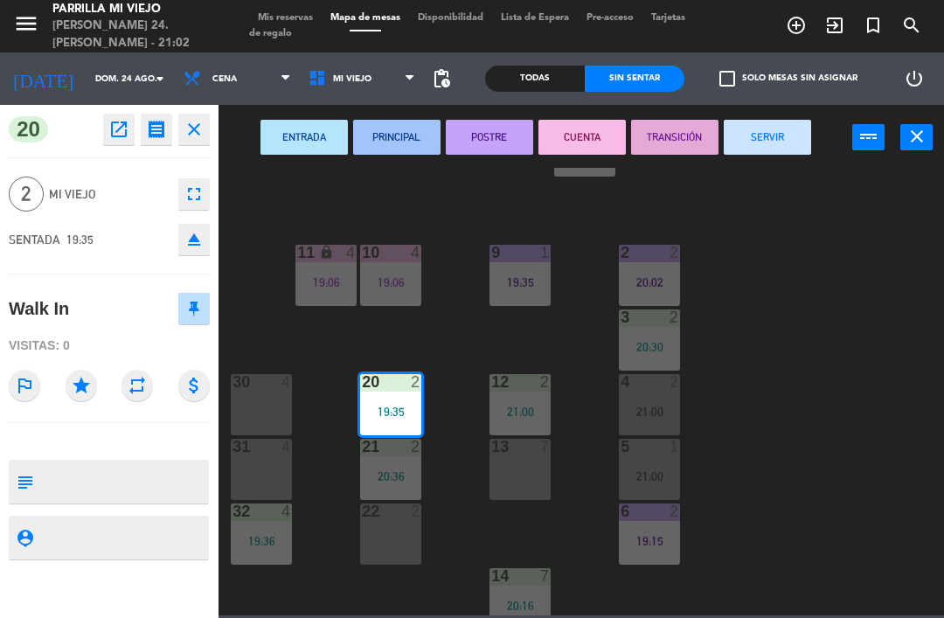
click at [777, 133] on button "SERVIR" at bounding box center [767, 137] width 87 height 35
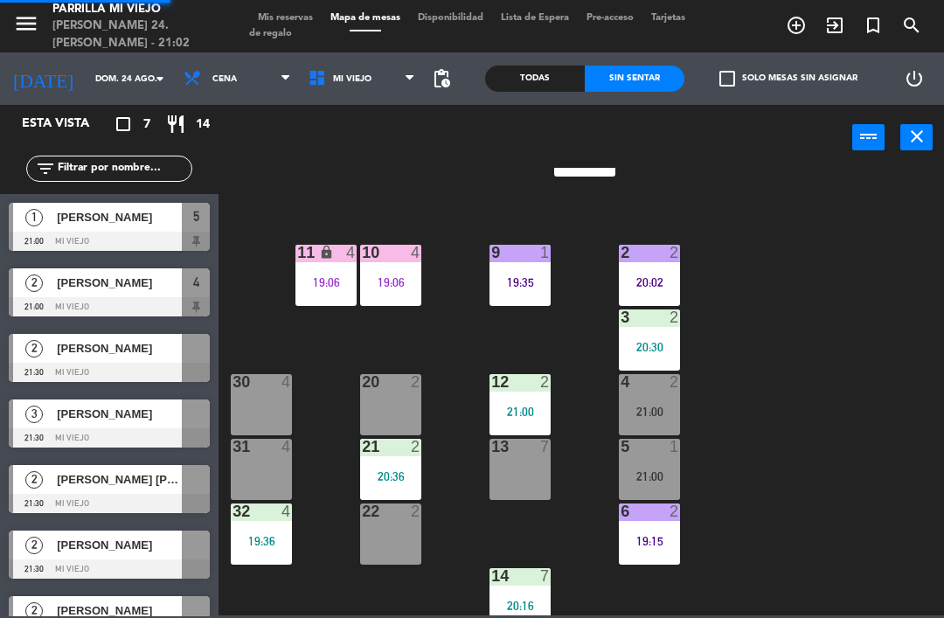
click at [817, 394] on div "1 3 20:38 2 2 20:02 9 1 19:35 10 4 19:06 11 lock 4 19:06 3 2 20:30 4 2 21:00 12…" at bounding box center [586, 392] width 716 height 448
click at [296, 13] on span "Mis reservas" at bounding box center [285, 18] width 73 height 10
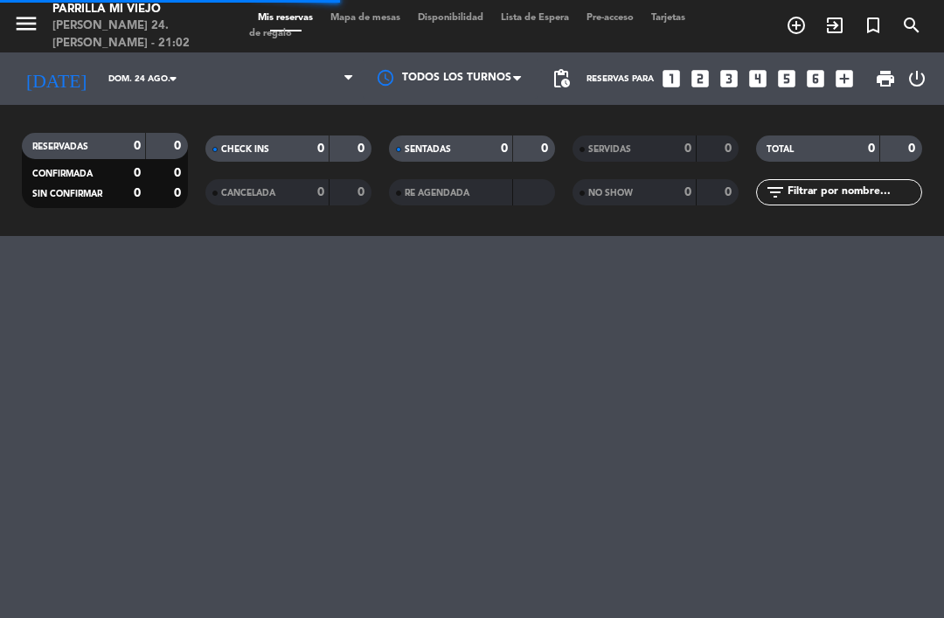
click at [282, 17] on span "Mis reservas" at bounding box center [285, 18] width 73 height 10
click at [693, 69] on icon "looks_two" at bounding box center [700, 78] width 23 height 23
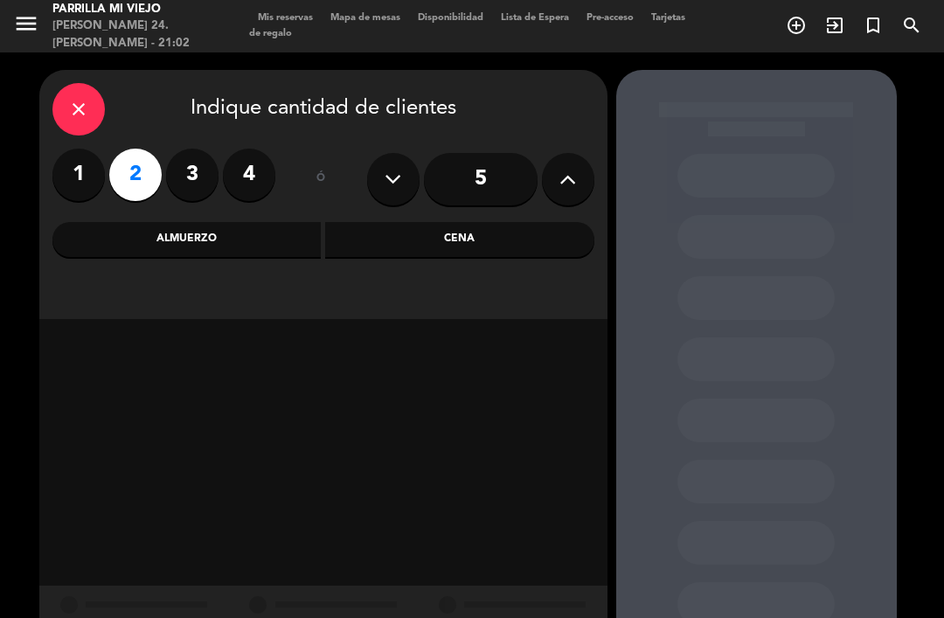
click at [512, 247] on div "Cena" at bounding box center [459, 239] width 269 height 35
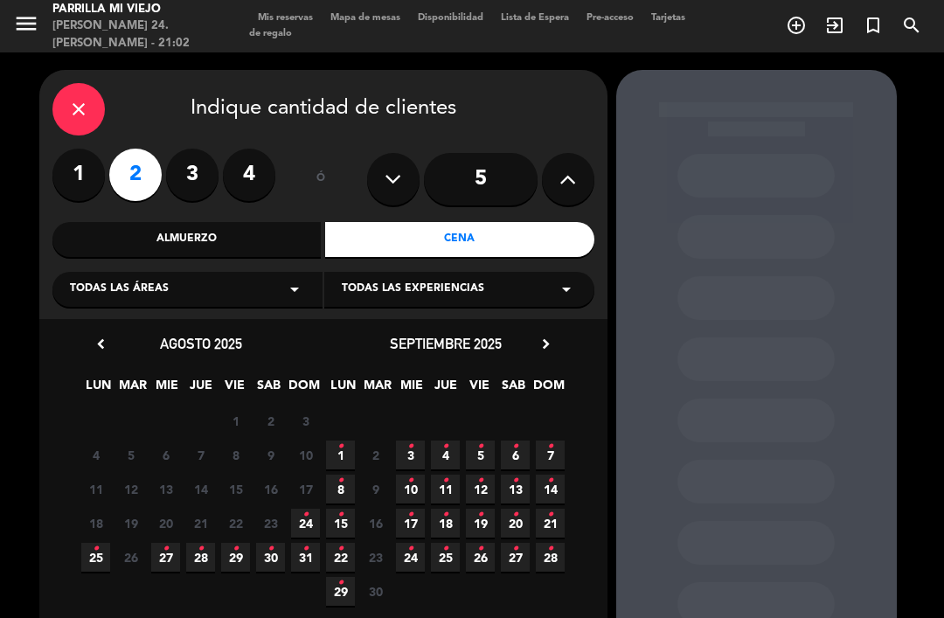
click at [306, 527] on icon "•" at bounding box center [306, 515] width 6 height 28
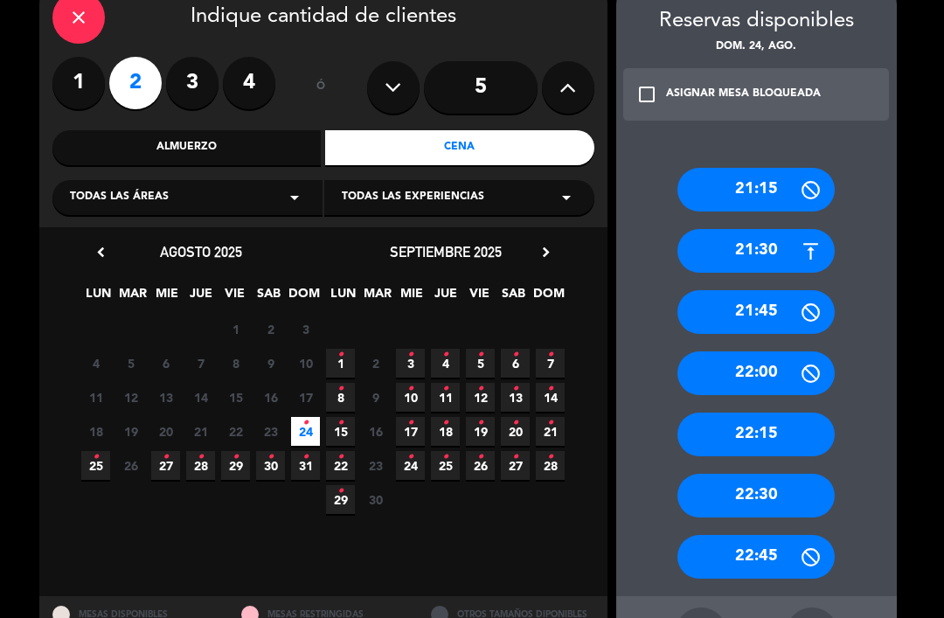
scroll to position [95, 0]
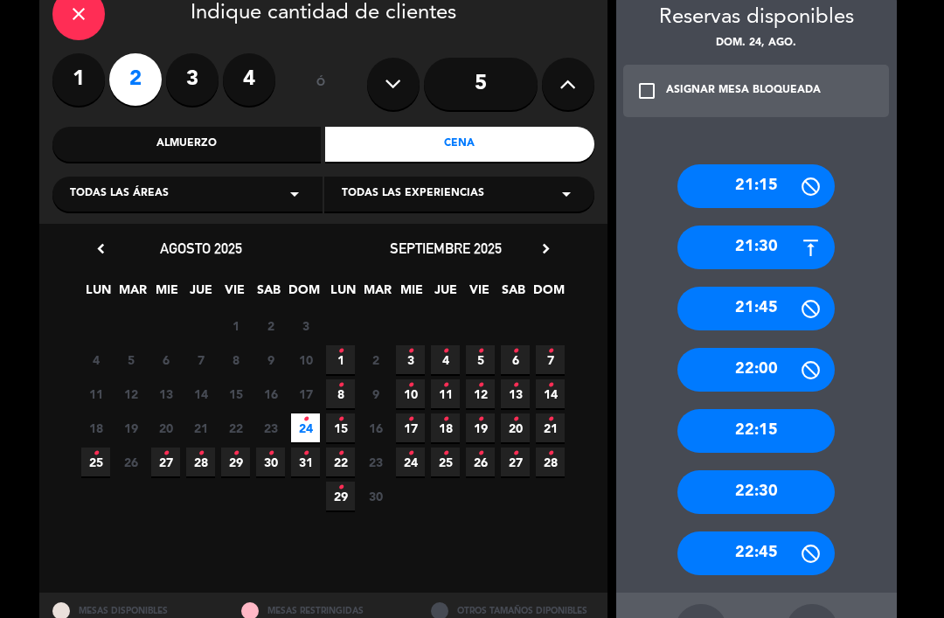
click at [796, 287] on div "21:45" at bounding box center [756, 309] width 157 height 44
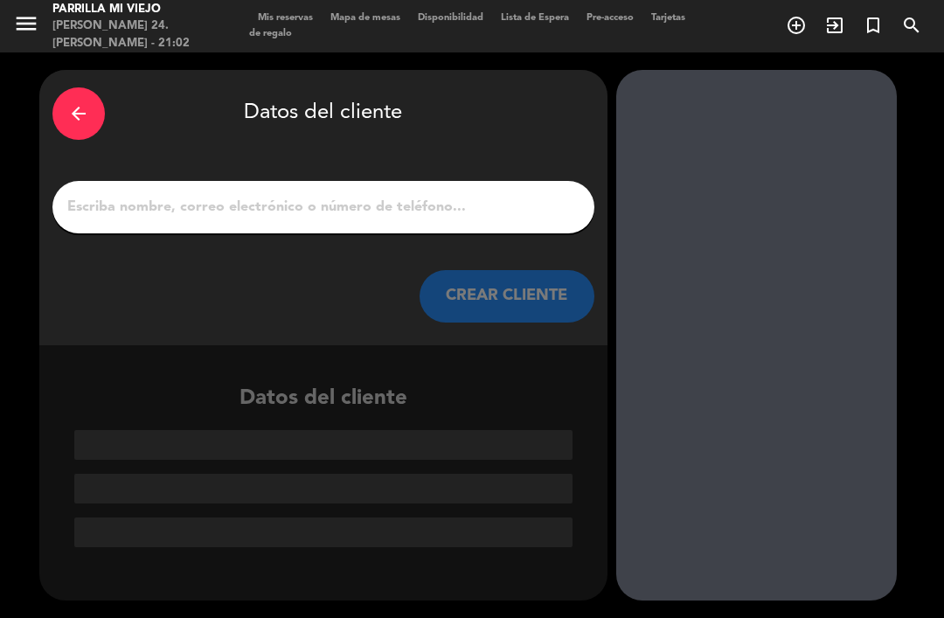
click at [492, 205] on div "arrow_back Datos del cliente CREAR CLIENTE" at bounding box center [323, 207] width 568 height 275
click at [346, 150] on div "arrow_back Datos del cliente CREAR CLIENTE" at bounding box center [323, 207] width 568 height 275
click at [330, 195] on input "1" at bounding box center [324, 207] width 516 height 24
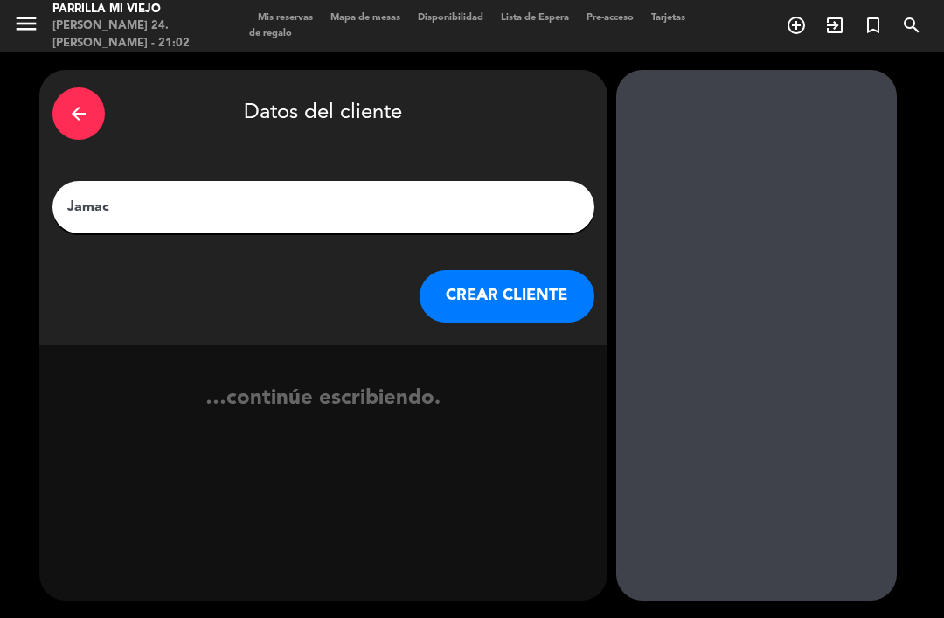
type input "[PERSON_NAME]"
click at [534, 270] on button "CREAR CLIENTE" at bounding box center [507, 296] width 175 height 52
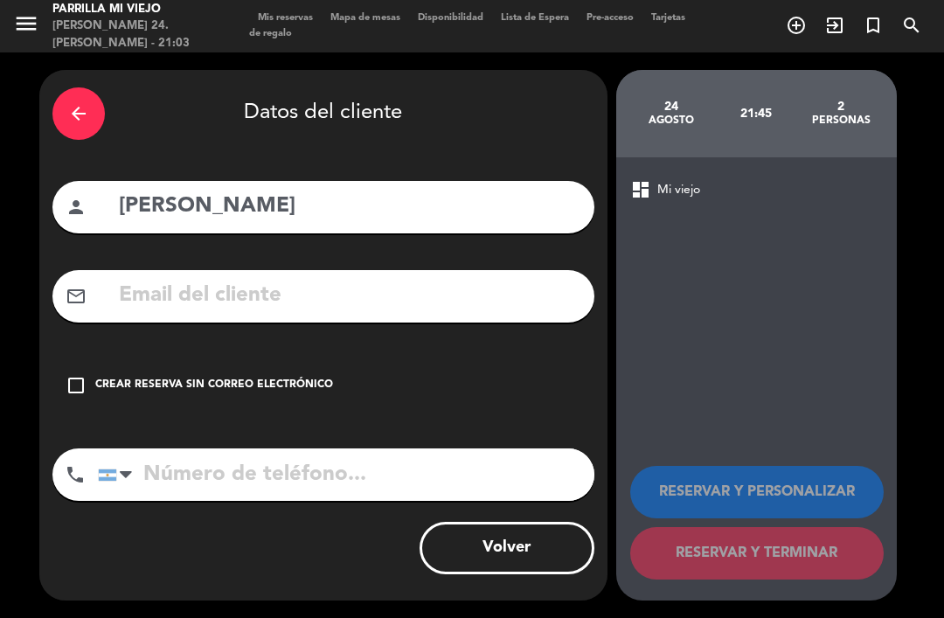
click at [362, 449] on input "tel" at bounding box center [346, 475] width 497 height 52
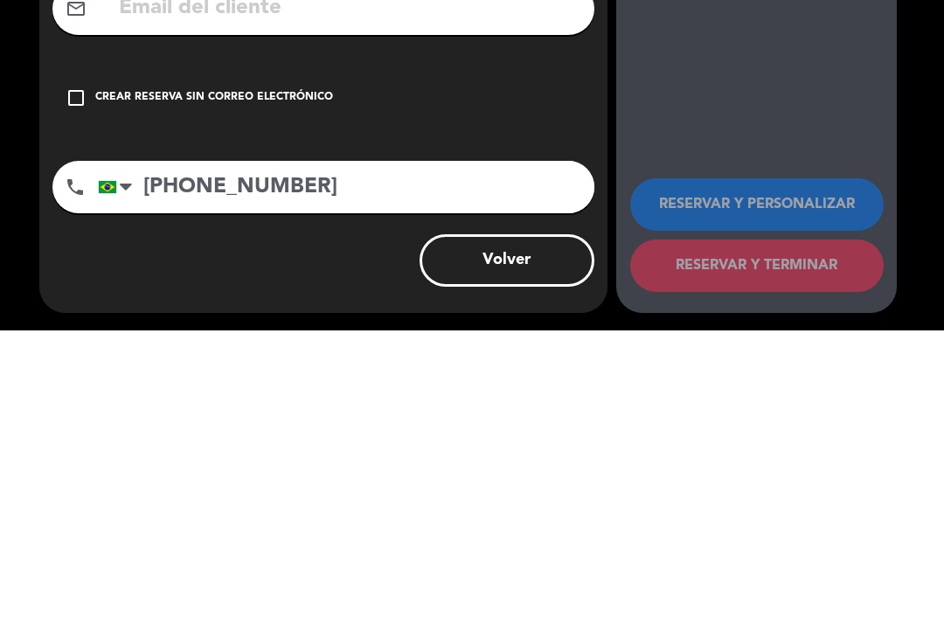
type input "[PHONE_NUMBER]"
click at [97, 377] on div "Crear reserva sin correo electrónico" at bounding box center [214, 385] width 238 height 17
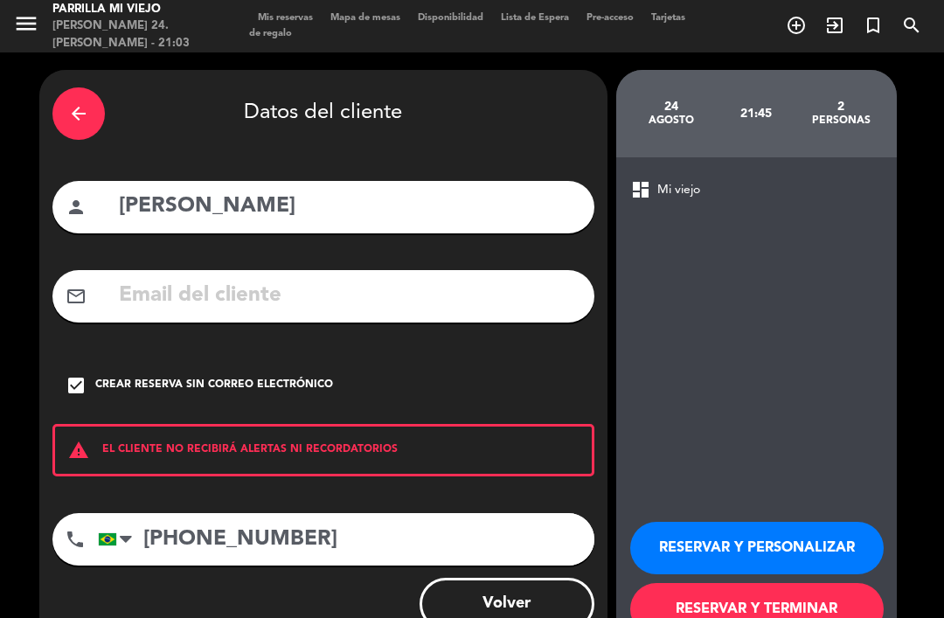
click at [796, 583] on button "RESERVAR Y TERMINAR" at bounding box center [757, 609] width 254 height 52
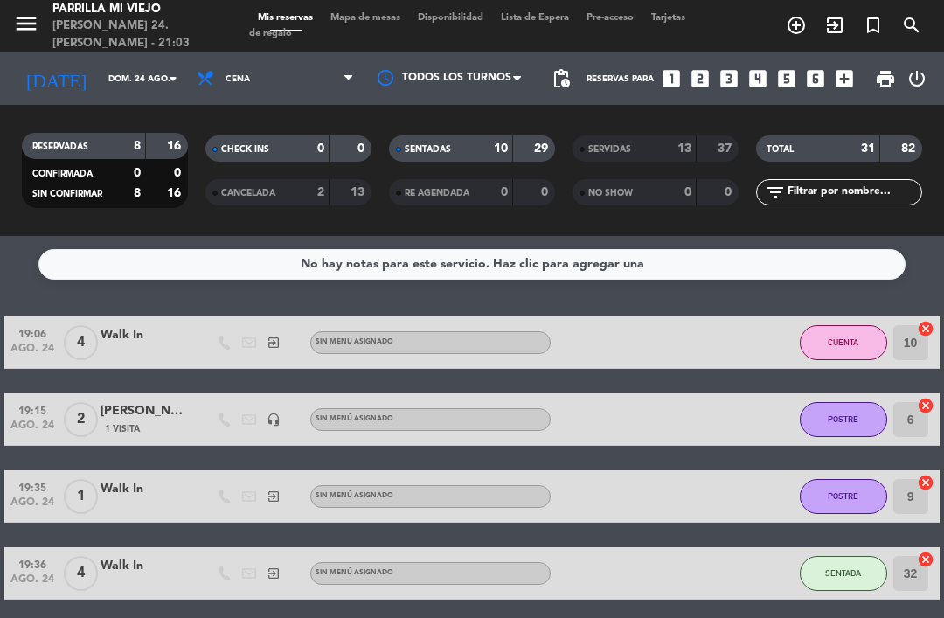
click at [495, 136] on div "SENTADAS 10 29" at bounding box center [472, 149] width 166 height 26
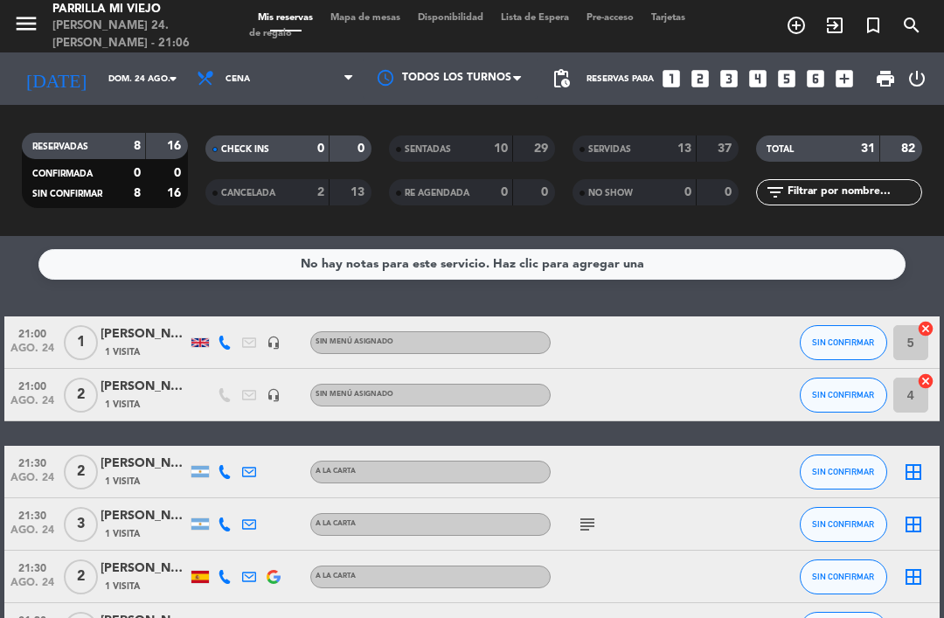
click at [367, 17] on span "Mapa de mesas" at bounding box center [365, 18] width 87 height 10
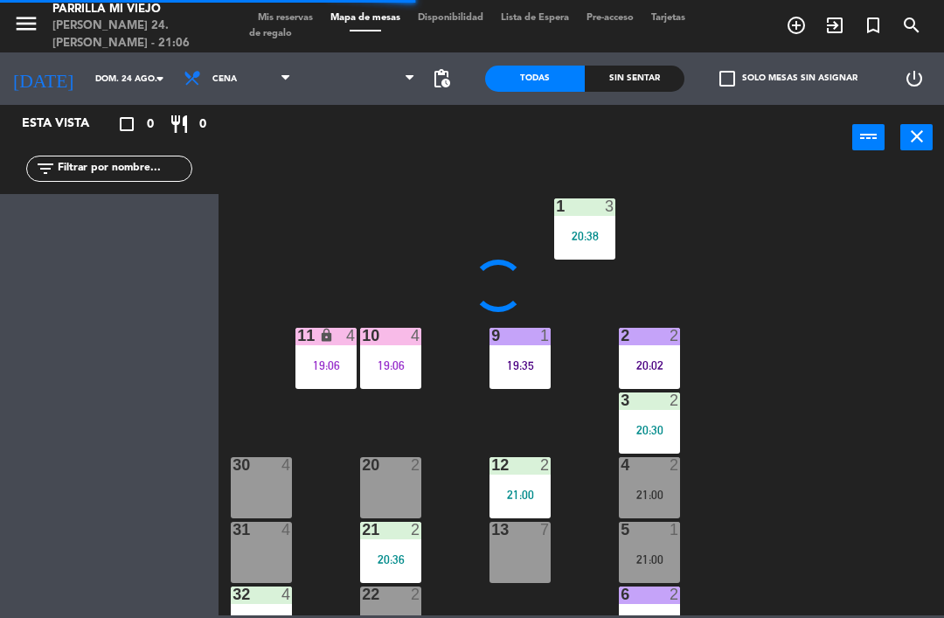
click at [602, 226] on div "1 3 20:38" at bounding box center [584, 229] width 61 height 61
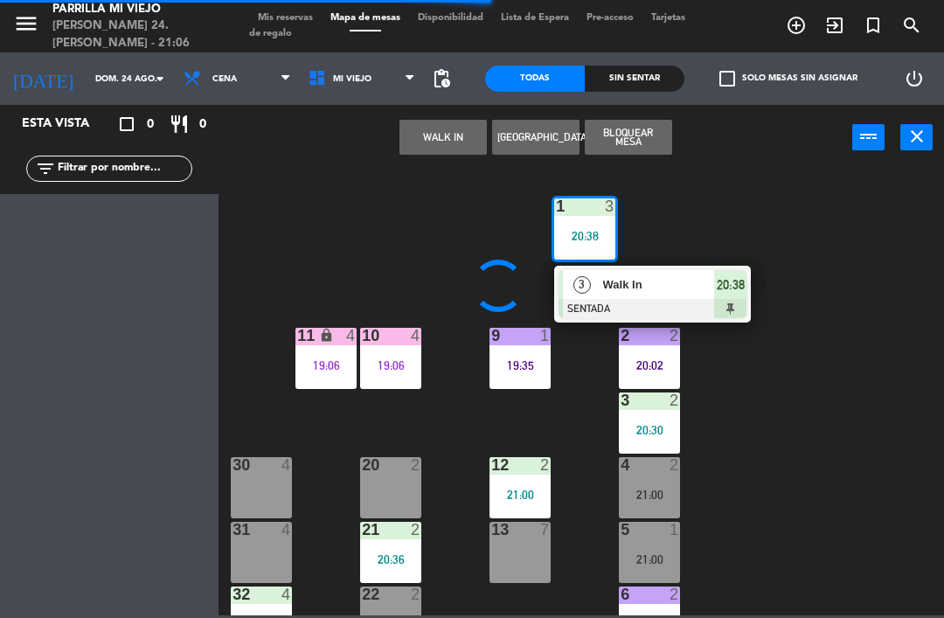
click at [735, 293] on span "20:38" at bounding box center [731, 285] width 28 height 21
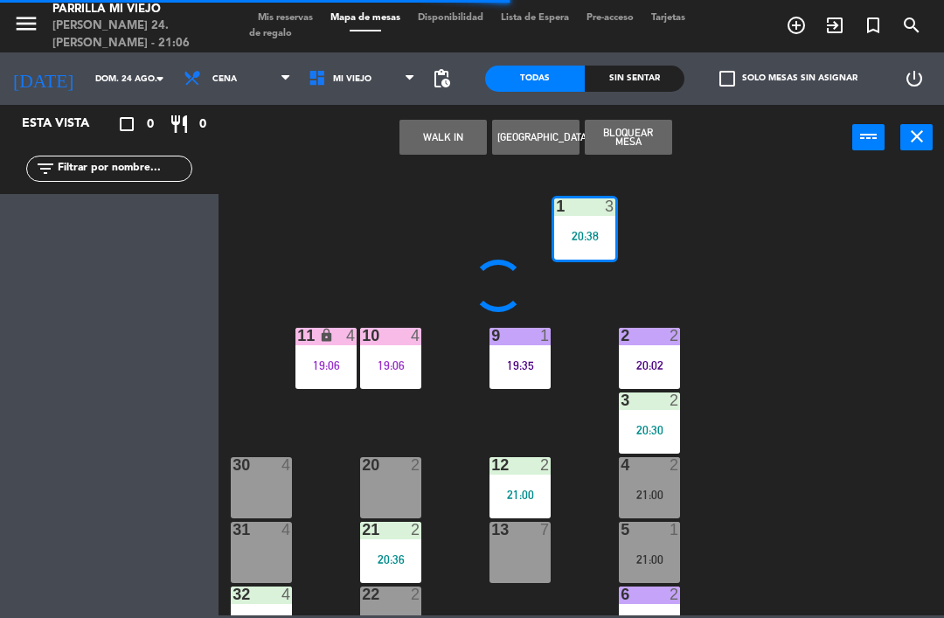
click at [770, 136] on div "WALK IN [GEOGRAPHIC_DATA] Bloquear Mesa power_input close" at bounding box center [536, 138] width 634 height 66
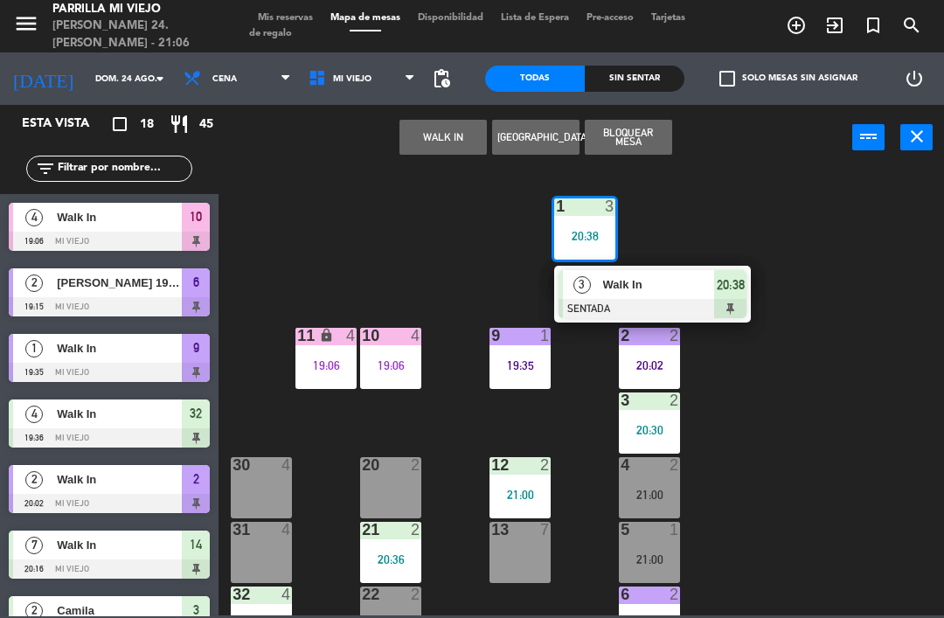
click at [741, 310] on div at bounding box center [653, 308] width 188 height 19
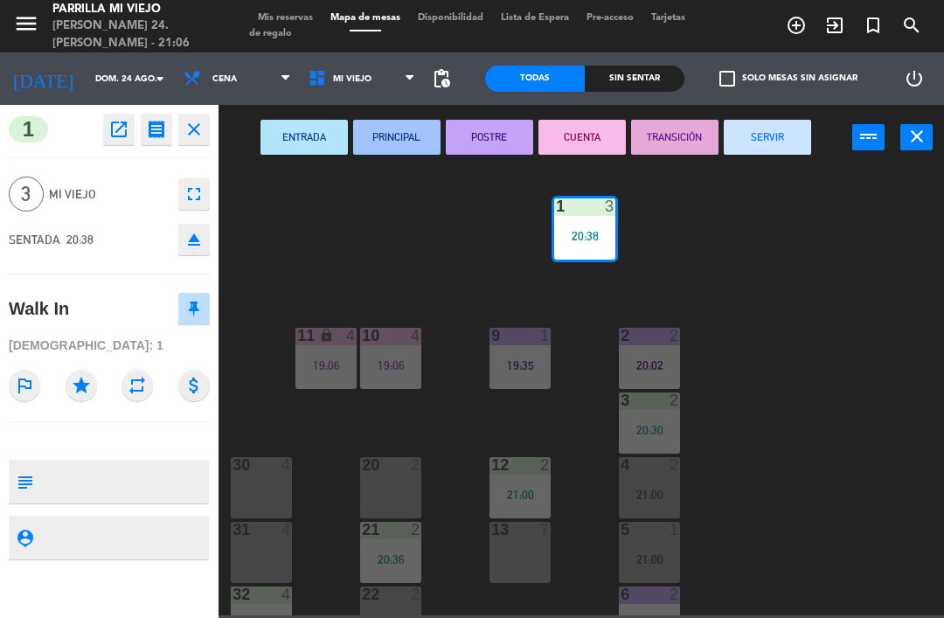
click at [791, 132] on button "SERVIR" at bounding box center [767, 137] width 87 height 35
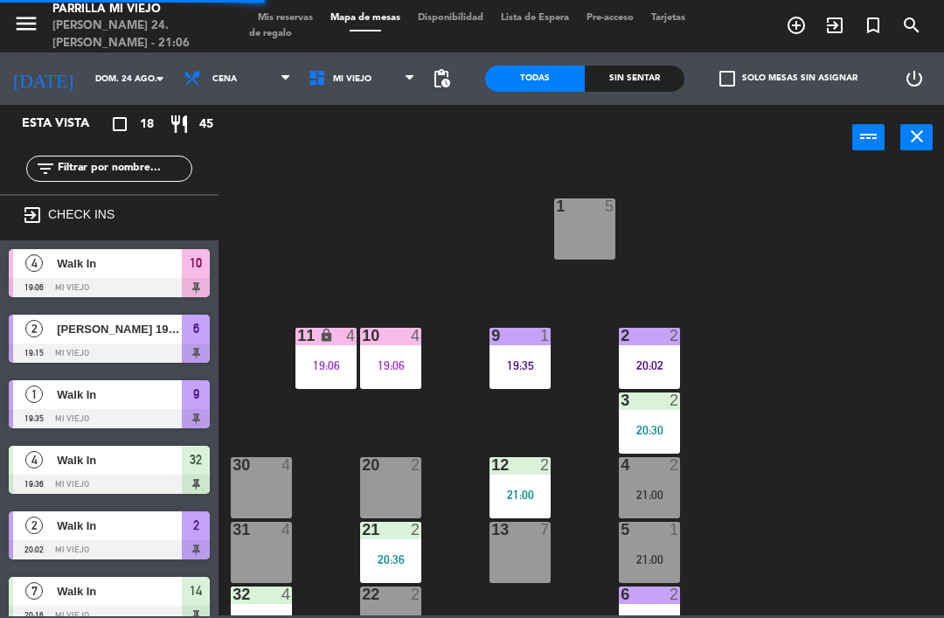
click at [857, 374] on div "1 5 2 2 20:02 9 1 19:35 10 4 19:06 11 lock 4 19:06 3 2 20:30 4 2 21:00 12 2 21:…" at bounding box center [586, 392] width 716 height 448
click at [512, 364] on div "19:35" at bounding box center [520, 365] width 61 height 12
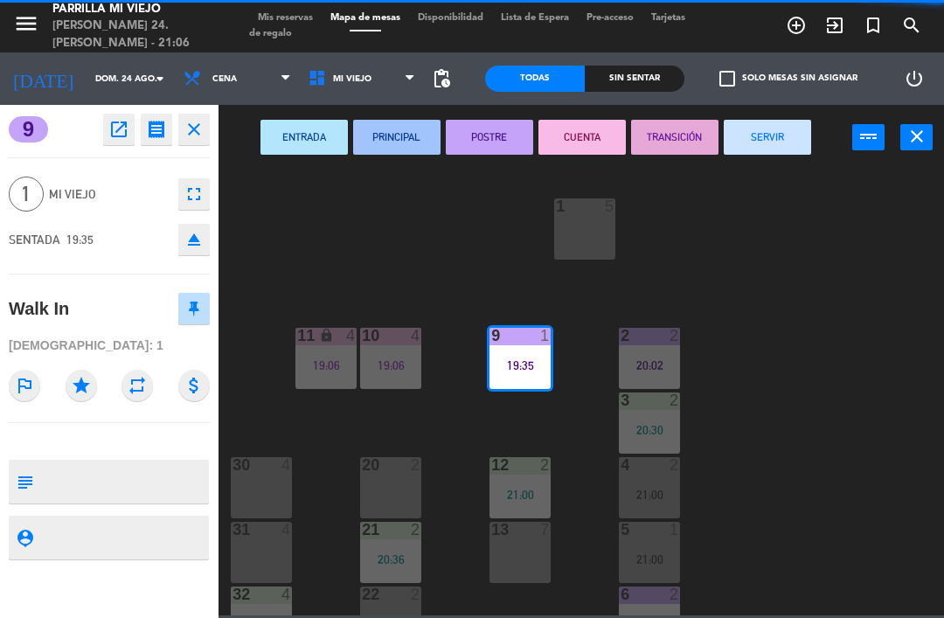
click at [777, 138] on button "SERVIR" at bounding box center [767, 137] width 87 height 35
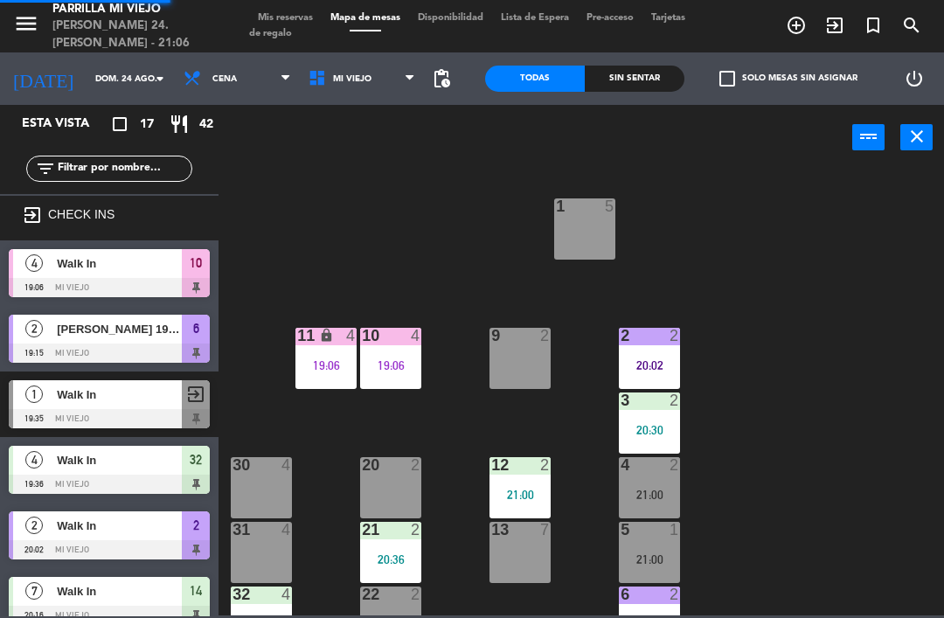
click at [837, 332] on div "1 5 2 2 20:02 9 2 10 4 19:06 11 lock 4 19:06 3 2 20:30 4 2 21:00 12 2 21:00 20 …" at bounding box center [586, 392] width 716 height 448
click at [315, 353] on div "11 lock 4 19:06" at bounding box center [326, 358] width 61 height 61
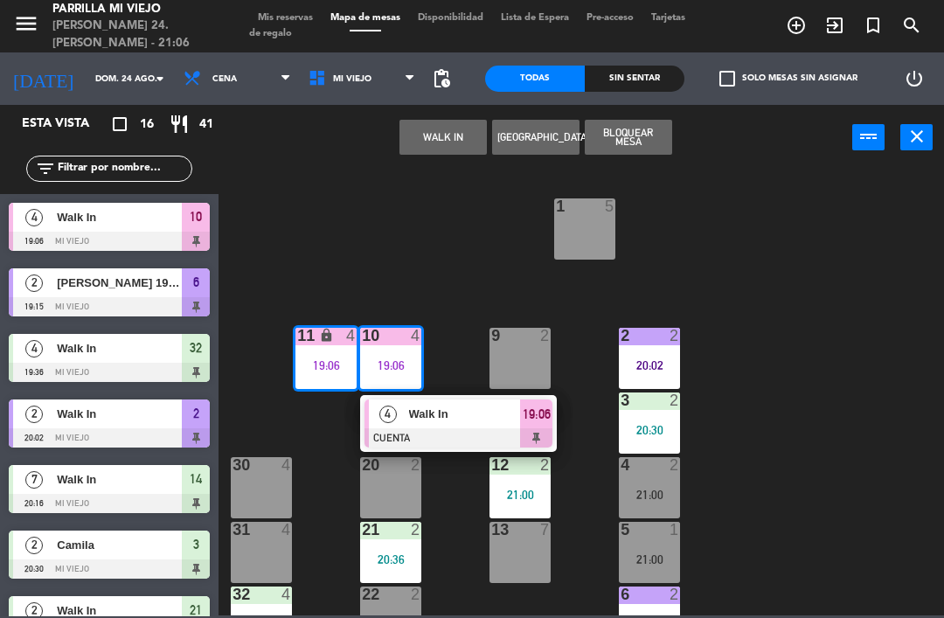
click at [496, 435] on div at bounding box center [459, 437] width 188 height 19
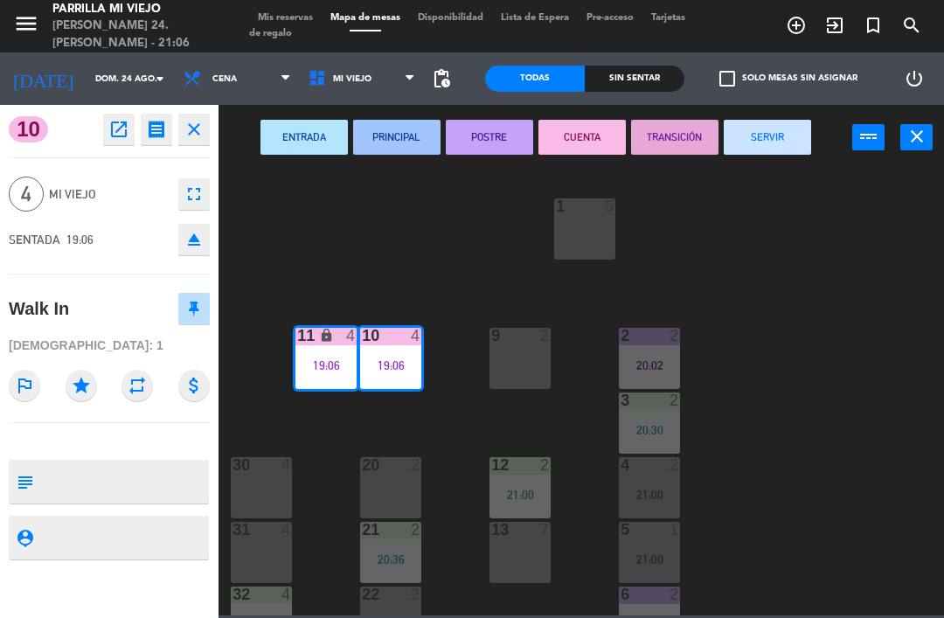
click at [799, 135] on button "SERVIR" at bounding box center [767, 137] width 87 height 35
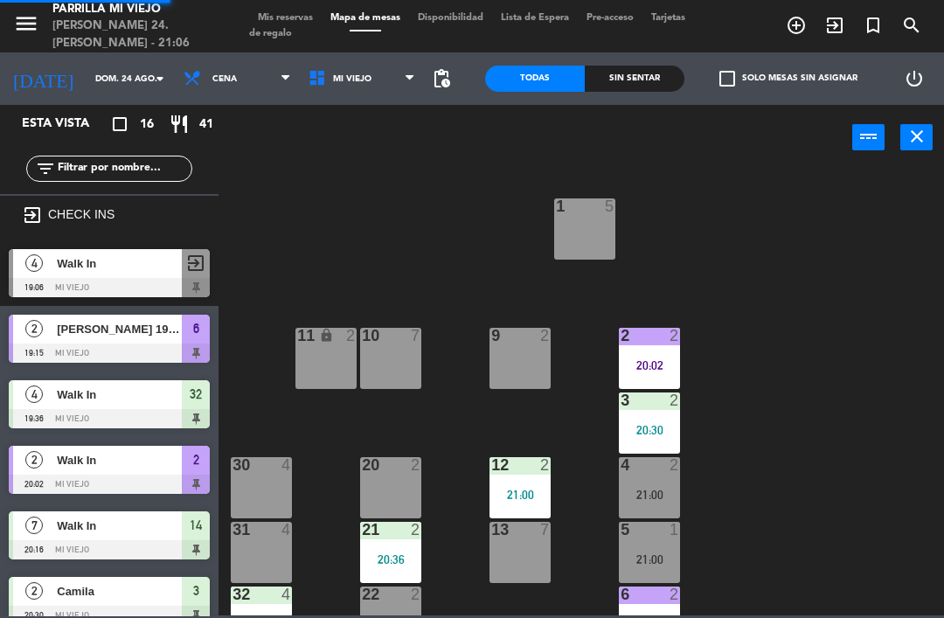
click at [846, 399] on div "1 5 2 2 20:02 9 2 10 7 11 lock 2 3 2 20:30 4 2 21:00 12 2 21:00 20 2 30 4 5 1 2…" at bounding box center [586, 392] width 716 height 448
click at [644, 366] on div "20:02" at bounding box center [649, 365] width 61 height 12
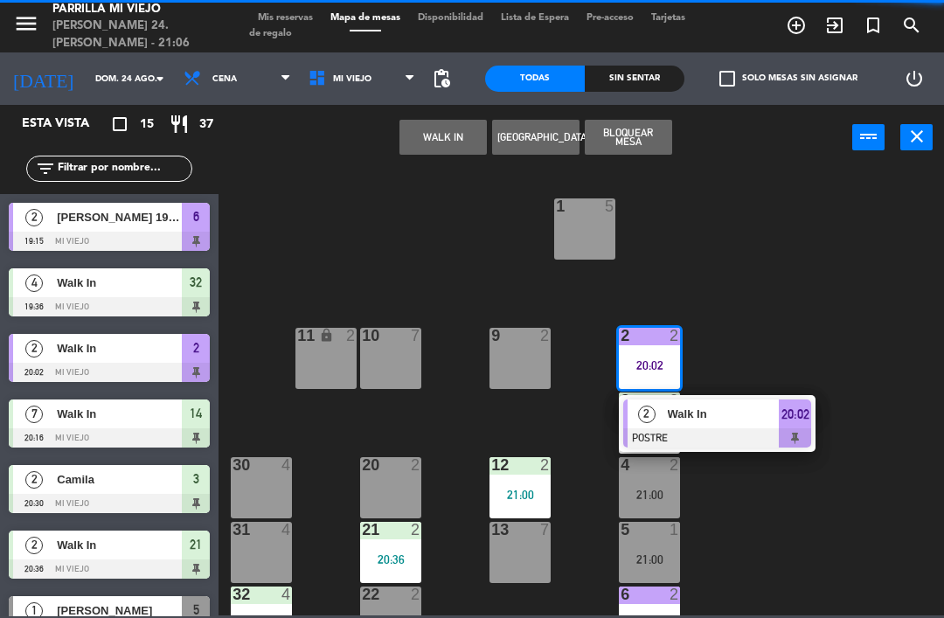
click at [794, 428] on div "20:02" at bounding box center [795, 414] width 32 height 29
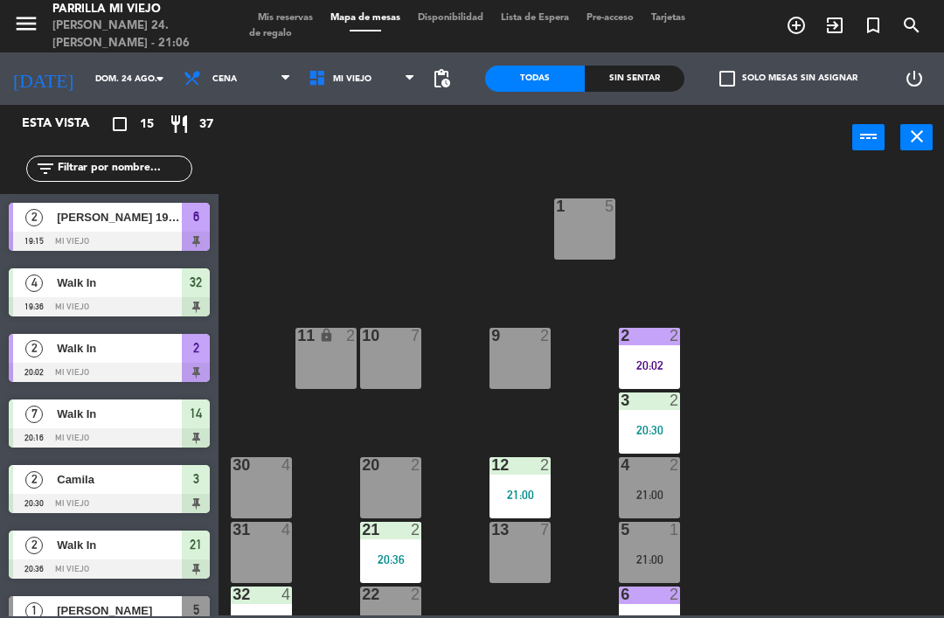
click at [637, 560] on div "21:00" at bounding box center [649, 560] width 61 height 12
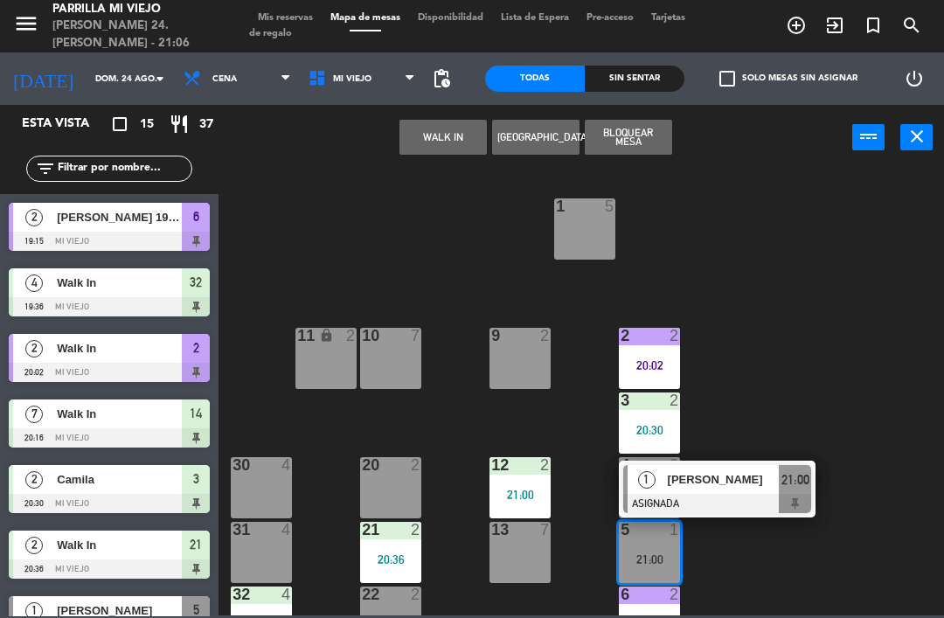
click at [792, 489] on span "21:00" at bounding box center [796, 480] width 28 height 21
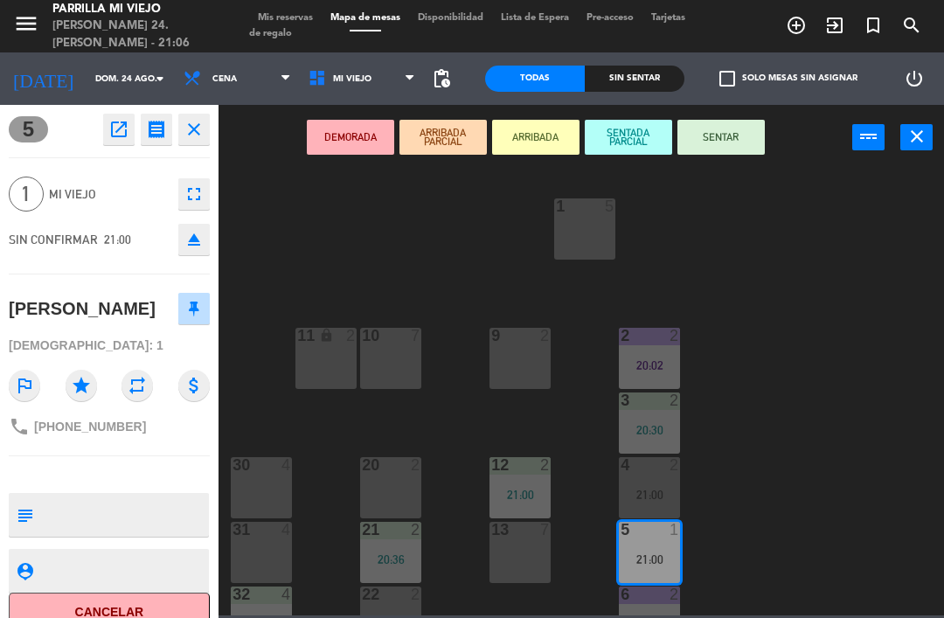
click at [753, 133] on button "SENTAR" at bounding box center [721, 137] width 87 height 35
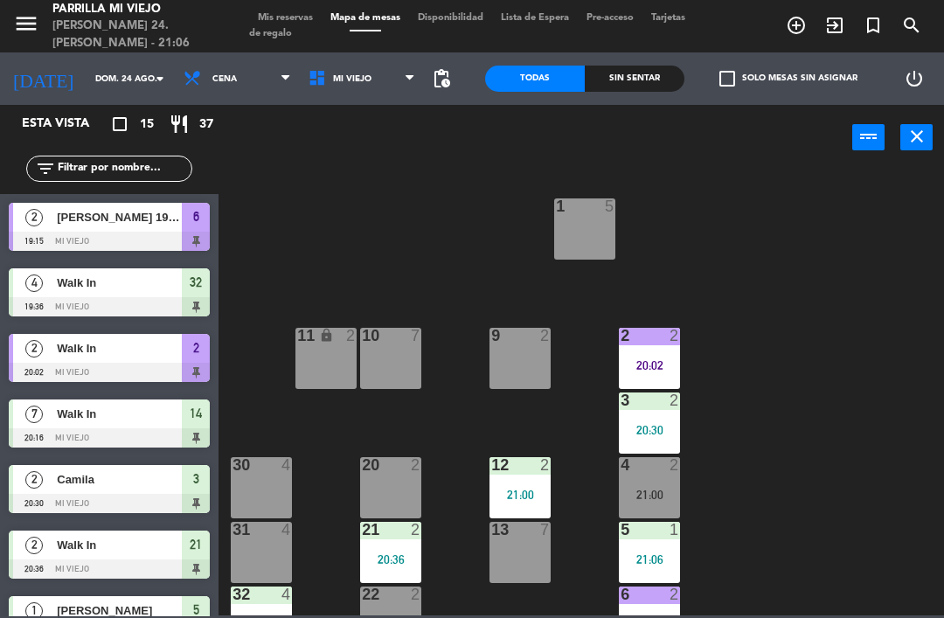
click at [847, 493] on div "1 5 2 2 20:02 9 2 10 7 11 lock 2 3 2 20:30 4 2 21:00 12 2 21:00 20 2 30 4 5 1 2…" at bounding box center [586, 392] width 716 height 448
click at [678, 493] on div "21:00" at bounding box center [649, 495] width 61 height 12
click at [657, 490] on div "21:00" at bounding box center [649, 495] width 61 height 12
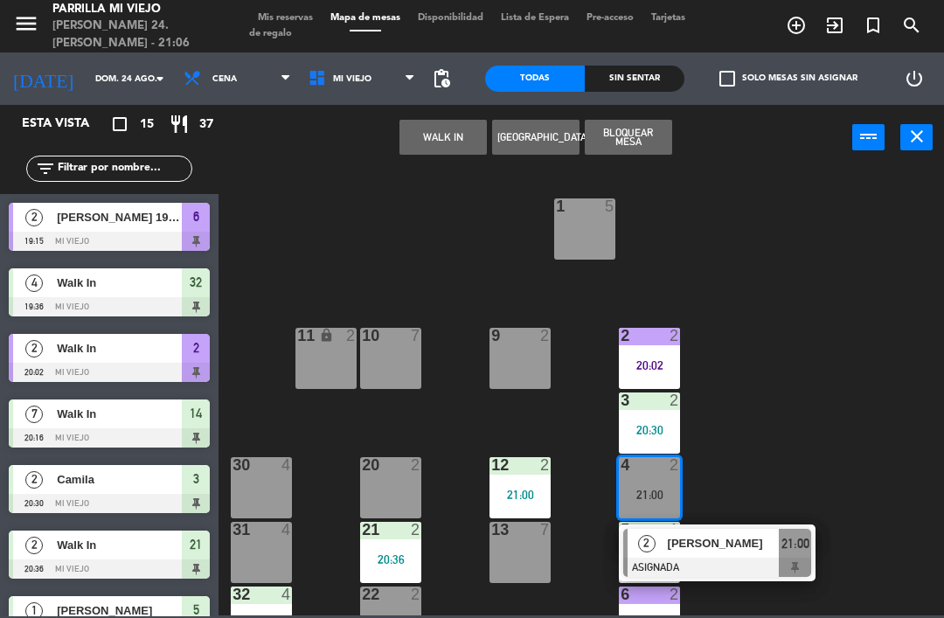
click at [793, 532] on div "21:00" at bounding box center [795, 543] width 32 height 29
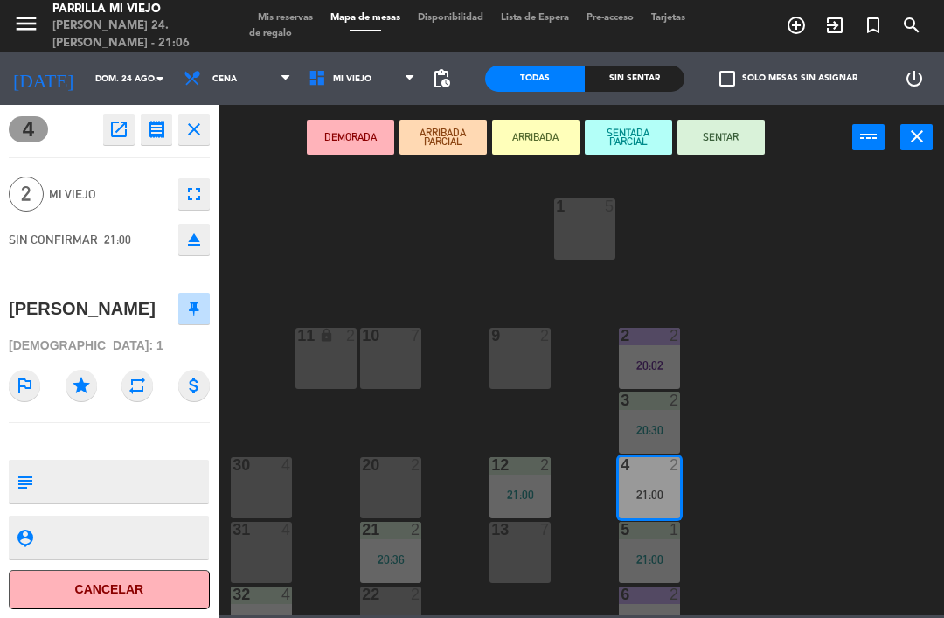
click at [736, 150] on button "SENTAR" at bounding box center [721, 137] width 87 height 35
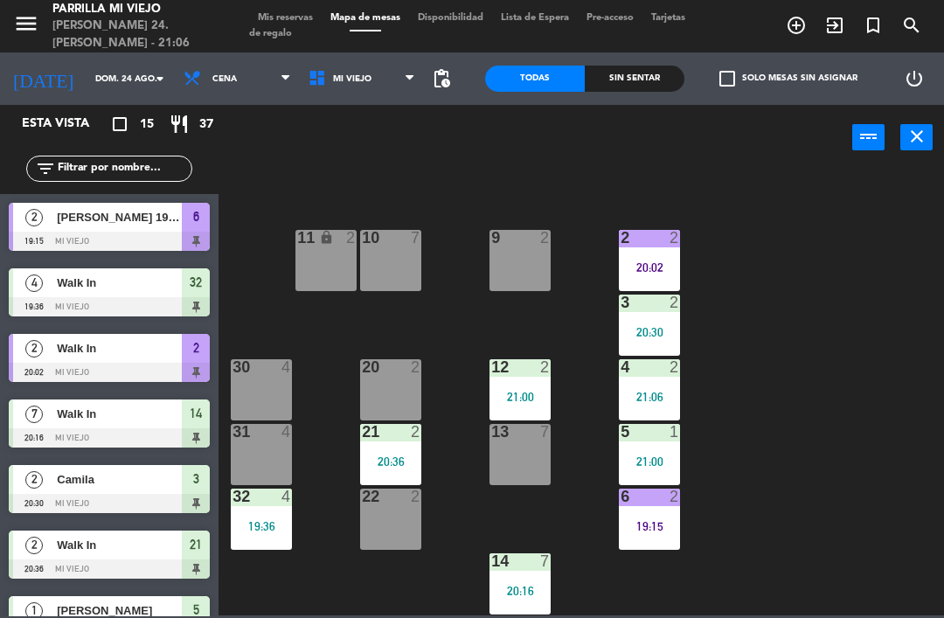
scroll to position [98, 0]
click at [650, 526] on div "19:15" at bounding box center [649, 526] width 61 height 12
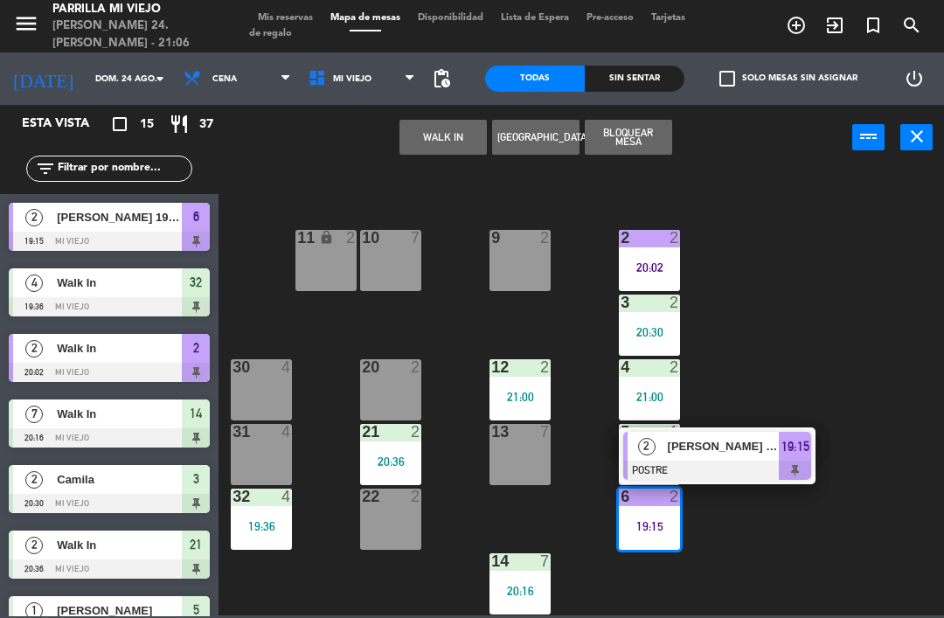
click at [801, 446] on span "19:15" at bounding box center [796, 446] width 28 height 21
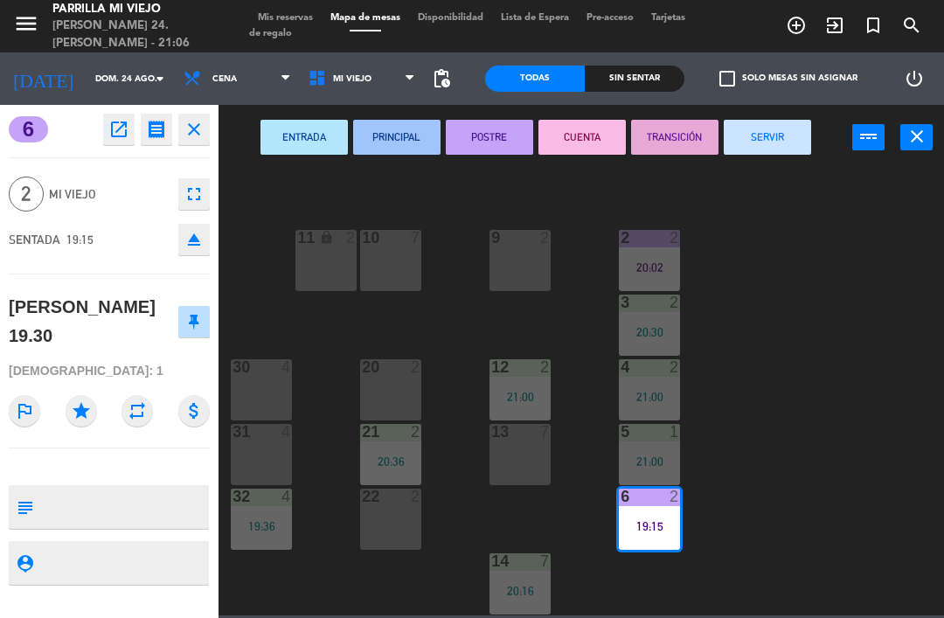
click at [743, 126] on button "SERVIR" at bounding box center [767, 137] width 87 height 35
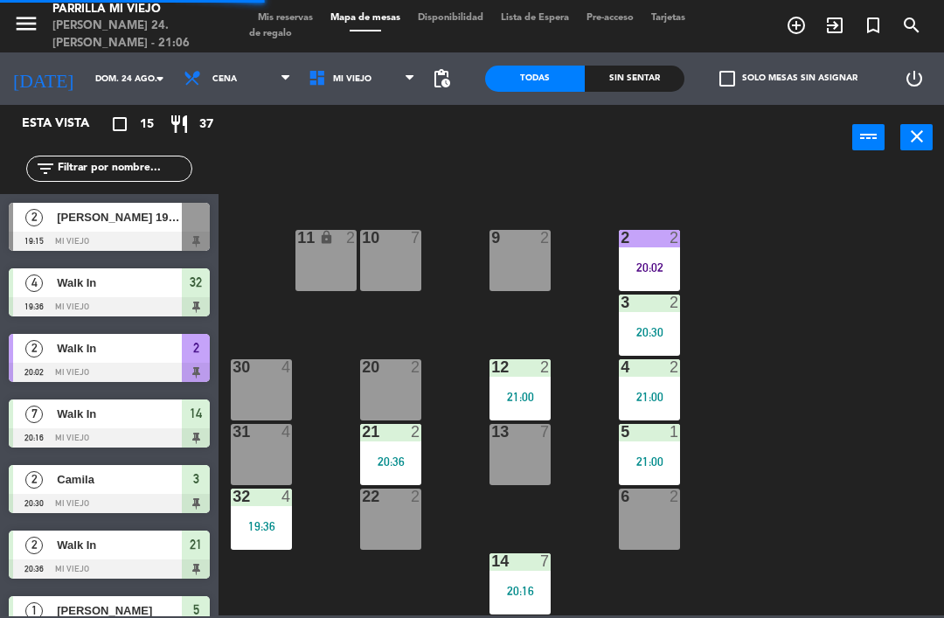
click at [914, 379] on div "1 5 2 2 20:02 9 2 10 7 11 lock 2 3 2 20:30 4 2 21:00 12 2 21:00 20 2 30 4 5 1 2…" at bounding box center [586, 392] width 716 height 448
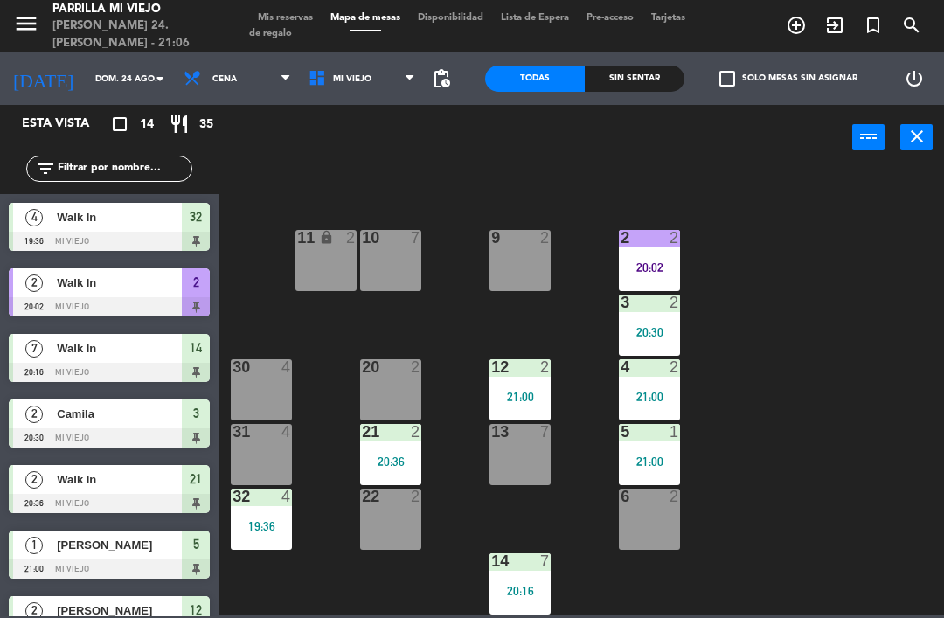
click at [506, 373] on div at bounding box center [520, 367] width 29 height 16
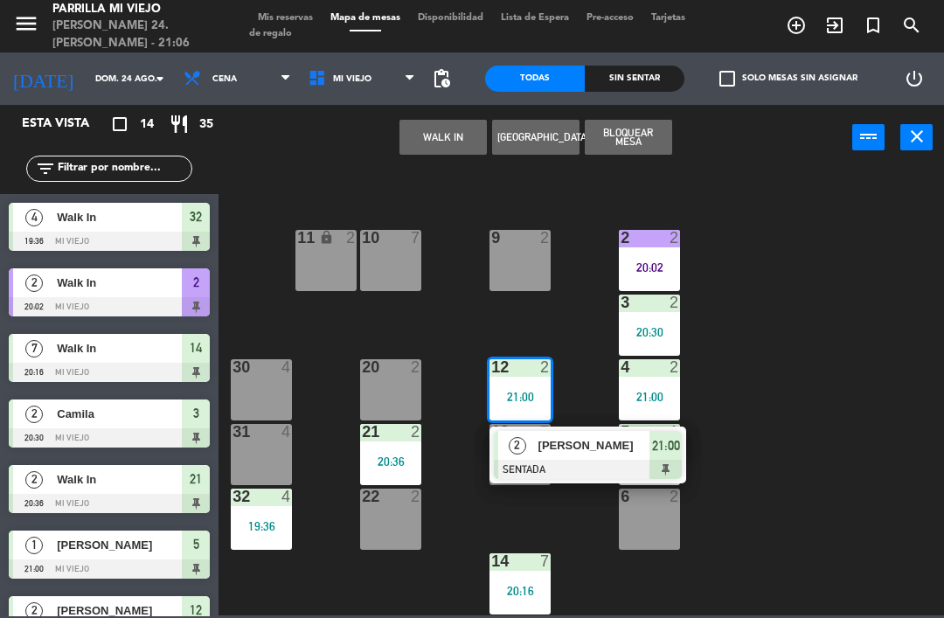
click at [863, 383] on div "1 5 2 2 20:02 9 2 10 7 11 lock 2 3 2 20:30 4 2 21:00 12 2 21:00 2 [PERSON_NAME]…" at bounding box center [586, 392] width 716 height 448
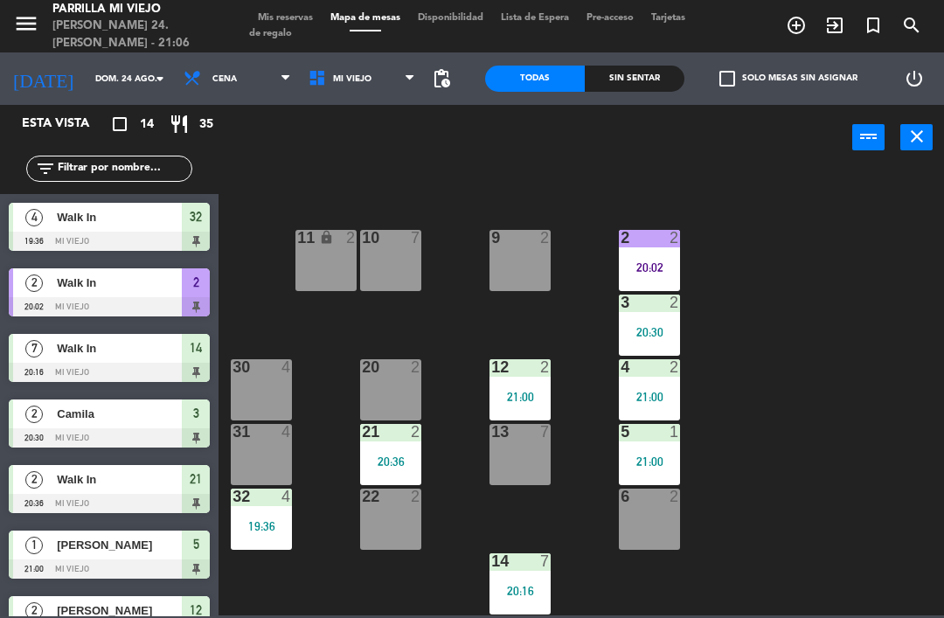
click at [613, 73] on div "Sin sentar" at bounding box center [635, 79] width 100 height 26
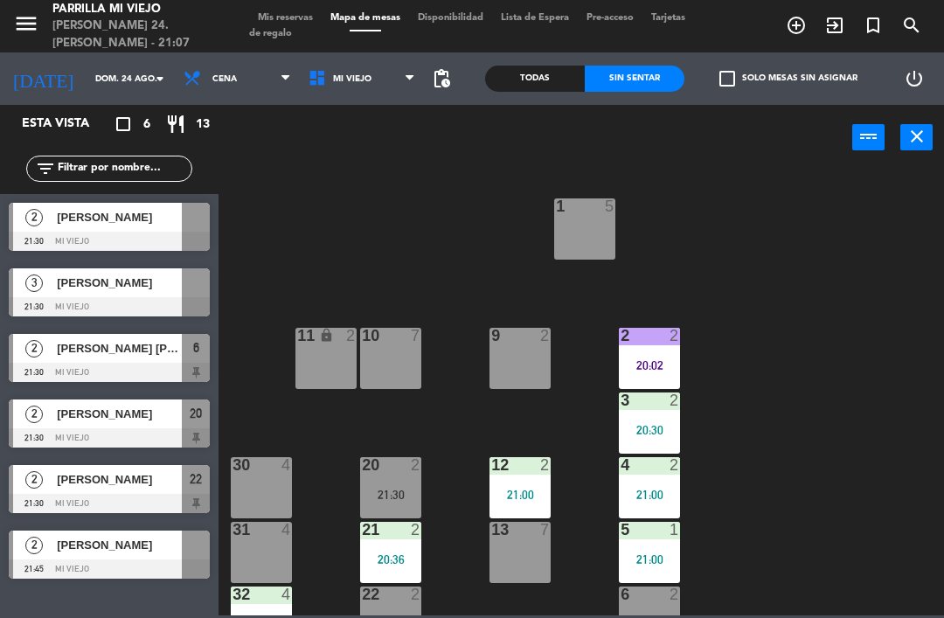
scroll to position [0, 0]
click at [852, 396] on div "1 5 2 2 20:02 9 2 10 7 11 lock 2 3 2 20:30 4 2 21:00 12 2 21:00 20 2 21:30 30 4…" at bounding box center [586, 392] width 716 height 448
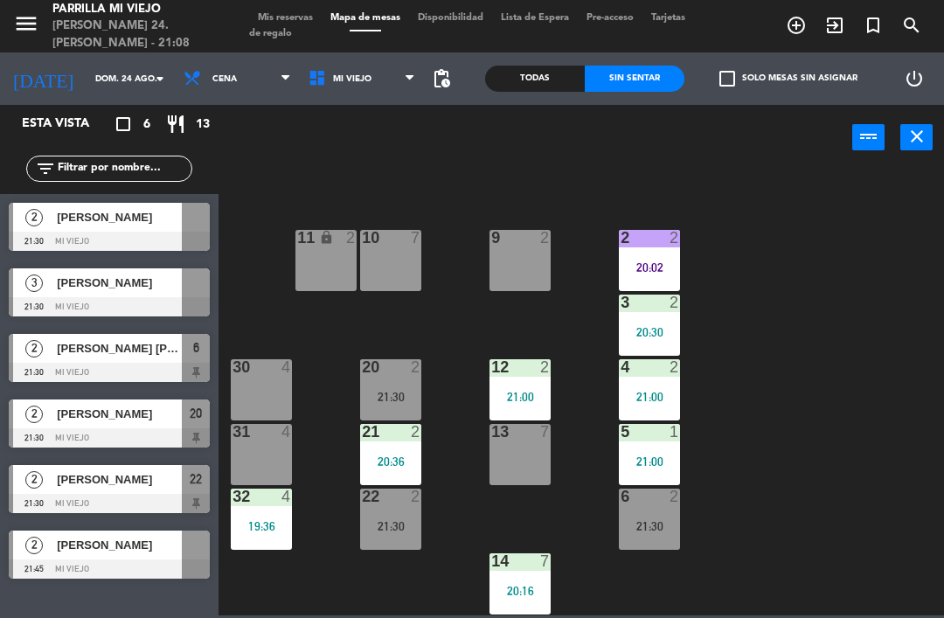
scroll to position [98, 0]
click at [836, 386] on div "1 5 2 2 20:02 9 2 10 7 11 lock 2 3 2 20:30 4 2 21:00 12 2 21:00 20 2 21:30 30 4…" at bounding box center [586, 392] width 716 height 448
click at [277, 13] on span "Mis reservas" at bounding box center [285, 18] width 73 height 10
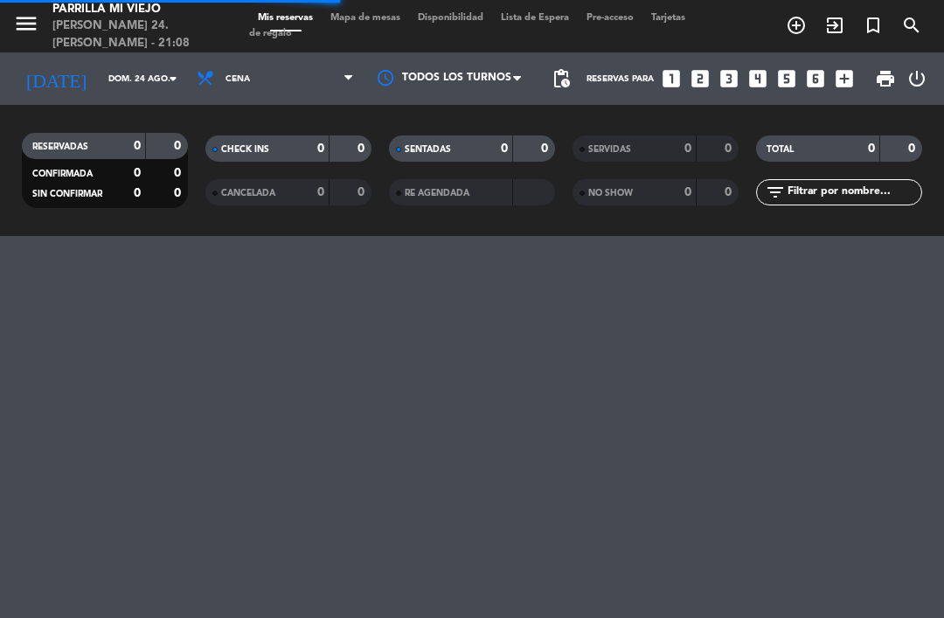
click at [692, 79] on icon "looks_two" at bounding box center [700, 78] width 23 height 23
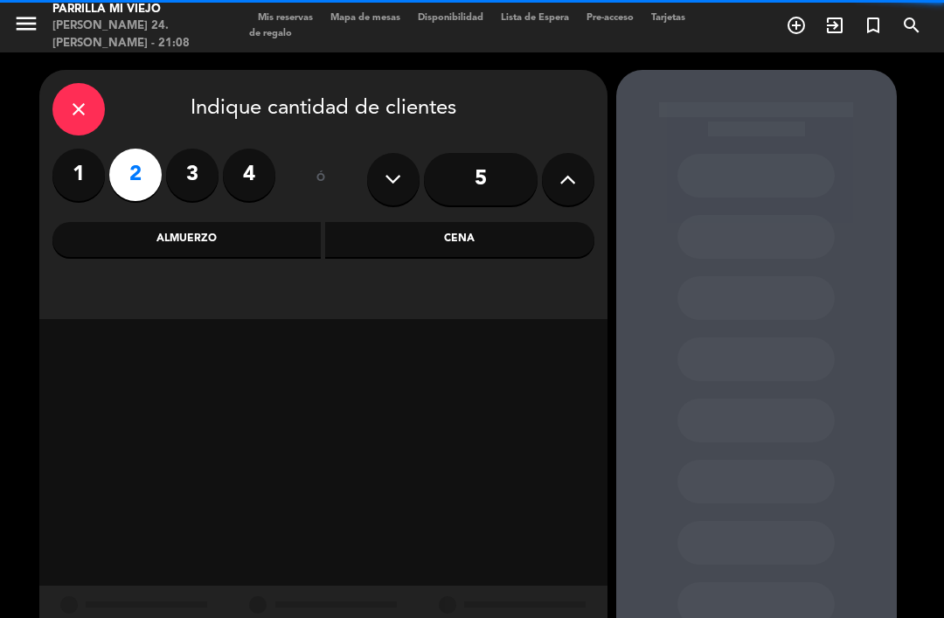
click at [508, 268] on div "close Indique cantidad de clientes 1 2 3 4 ó 5 Almuerzo Cena" at bounding box center [323, 194] width 568 height 249
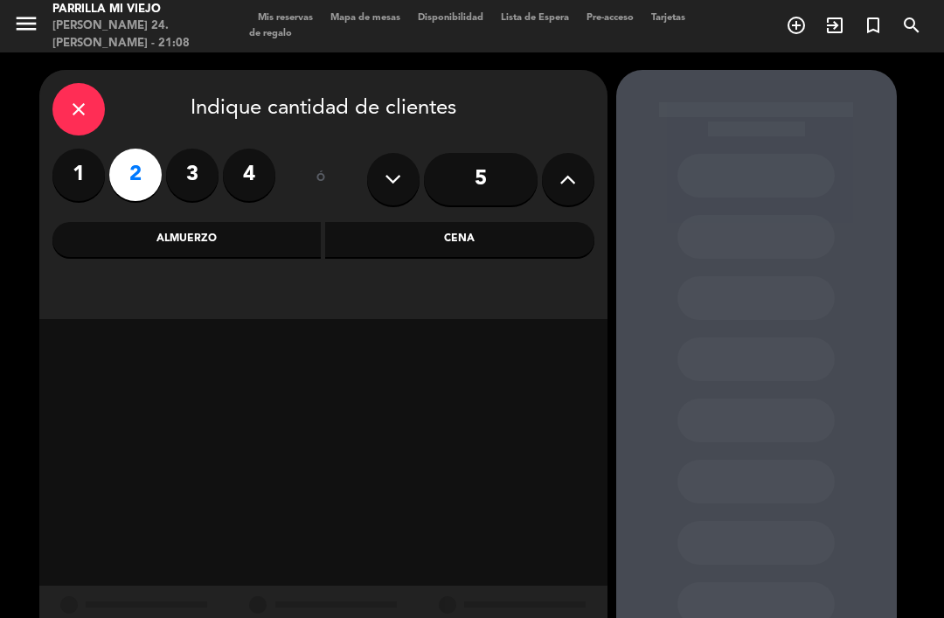
click at [500, 253] on div "Cena" at bounding box center [459, 239] width 269 height 35
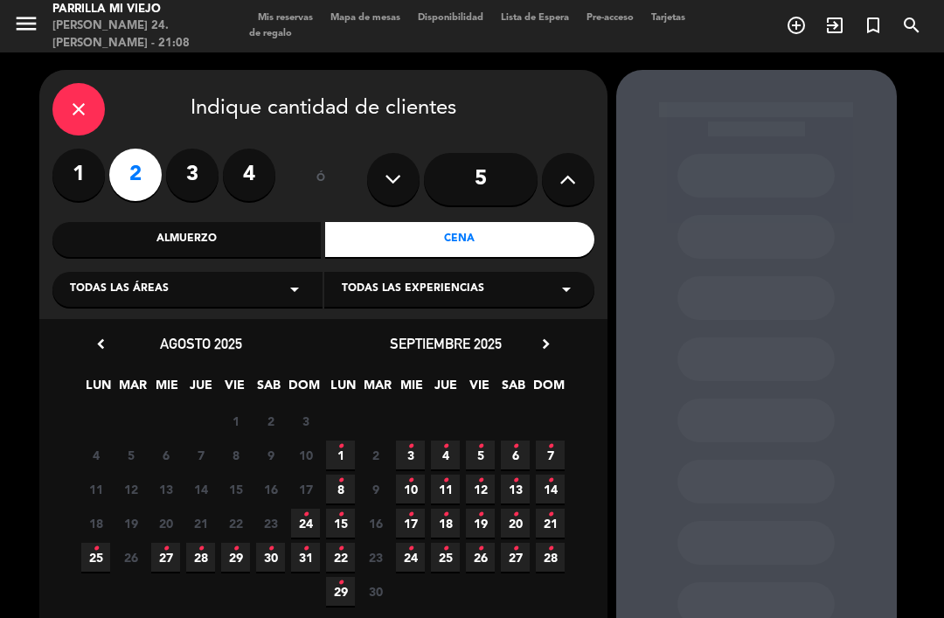
click at [298, 525] on span "24 •" at bounding box center [305, 523] width 29 height 29
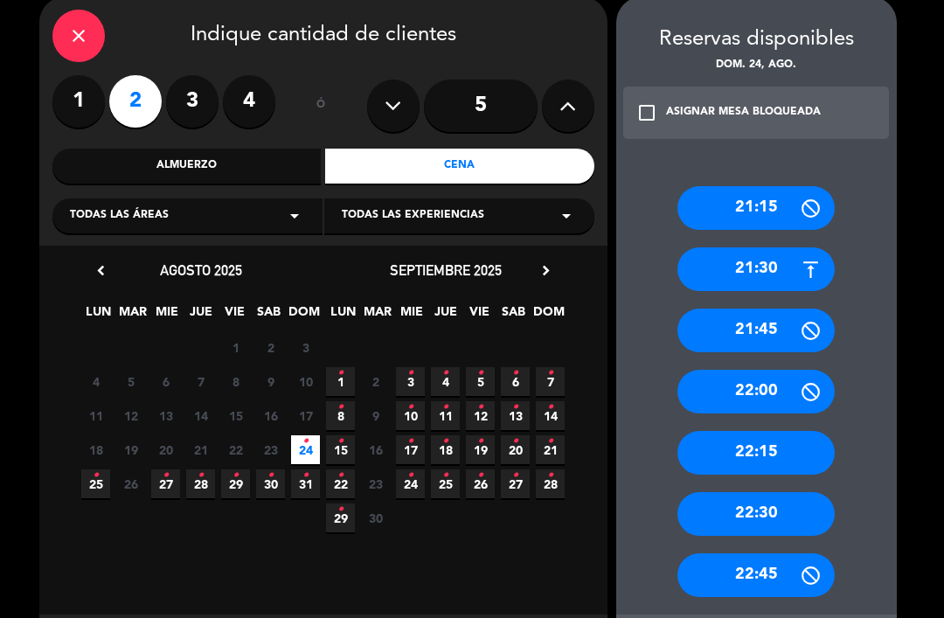
scroll to position [73, 0]
click at [813, 381] on icon at bounding box center [811, 392] width 22 height 22
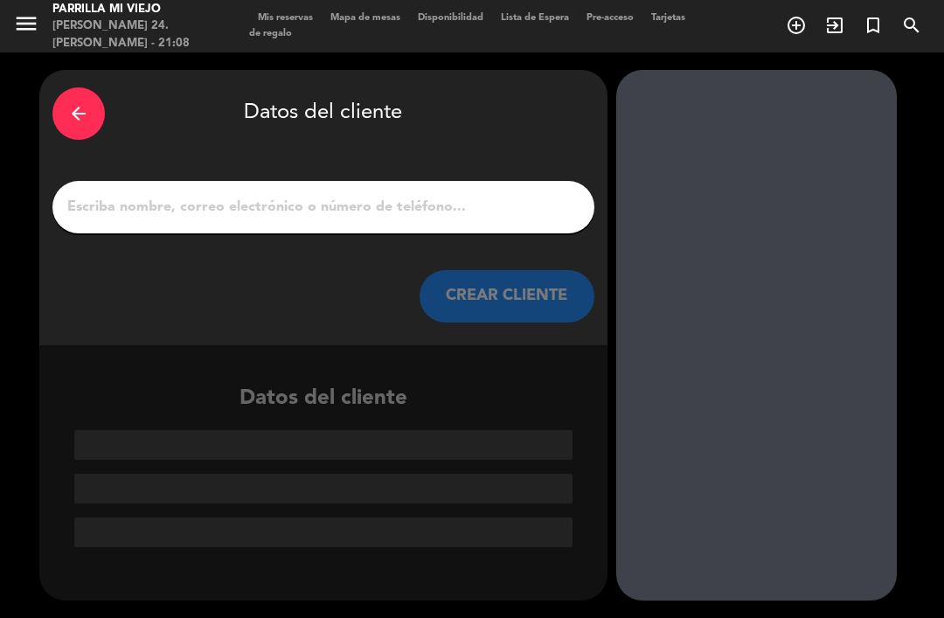
click at [456, 195] on input "1" at bounding box center [324, 207] width 516 height 24
click at [387, 195] on input "1" at bounding box center [324, 207] width 516 height 24
click at [348, 195] on input "1" at bounding box center [324, 207] width 516 height 24
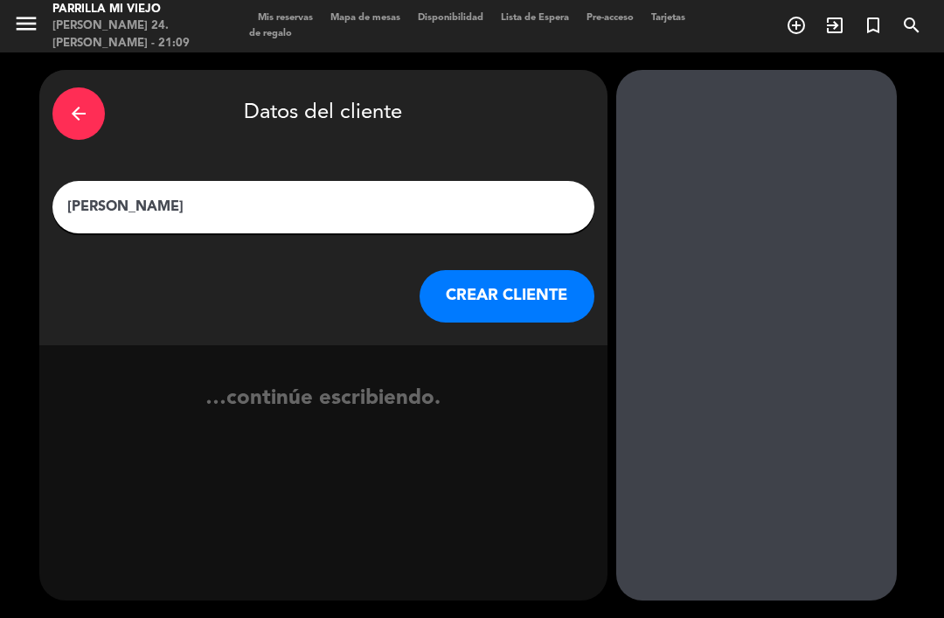
type input "[PERSON_NAME]"
click at [533, 83] on div "arrow_back Datos del cliente" at bounding box center [323, 113] width 542 height 61
click at [537, 235] on div "arrow_back Datos del cliente [PERSON_NAME] CLIENTE" at bounding box center [323, 207] width 568 height 275
click at [526, 270] on button "CREAR CLIENTE" at bounding box center [507, 296] width 175 height 52
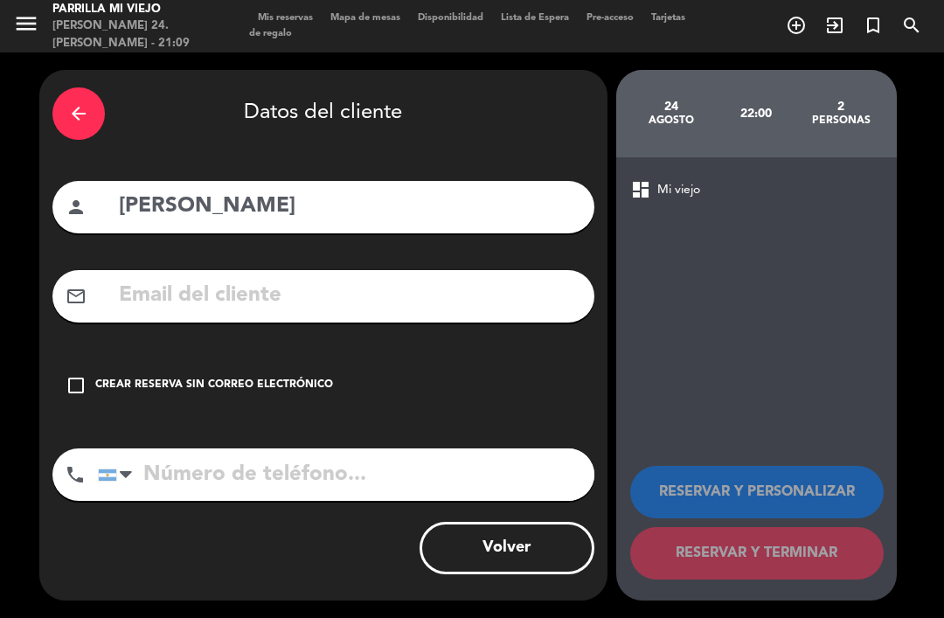
click at [232, 377] on div "Crear reserva sin correo electrónico" at bounding box center [214, 385] width 238 height 17
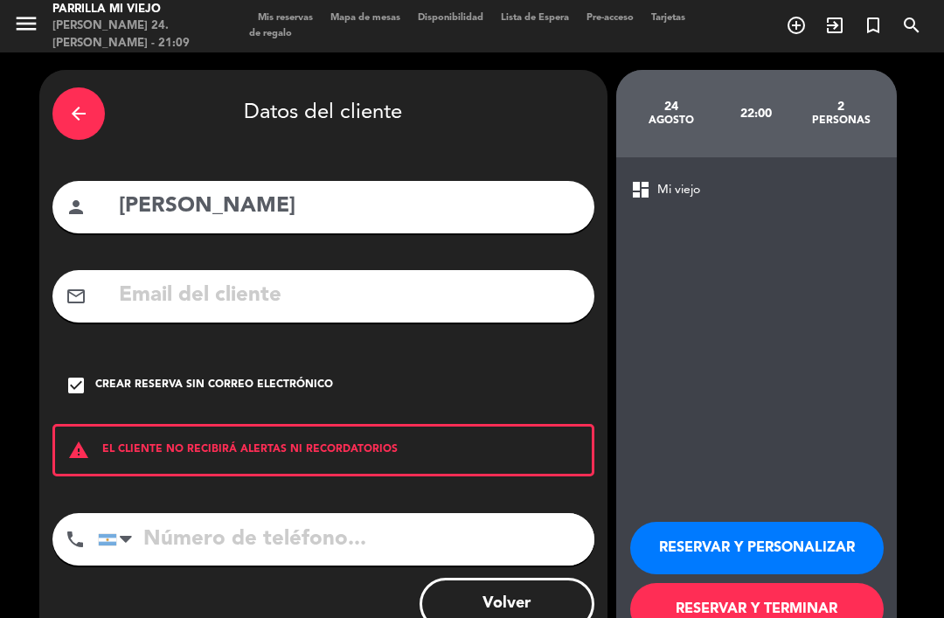
click at [294, 513] on input "tel" at bounding box center [346, 539] width 497 height 52
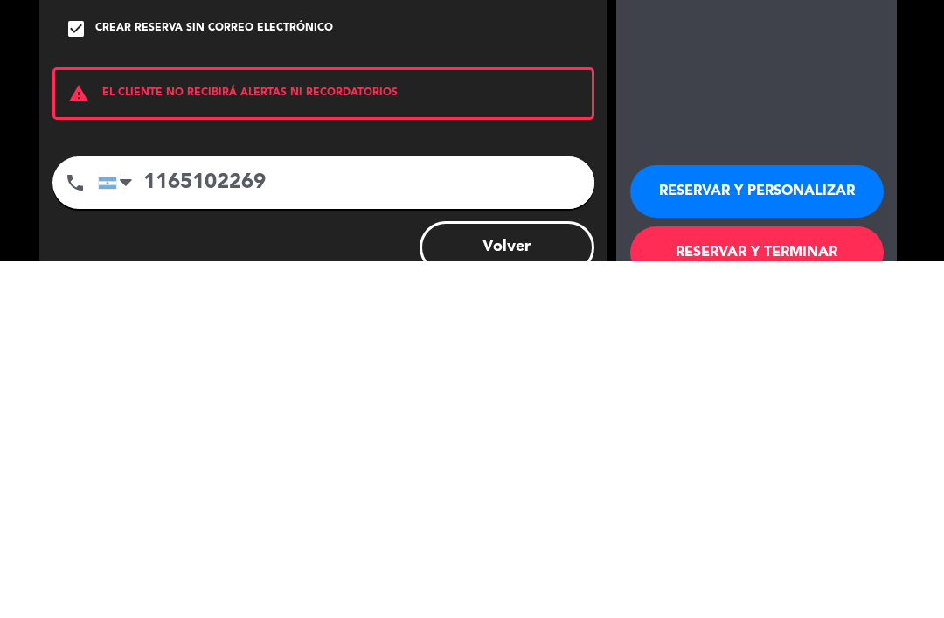
scroll to position [44, 0]
type input "1165102269"
click at [860, 583] on button "RESERVAR Y TERMINAR" at bounding box center [757, 609] width 254 height 52
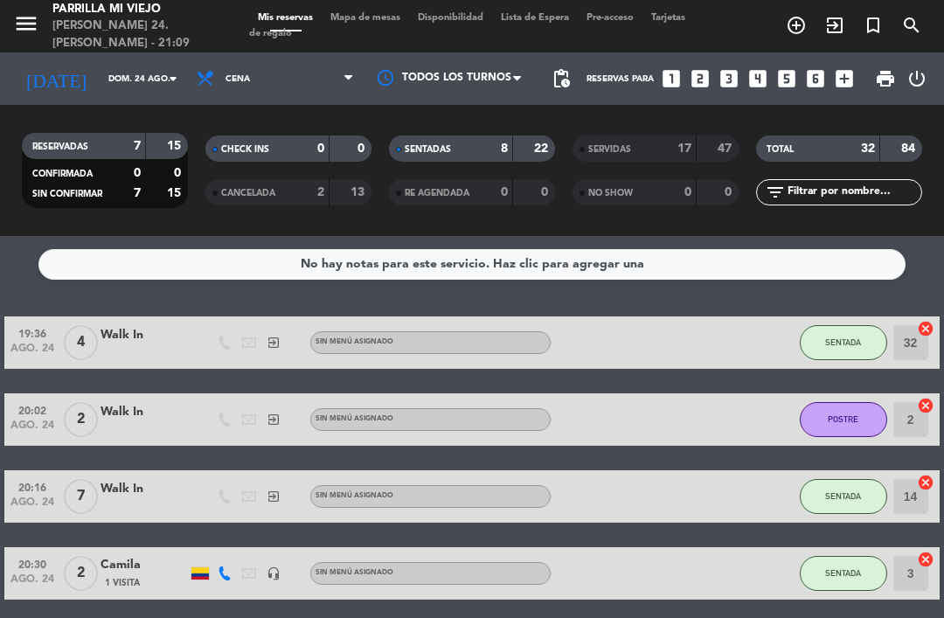
click at [499, 136] on div "SENTADAS 8 22" at bounding box center [472, 149] width 166 height 26
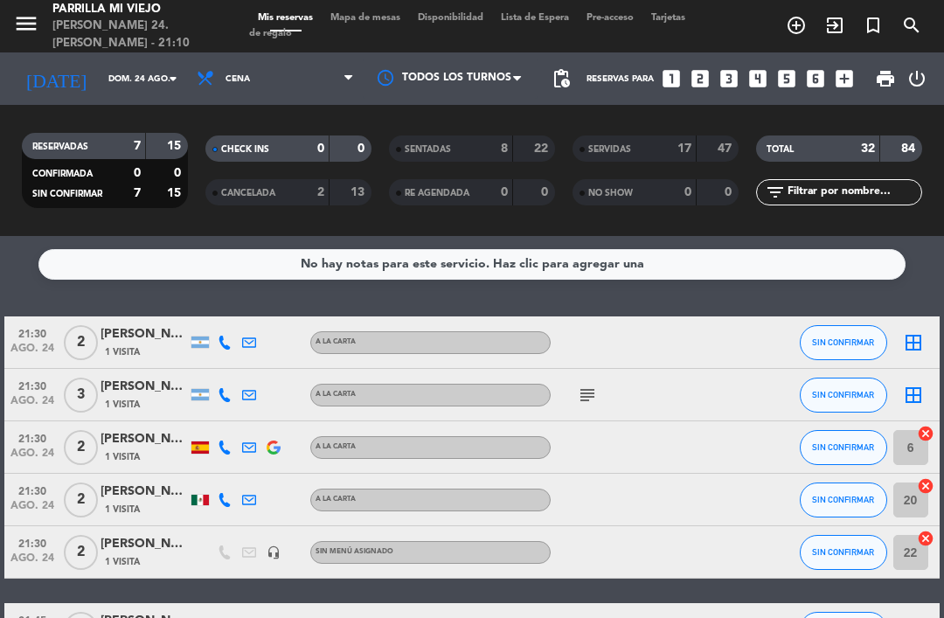
click at [539, 612] on div "21:30 ago. 24 2 [PERSON_NAME] 1 Visita A LA CARTA SIN CONFIRMAR border_all 21:3…" at bounding box center [471, 525] width 935 height 416
click at [225, 336] on icon at bounding box center [225, 343] width 14 height 14
click at [226, 305] on button "Copiar content_paste" at bounding box center [219, 314] width 53 height 18
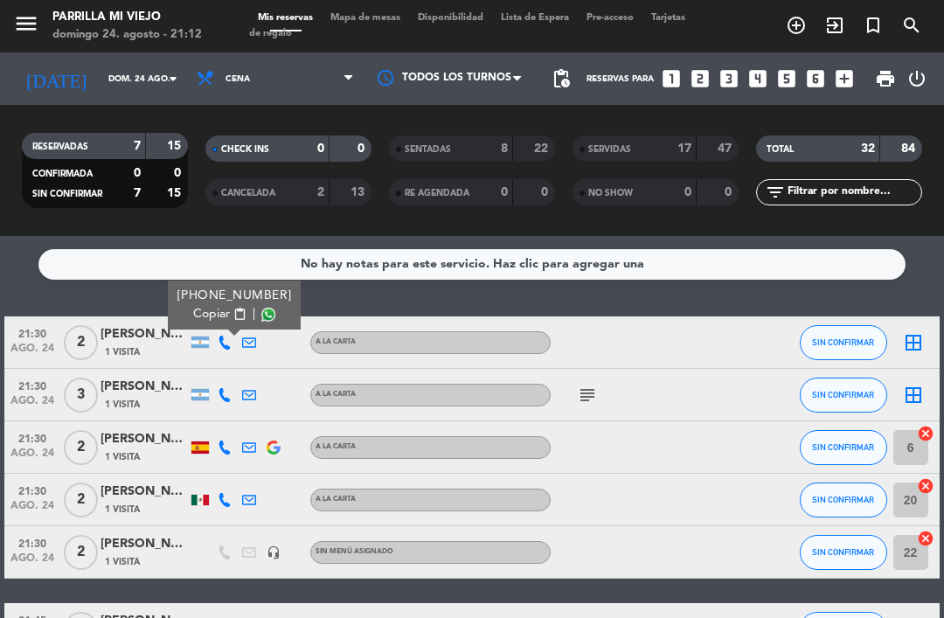
click at [226, 388] on icon at bounding box center [225, 395] width 14 height 14
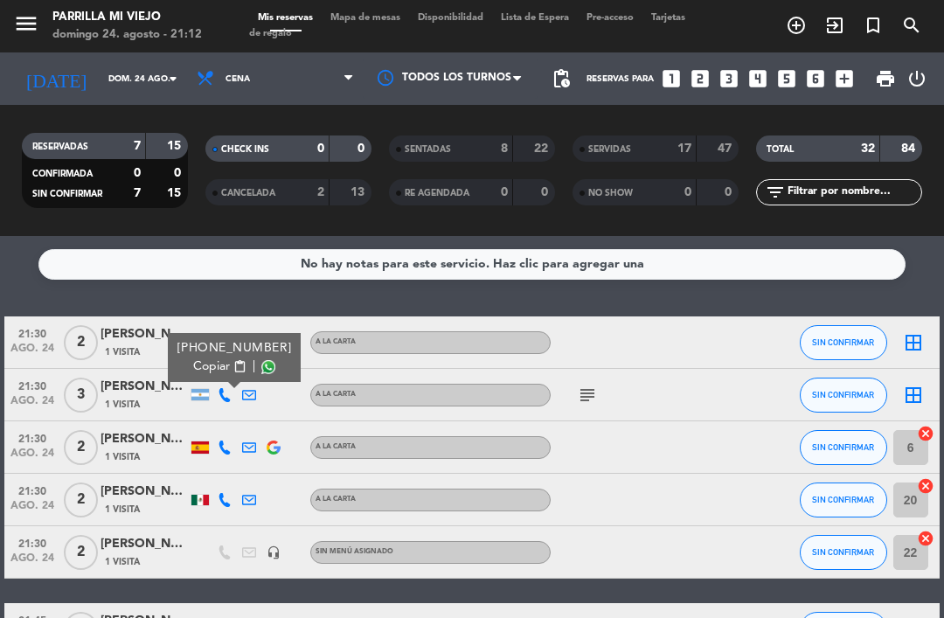
click at [233, 360] on span "content_paste" at bounding box center [239, 366] width 13 height 13
click at [228, 358] on button "Copiar content_paste" at bounding box center [219, 367] width 53 height 18
click at [222, 441] on icon at bounding box center [225, 448] width 14 height 14
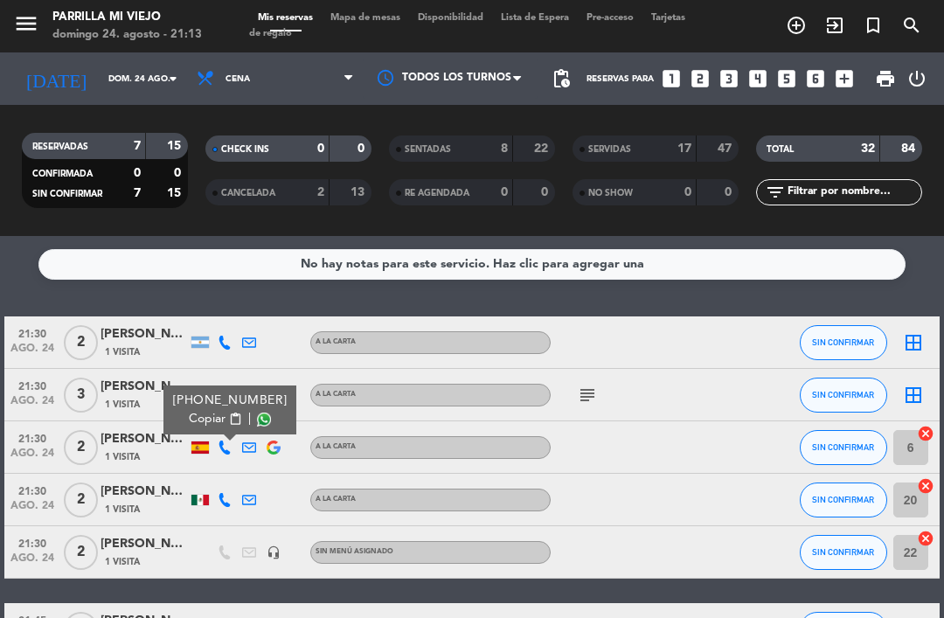
click at [213, 410] on span "Copiar" at bounding box center [207, 419] width 37 height 18
click at [226, 493] on icon at bounding box center [225, 500] width 14 height 14
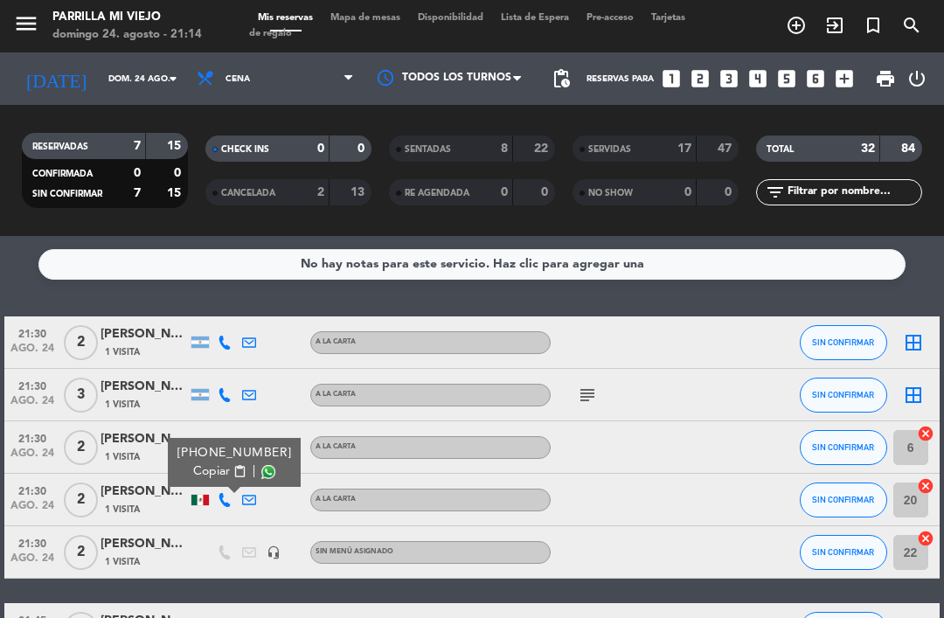
click at [229, 493] on icon at bounding box center [225, 500] width 14 height 14
click at [218, 422] on div at bounding box center [224, 447] width 24 height 52
click at [226, 493] on icon at bounding box center [225, 500] width 14 height 14
click at [233, 465] on span "content_paste" at bounding box center [239, 471] width 13 height 13
click at [845, 325] on button "SIN CONFIRMAR" at bounding box center [843, 342] width 87 height 35
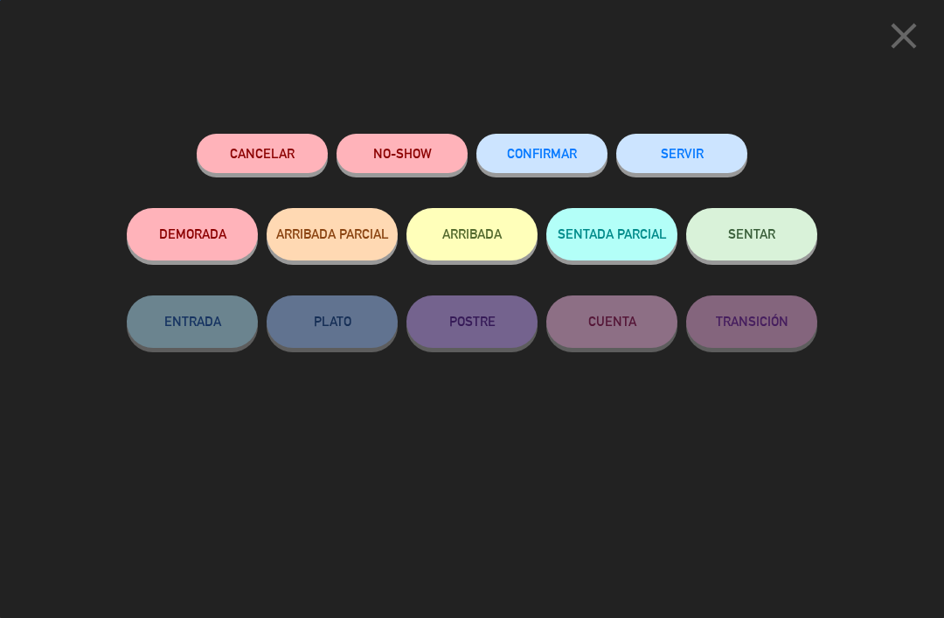
click at [558, 149] on span "CONFIRMAR" at bounding box center [542, 153] width 70 height 15
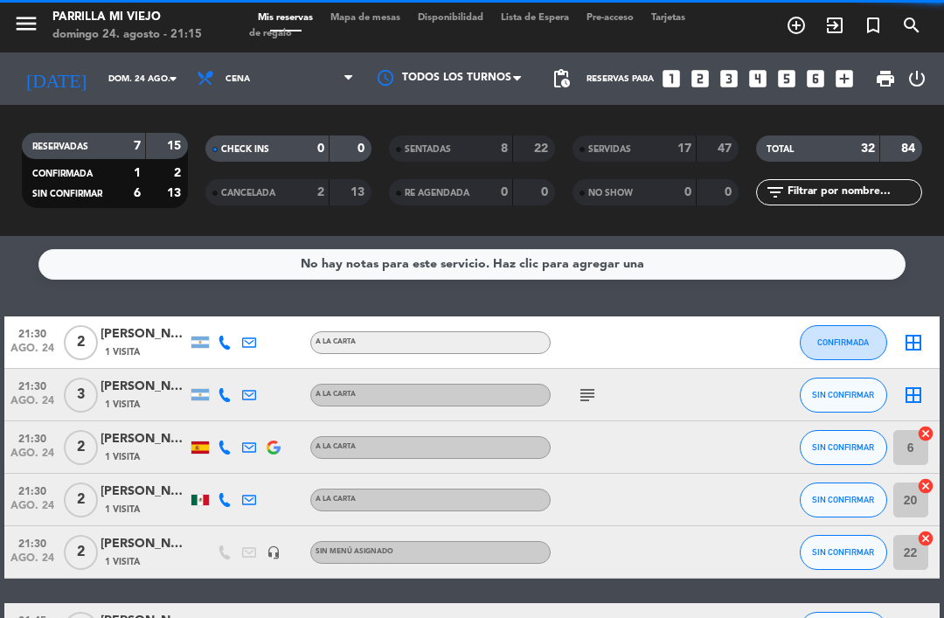
click at [873, 495] on span "SIN CONFIRMAR" at bounding box center [843, 500] width 62 height 10
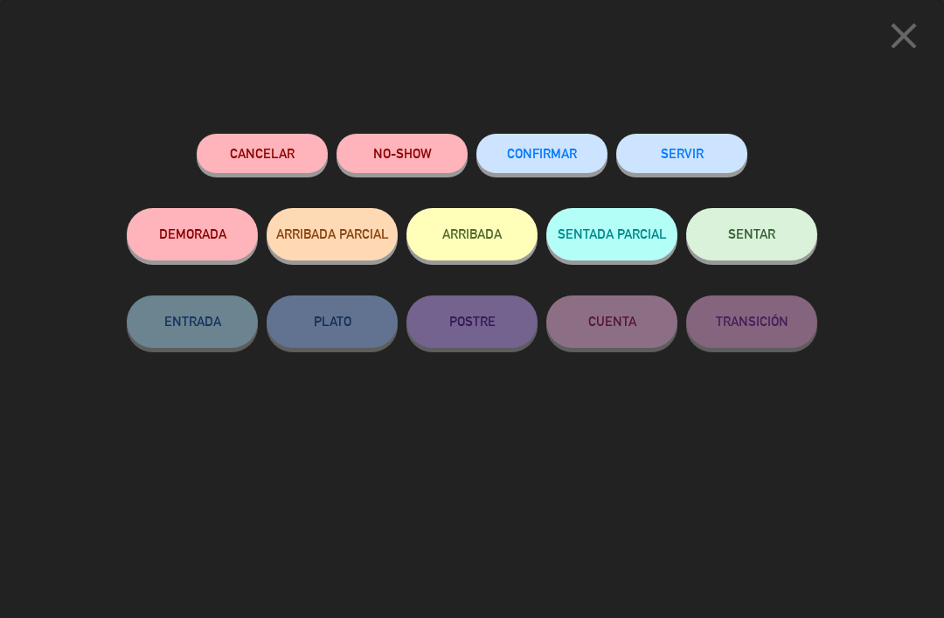
click at [575, 141] on button "CONFIRMAR" at bounding box center [542, 153] width 131 height 39
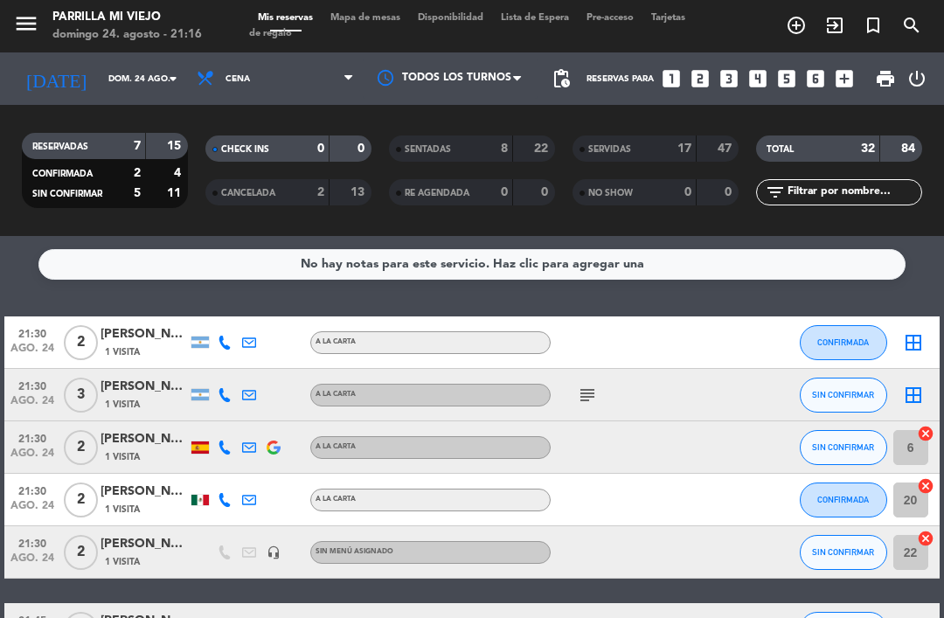
click at [386, 13] on span "Mapa de mesas" at bounding box center [365, 18] width 87 height 10
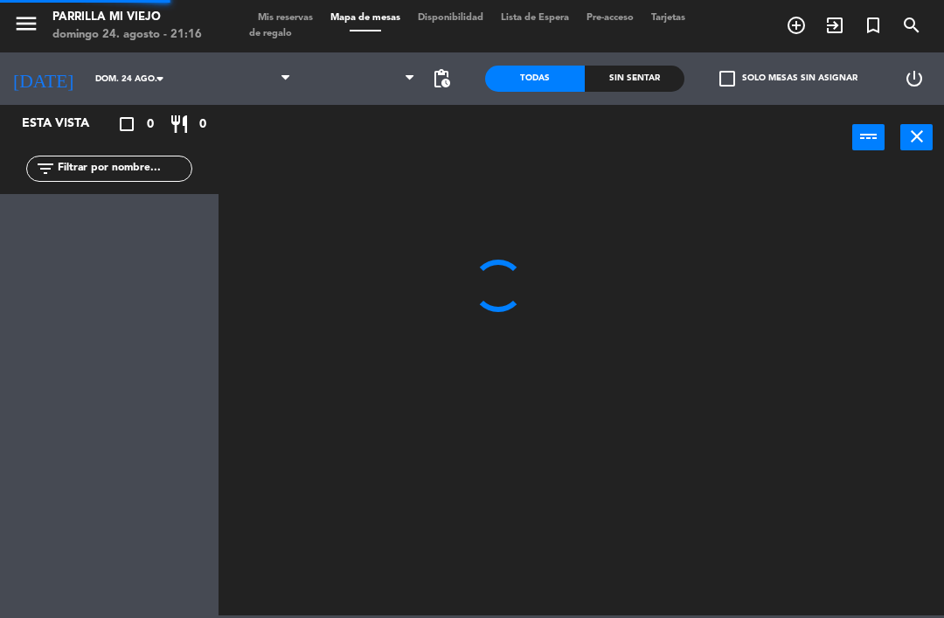
click at [389, 6] on div "menu [PERSON_NAME] Mi Viejo [PERSON_NAME] 24. [PERSON_NAME] - 21:16 Mis reserva…" at bounding box center [472, 26] width 944 height 52
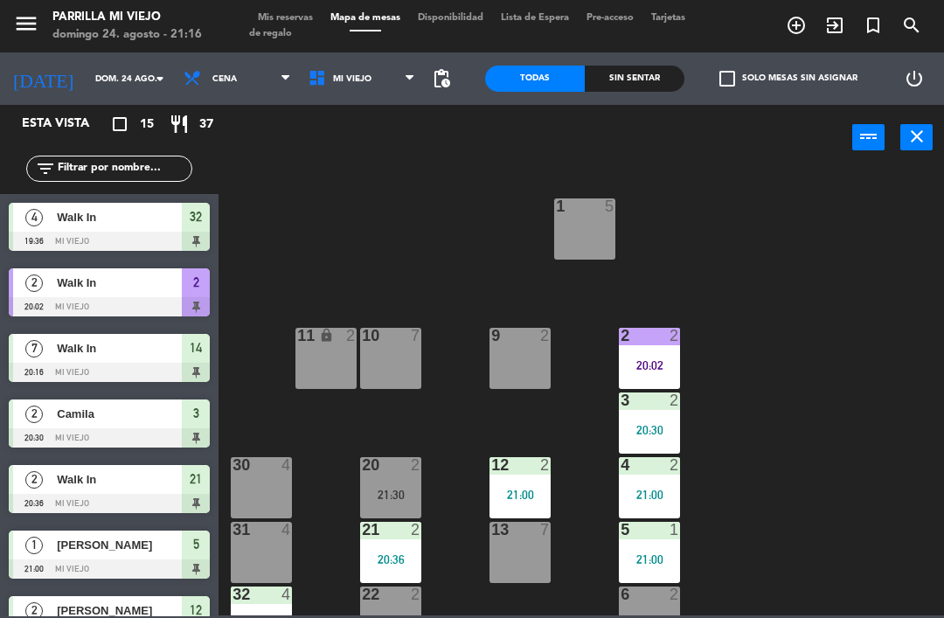
click at [540, 329] on div "2" at bounding box center [545, 336] width 10 height 16
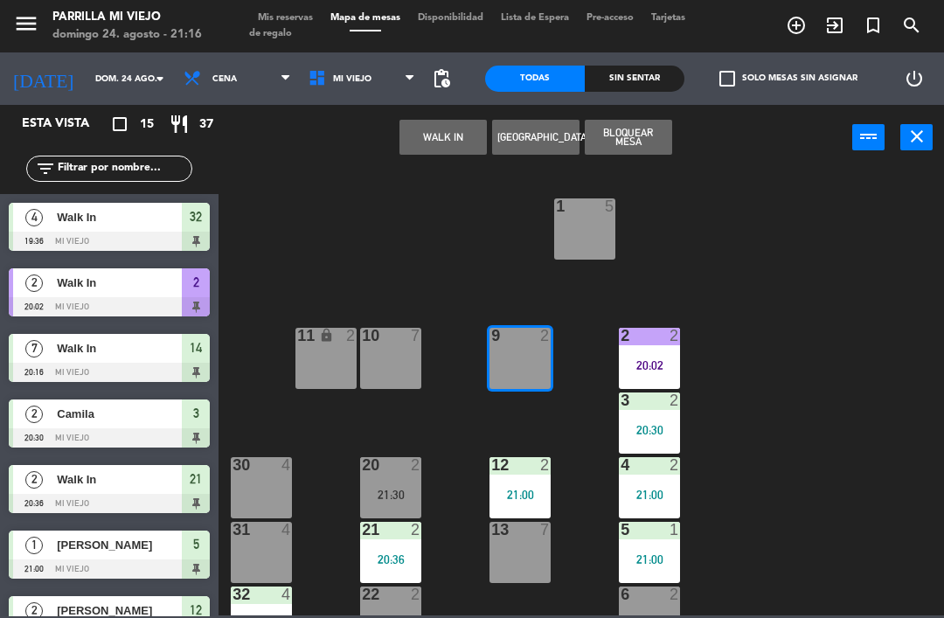
click at [290, 588] on div "4" at bounding box center [287, 595] width 10 height 16
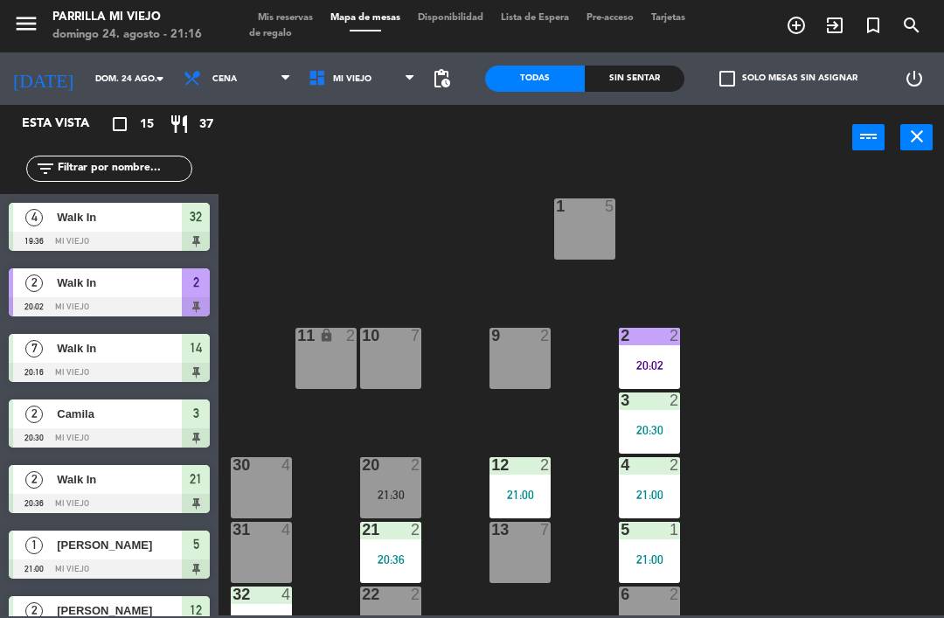
click at [897, 406] on div "1 5 2 2 20:02 9 2 10 7 11 lock 2 3 2 20:30 4 2 21:00 12 2 21:00 20 2 21:30 30 4…" at bounding box center [586, 392] width 716 height 448
click at [254, 604] on div "32 4" at bounding box center [261, 595] width 61 height 17
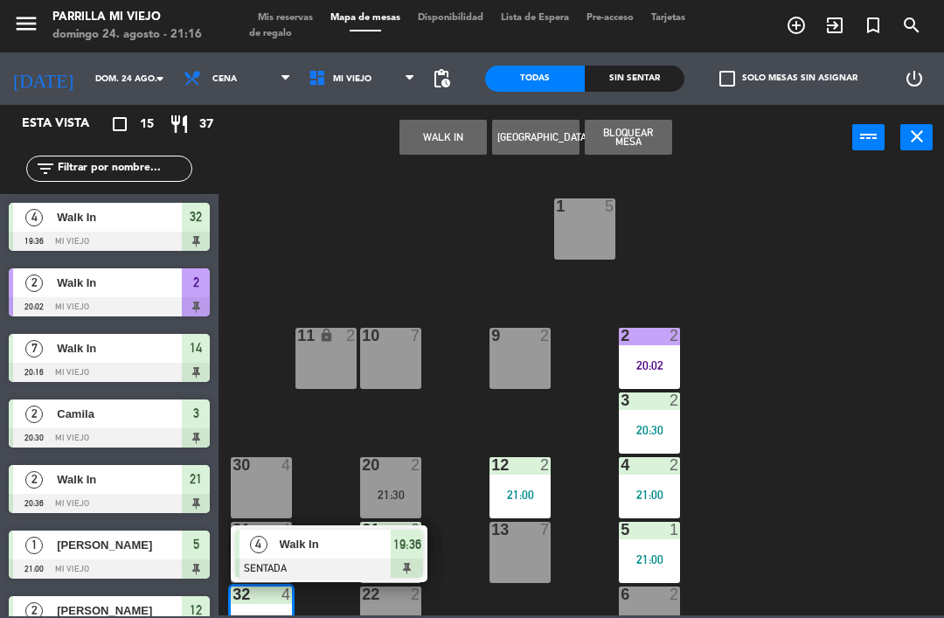
click at [400, 561] on div at bounding box center [329, 568] width 188 height 19
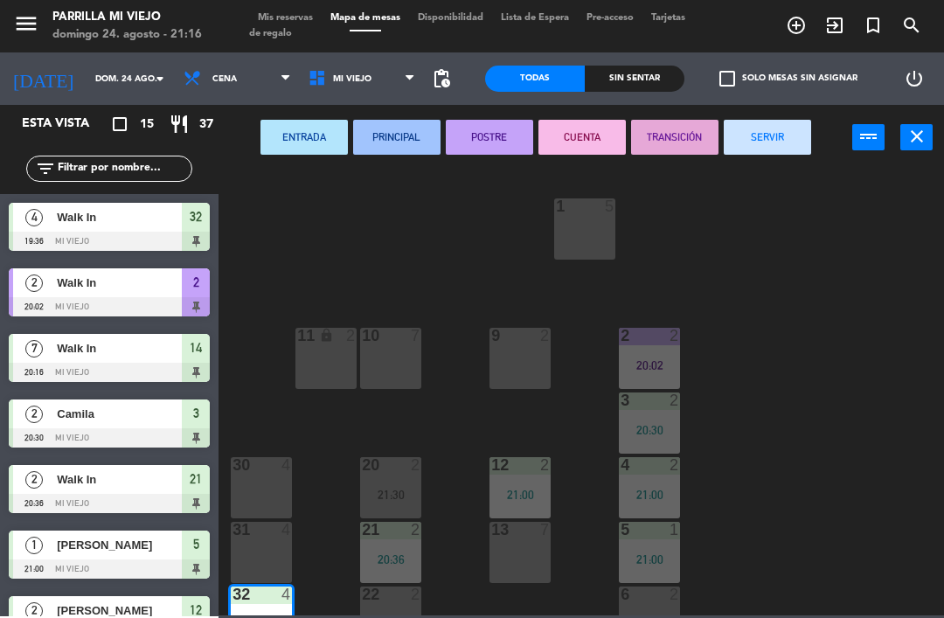
click at [771, 139] on button "SERVIR" at bounding box center [767, 137] width 87 height 35
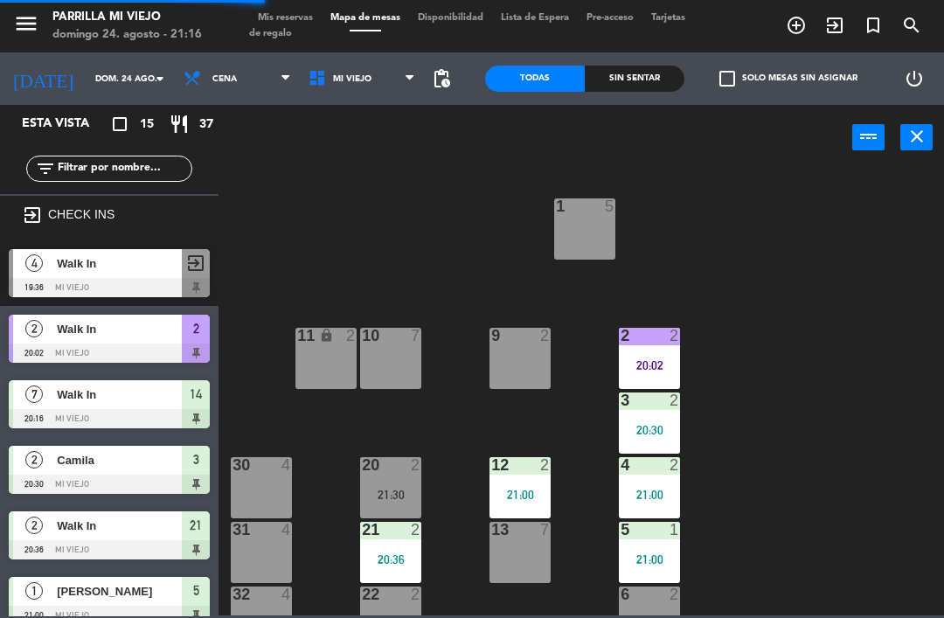
click at [860, 380] on div "1 5 2 2 20:02 9 2 10 7 11 lock 2 3 2 20:30 4 2 21:00 12 2 21:00 20 2 21:30 30 4…" at bounding box center [586, 392] width 716 height 448
click at [528, 359] on div "9 2" at bounding box center [520, 358] width 61 height 61
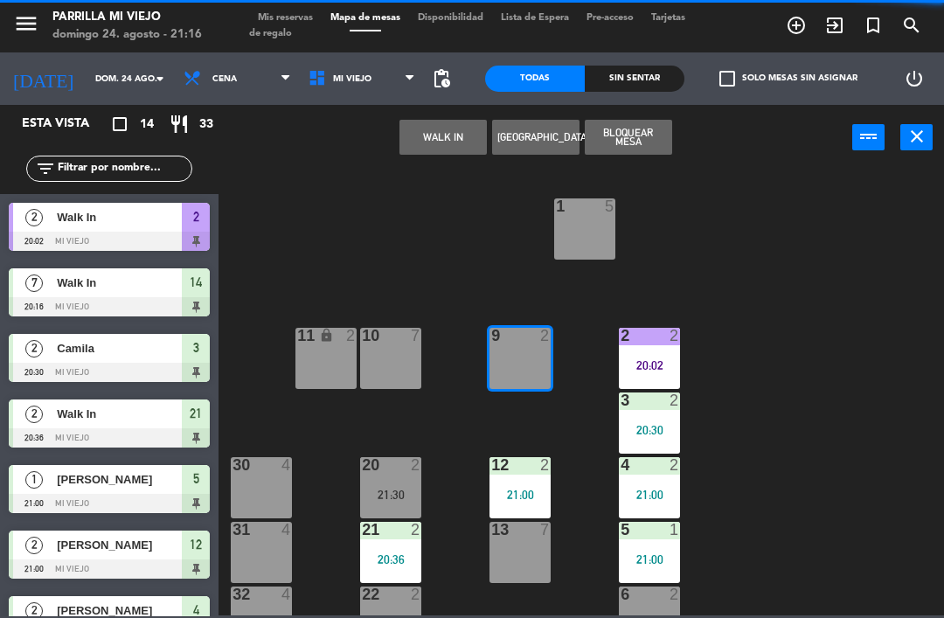
click at [473, 150] on button "WALK IN" at bounding box center [443, 137] width 87 height 35
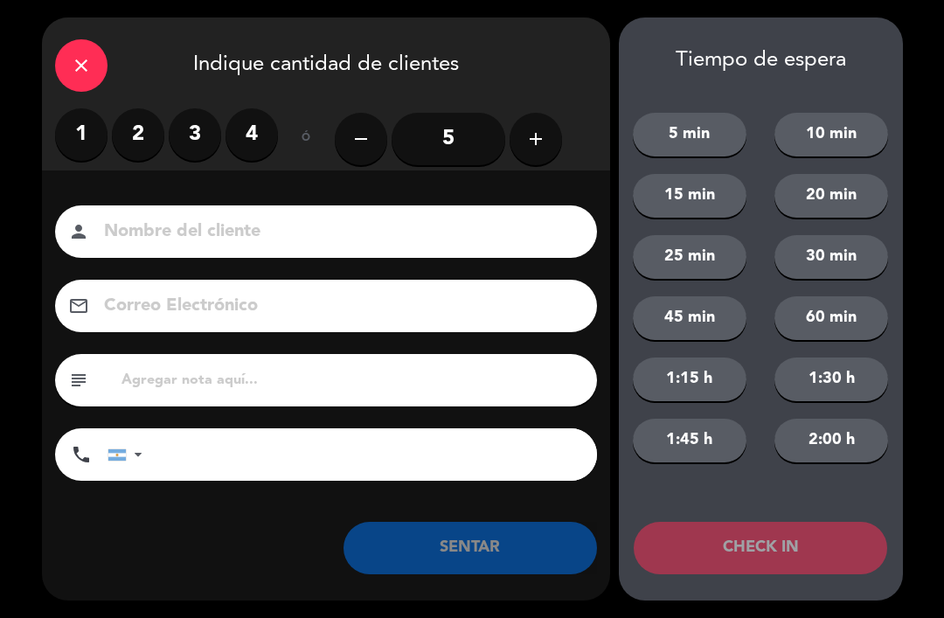
click at [143, 133] on label "2" at bounding box center [138, 134] width 52 height 52
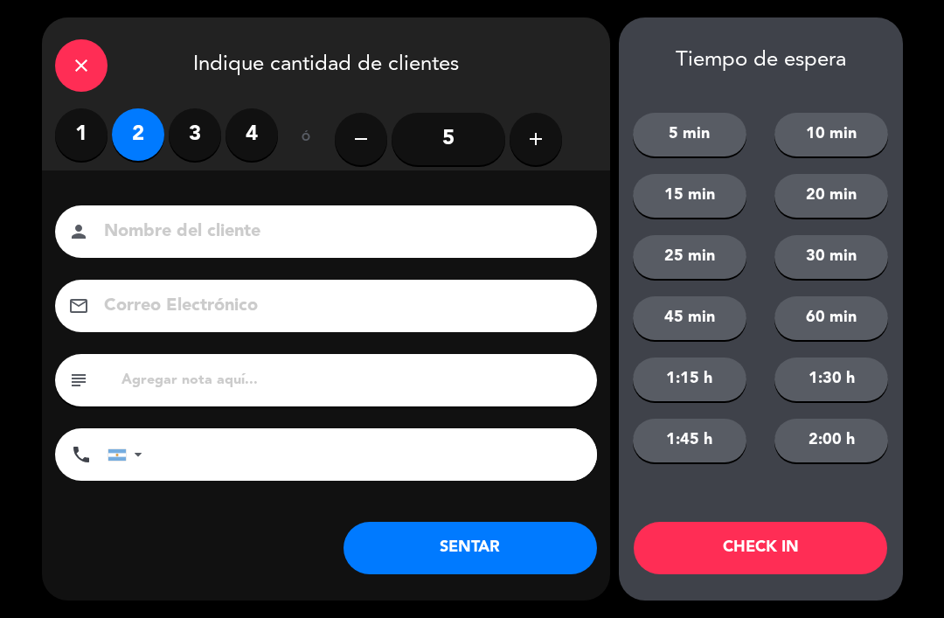
click at [484, 534] on button "SENTAR" at bounding box center [471, 548] width 254 height 52
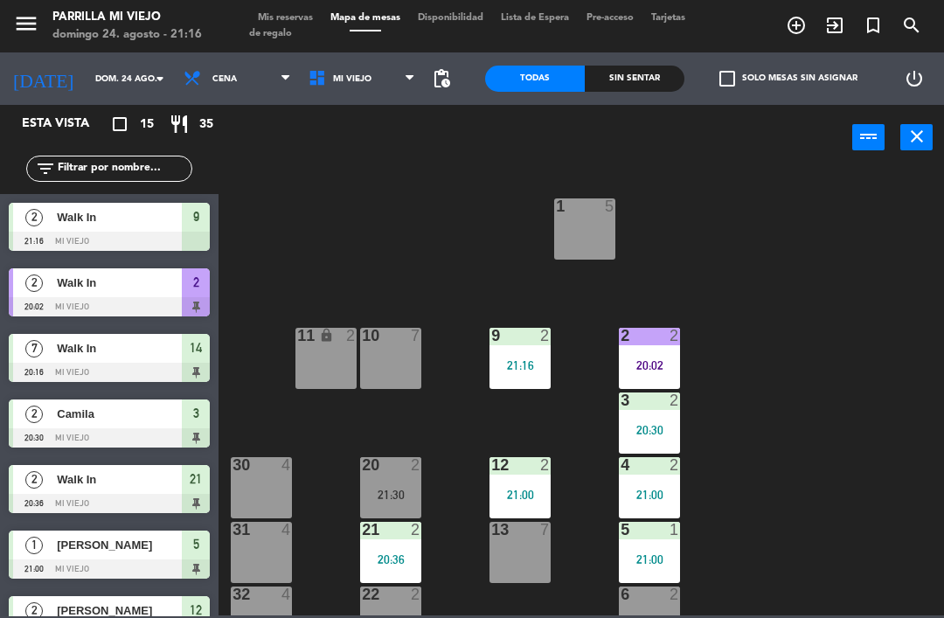
click at [332, 346] on div "11 lock 2" at bounding box center [326, 358] width 61 height 61
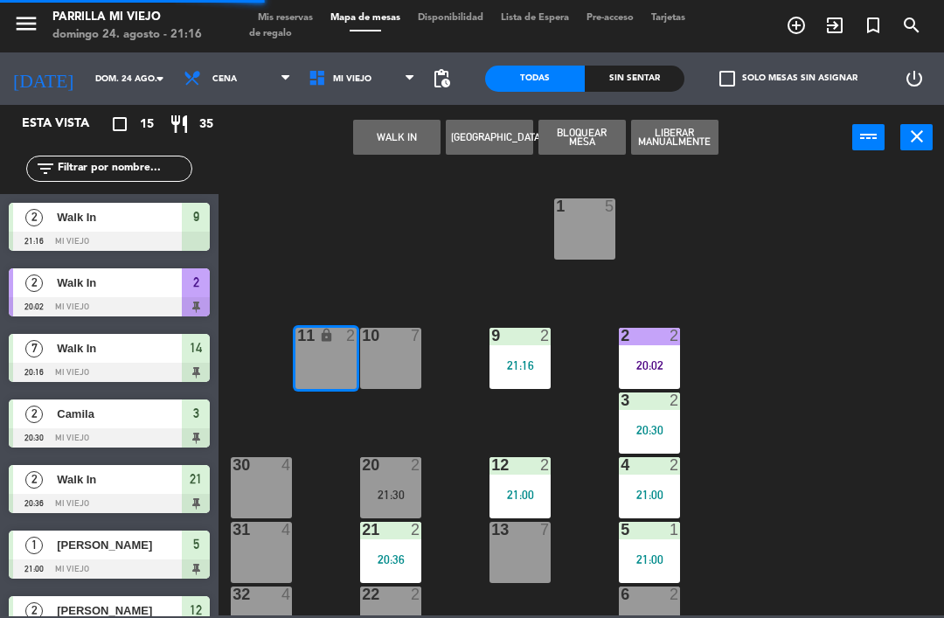
click at [403, 357] on div "10 7" at bounding box center [390, 358] width 61 height 61
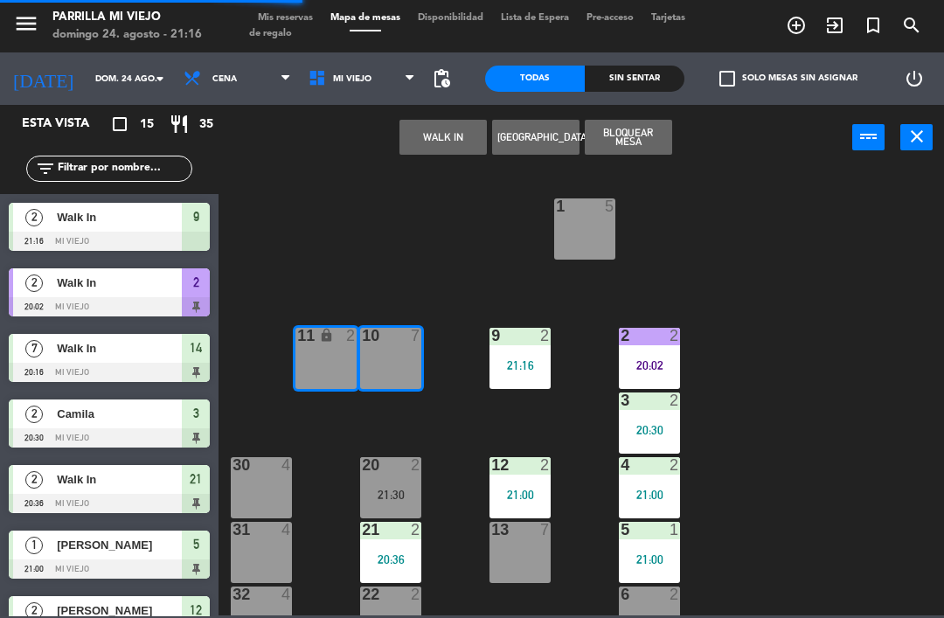
click at [422, 129] on button "WALK IN" at bounding box center [443, 137] width 87 height 35
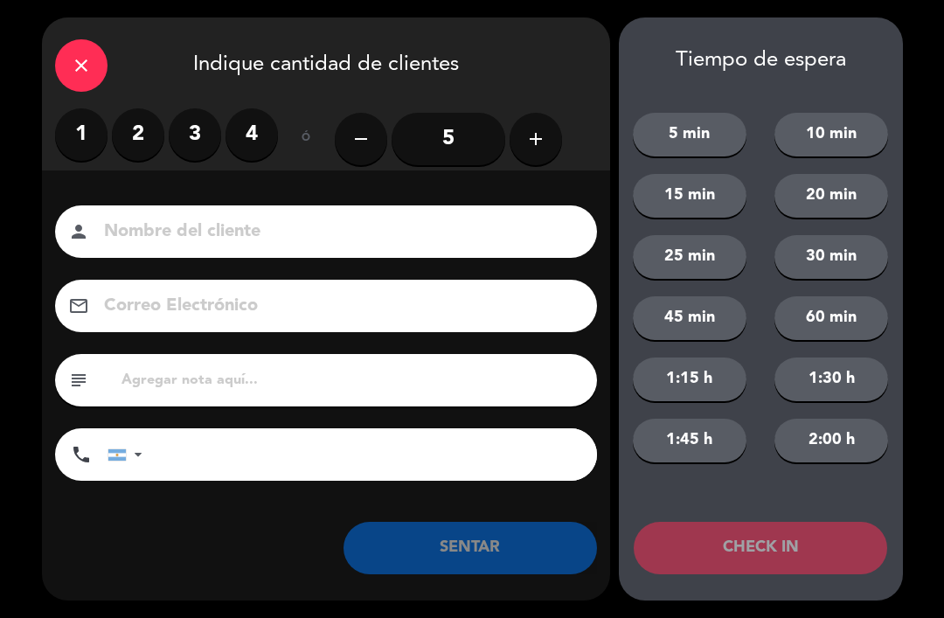
click at [547, 132] on button "add" at bounding box center [536, 139] width 52 height 52
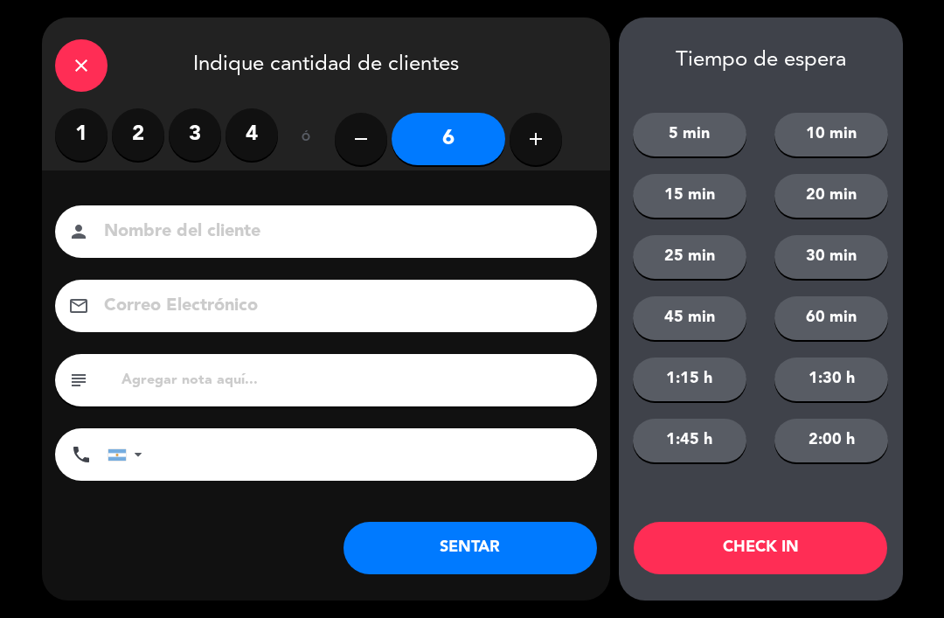
click at [520, 538] on button "SENTAR" at bounding box center [471, 548] width 254 height 52
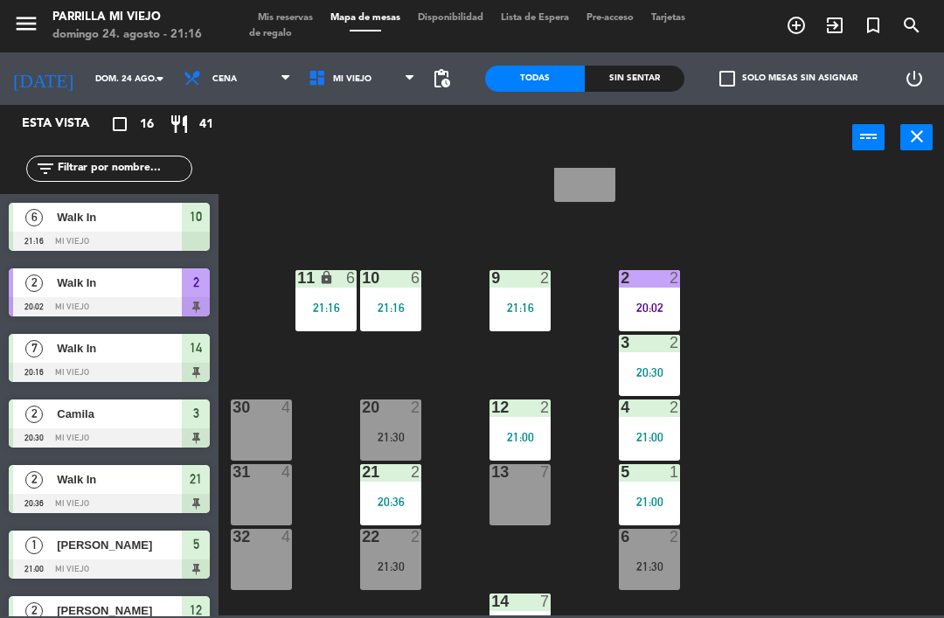
scroll to position [59, 0]
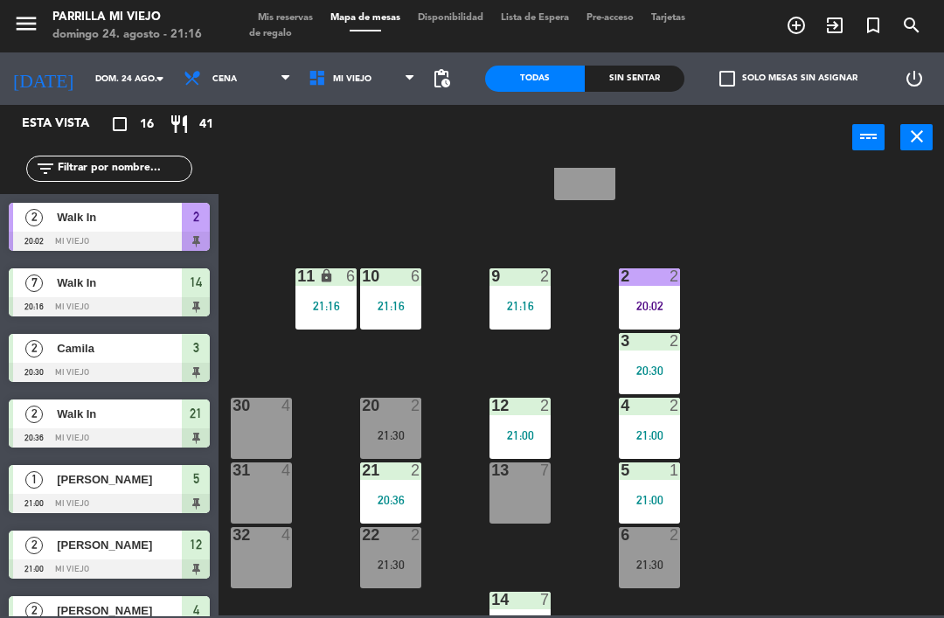
click at [290, 21] on span "Mis reservas" at bounding box center [285, 18] width 73 height 10
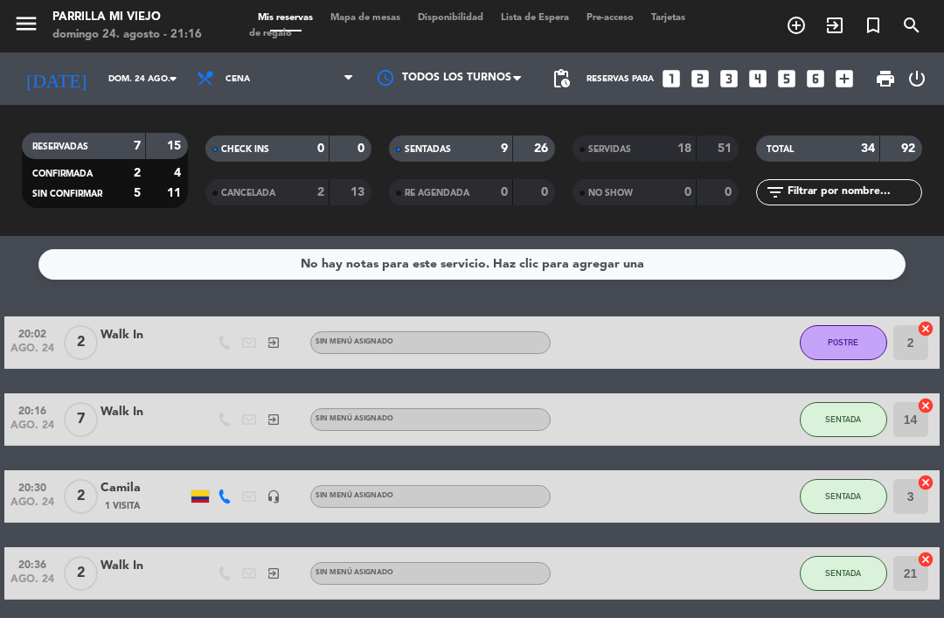
click at [491, 143] on div "9" at bounding box center [491, 149] width 35 height 20
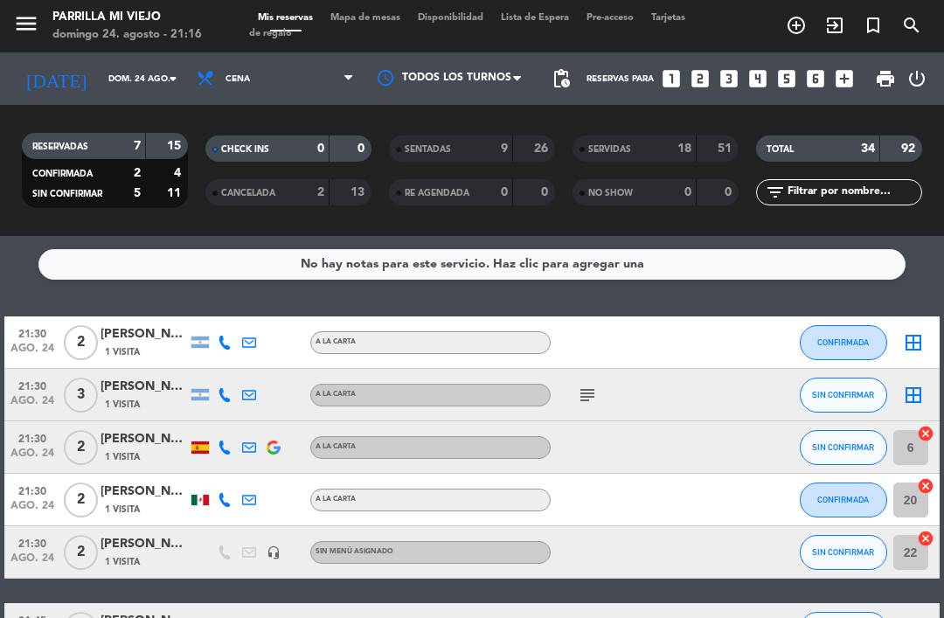
click at [383, 23] on span "Mapa de mesas" at bounding box center [365, 18] width 87 height 10
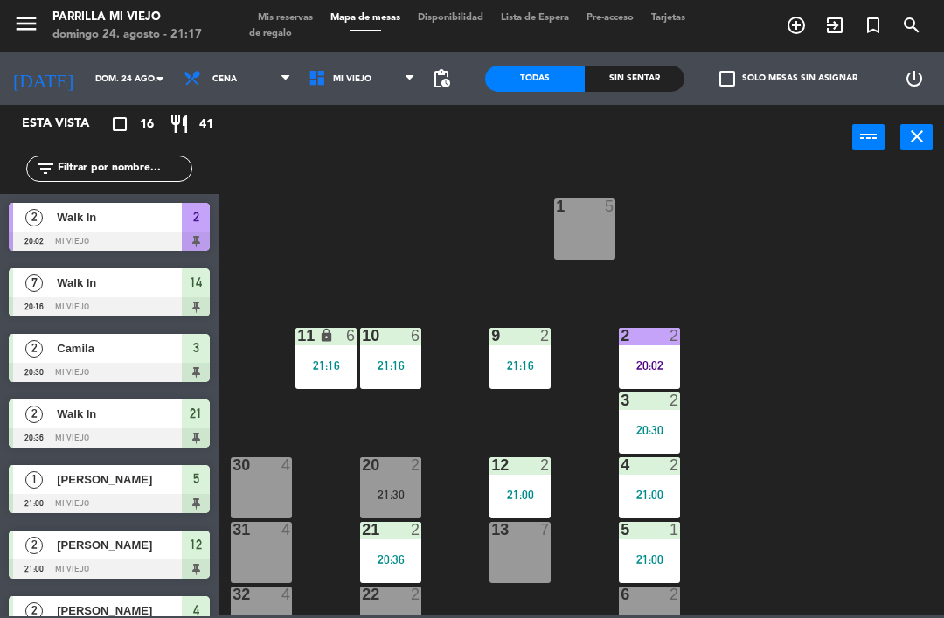
click at [13, 611] on div "2" at bounding box center [34, 610] width 42 height 29
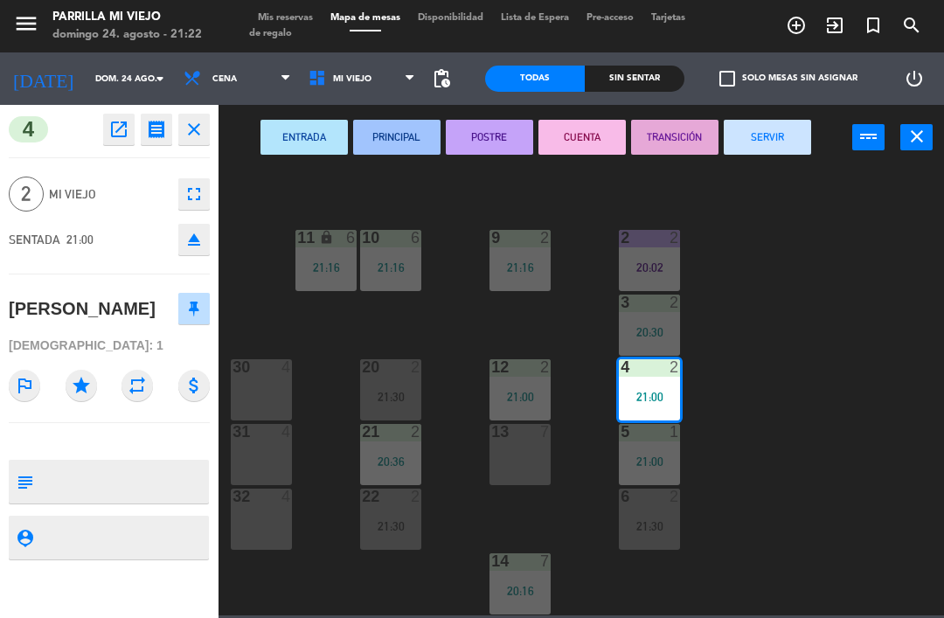
scroll to position [98, 0]
